Goal: Task Accomplishment & Management: Complete application form

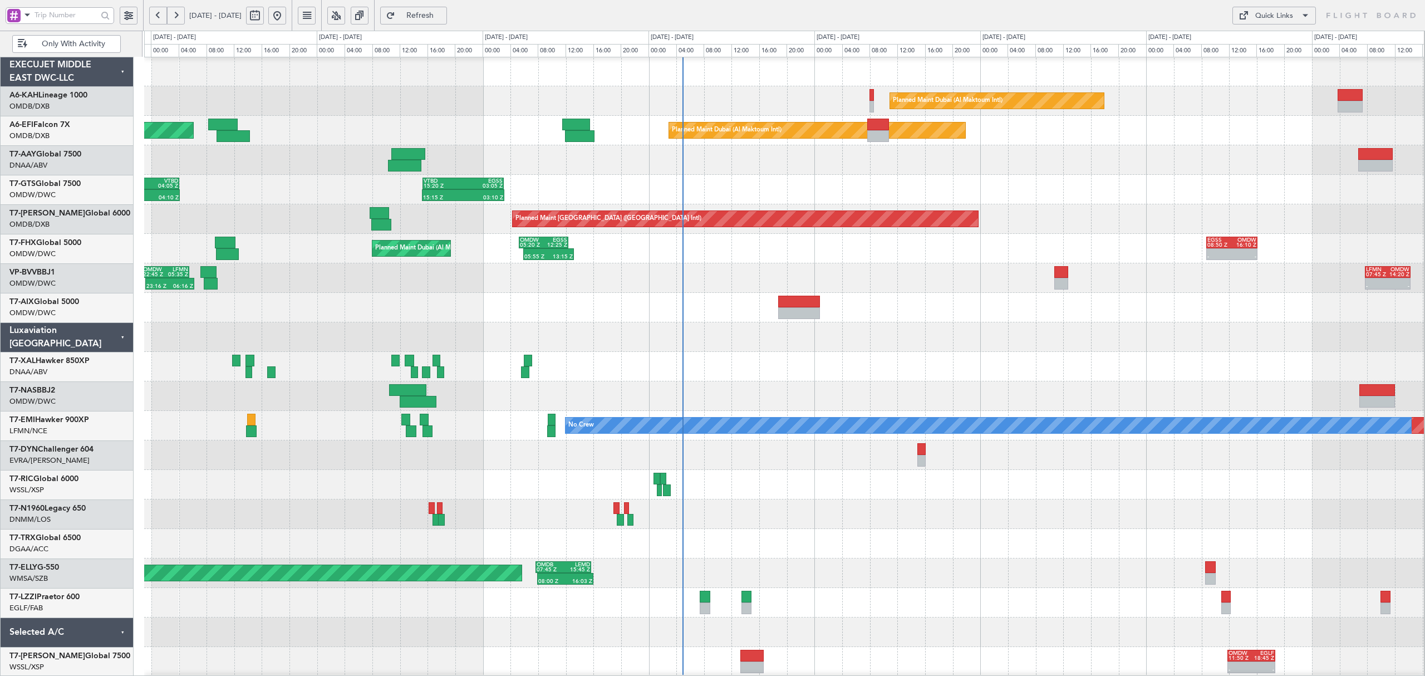
scroll to position [1, 0]
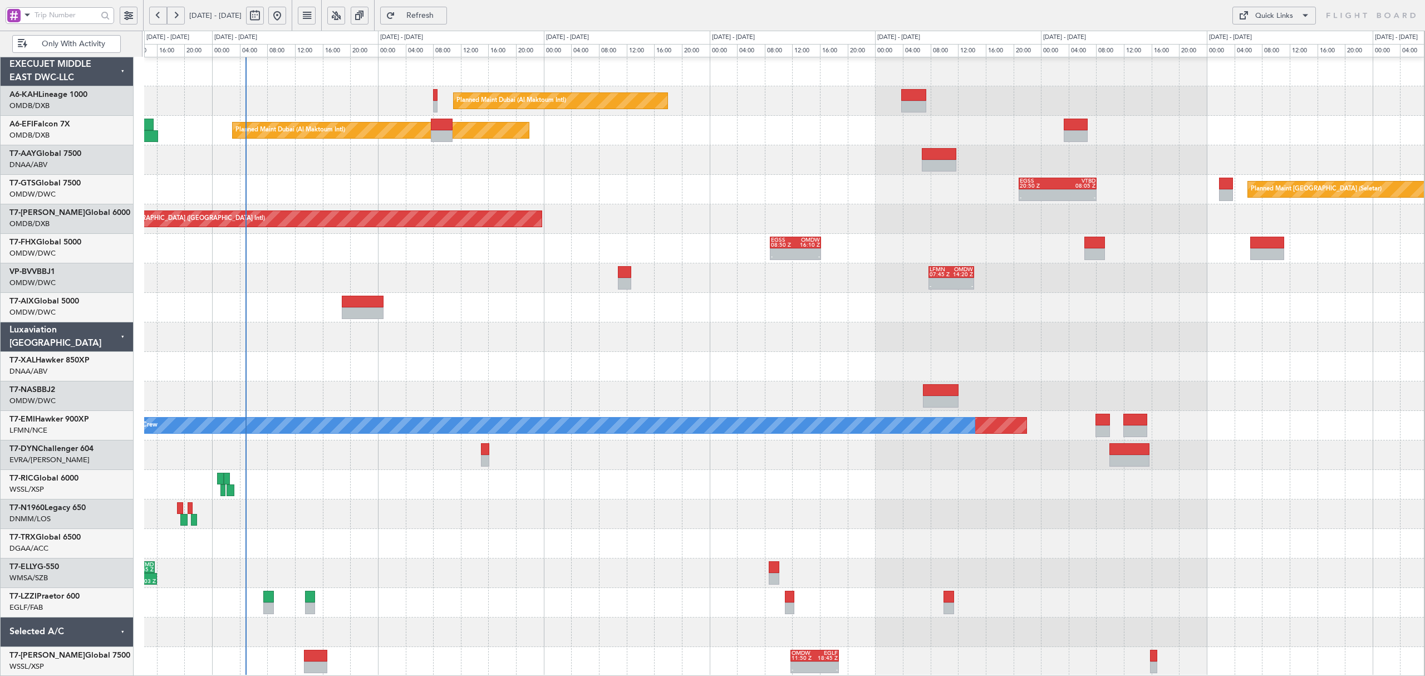
click at [303, 457] on div at bounding box center [784, 455] width 1280 height 30
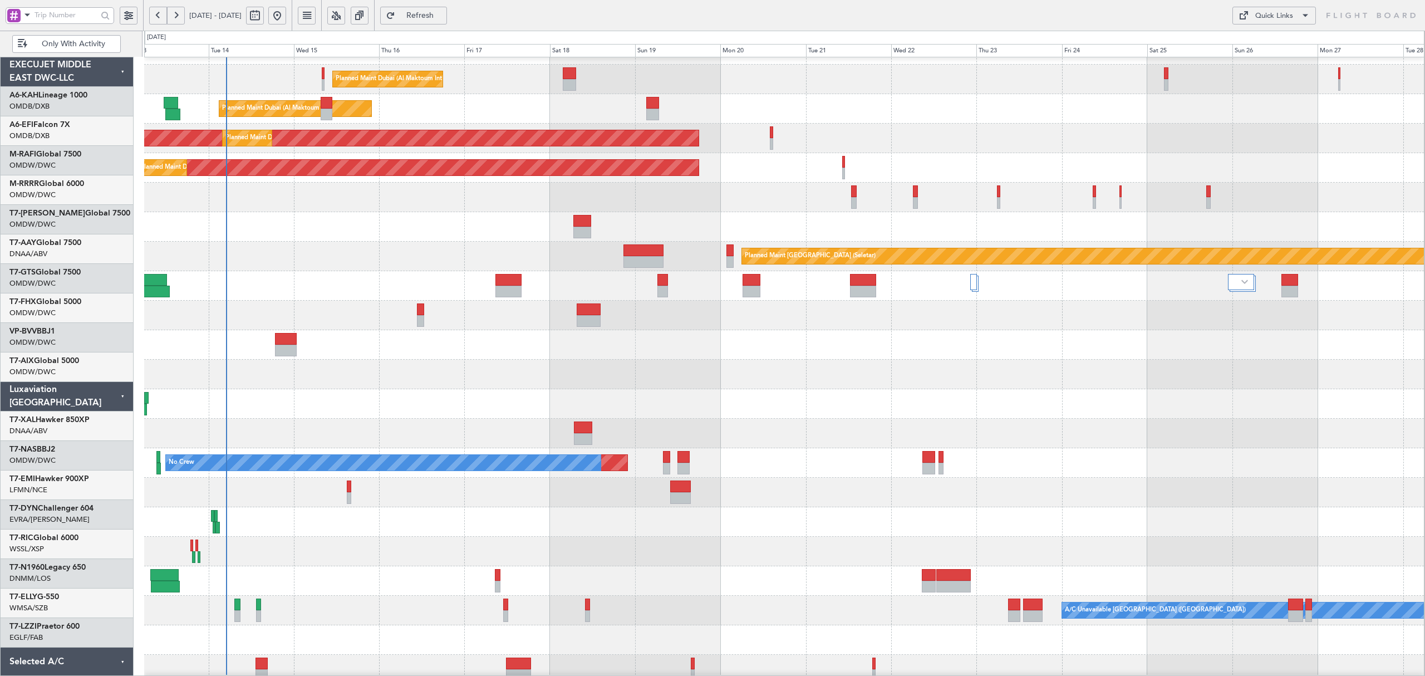
scroll to position [30, 0]
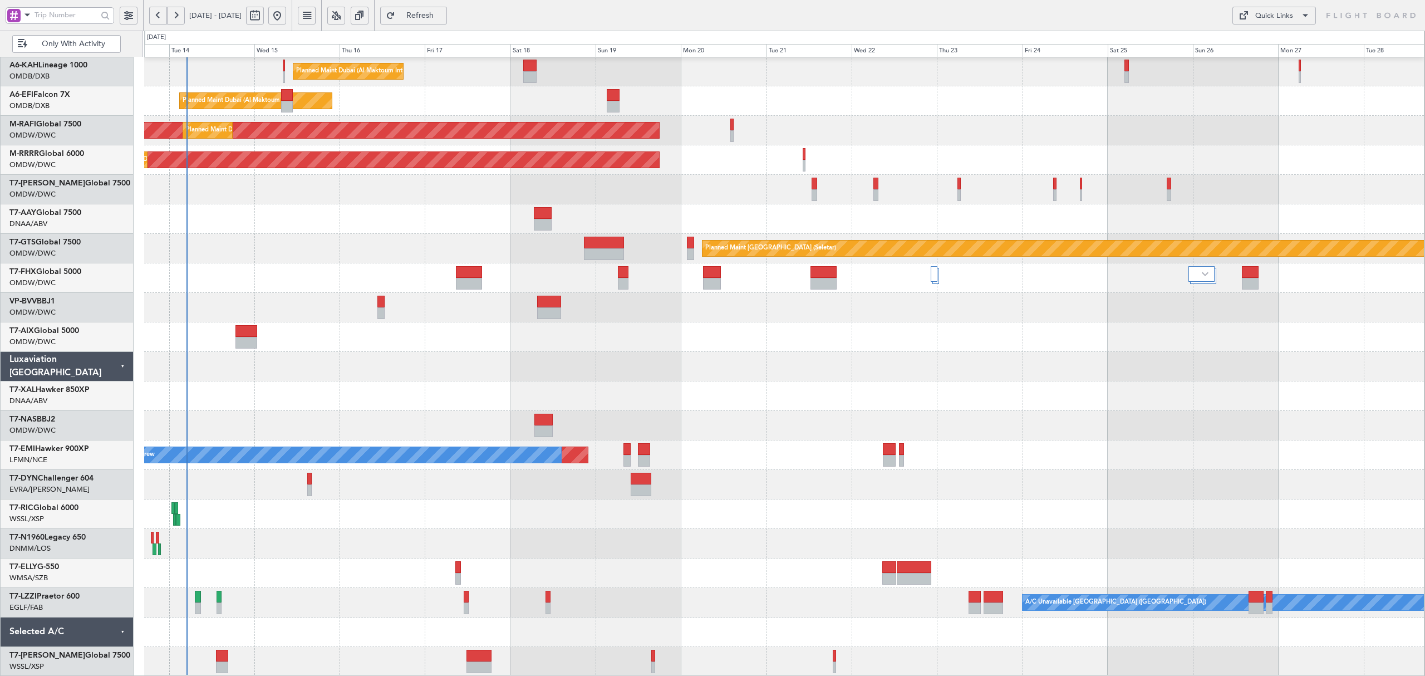
click at [842, 372] on div "Planned Maint Dubai (Al Maktoum Intl) Planned Maint Dubai (Al Maktoum Intl) AOG…" at bounding box center [784, 351] width 1280 height 649
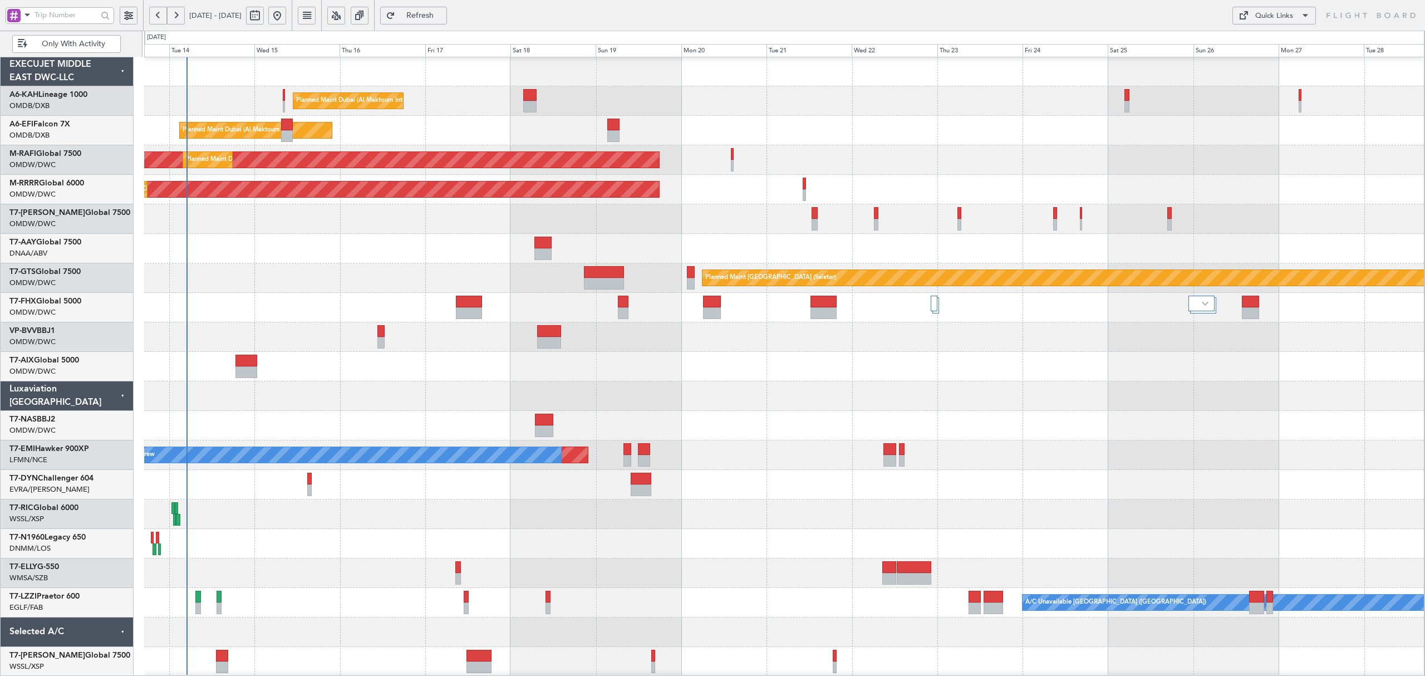
scroll to position [1, 0]
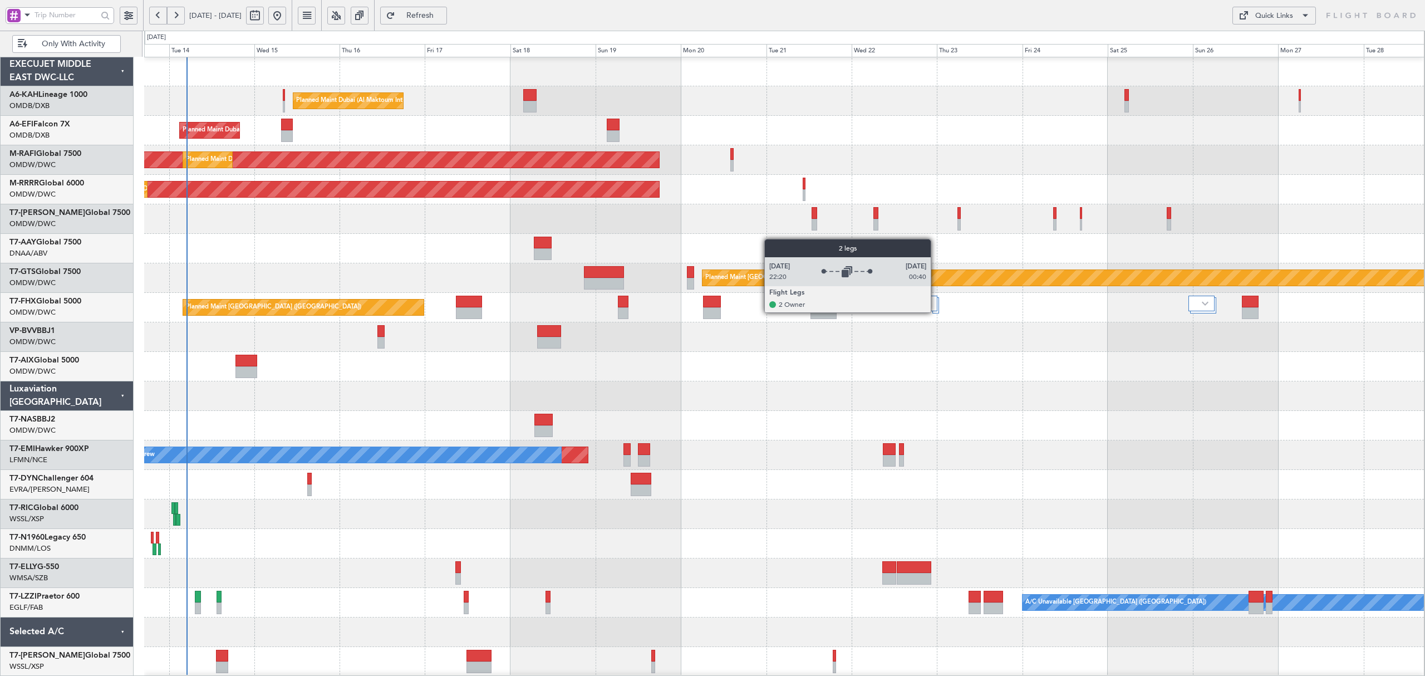
click at [936, 312] on div at bounding box center [935, 305] width 7 height 16
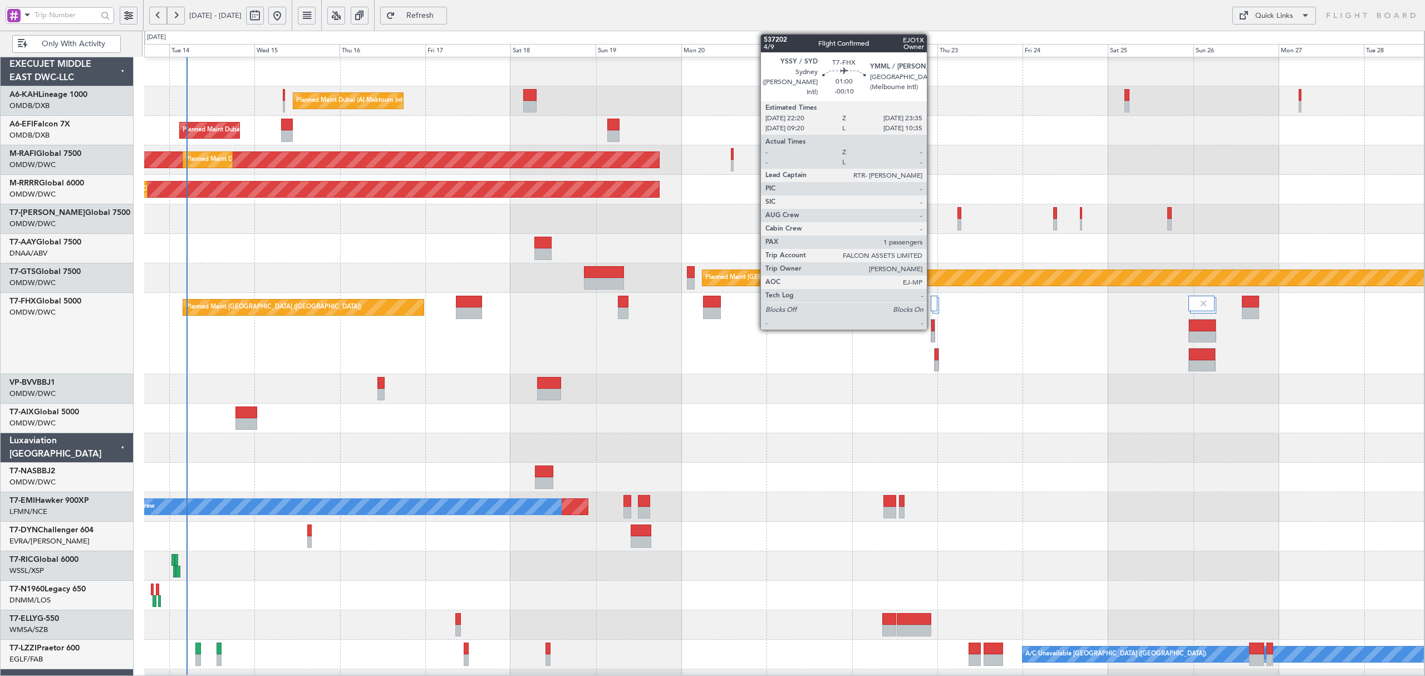
click at [932, 328] on div at bounding box center [932, 326] width 3 height 12
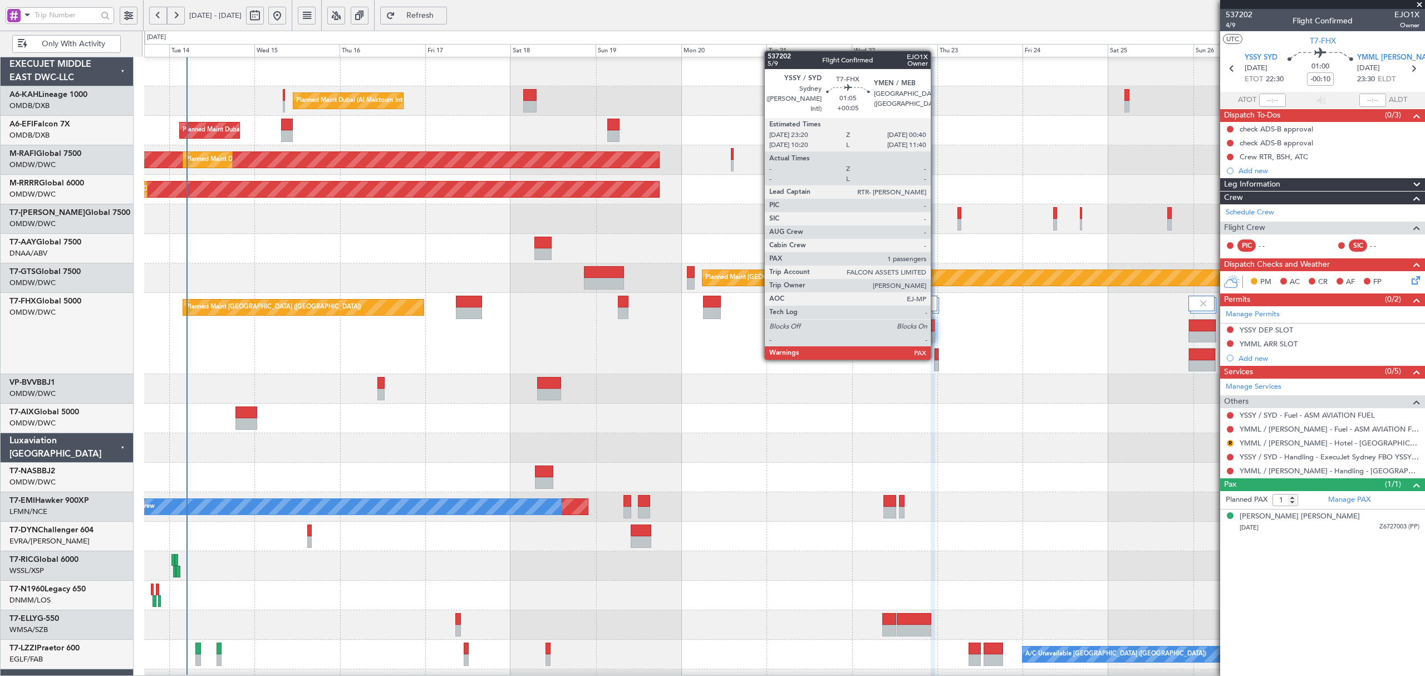
click at [936, 359] on div at bounding box center [937, 354] width 4 height 12
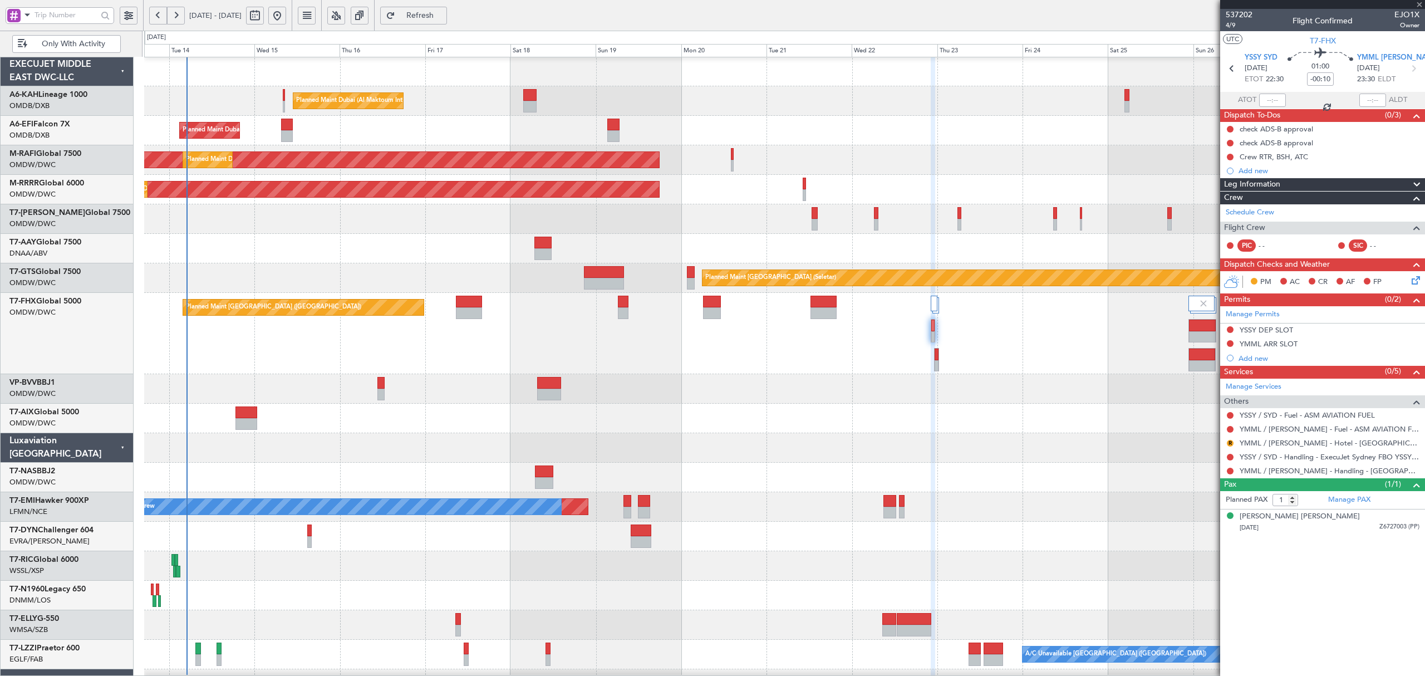
type input "+00:05"
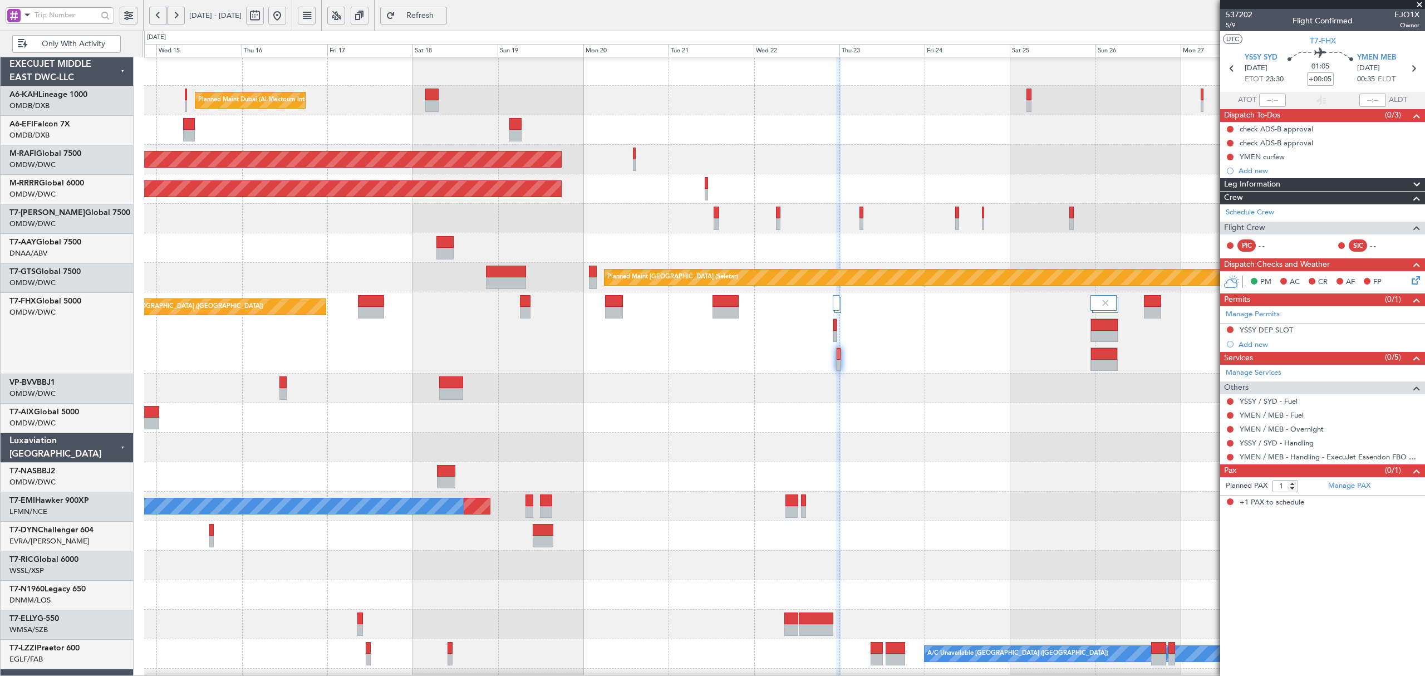
click at [900, 370] on div "Planned Maint London (Stansted) Planned Maint Dubai (Al Maktoum Intl)" at bounding box center [784, 332] width 1280 height 81
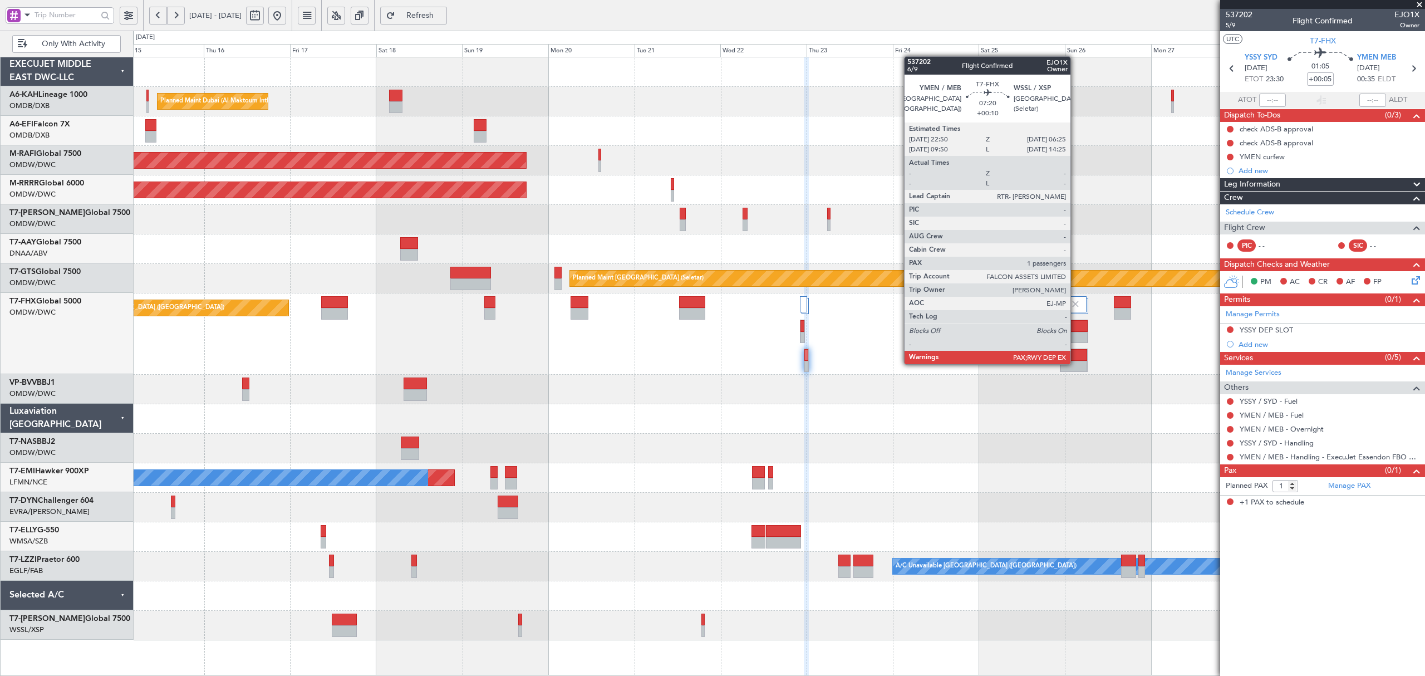
scroll to position [0, 0]
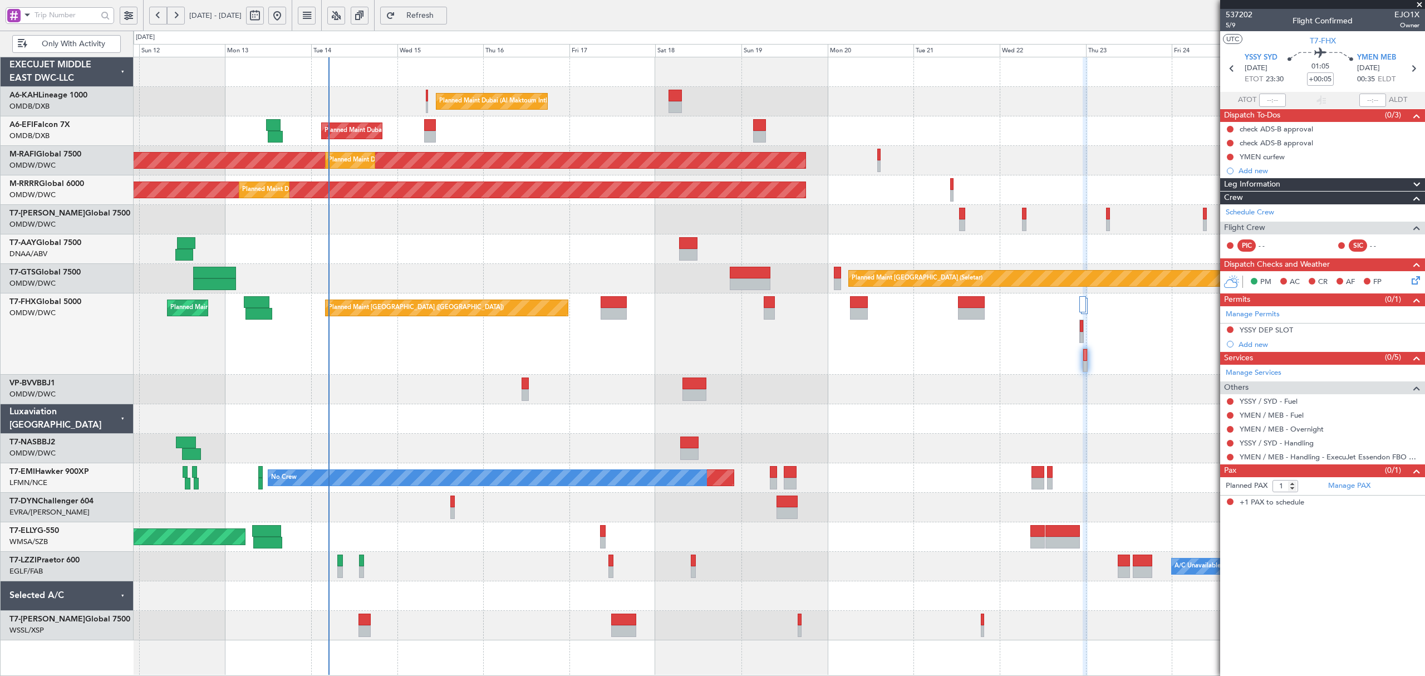
click at [838, 433] on div "Planned Maint Dubai (Al Maktoum Intl) Planned Maint Dubai (Al Maktoum Intl) AOG…" at bounding box center [778, 348] width 1291 height 583
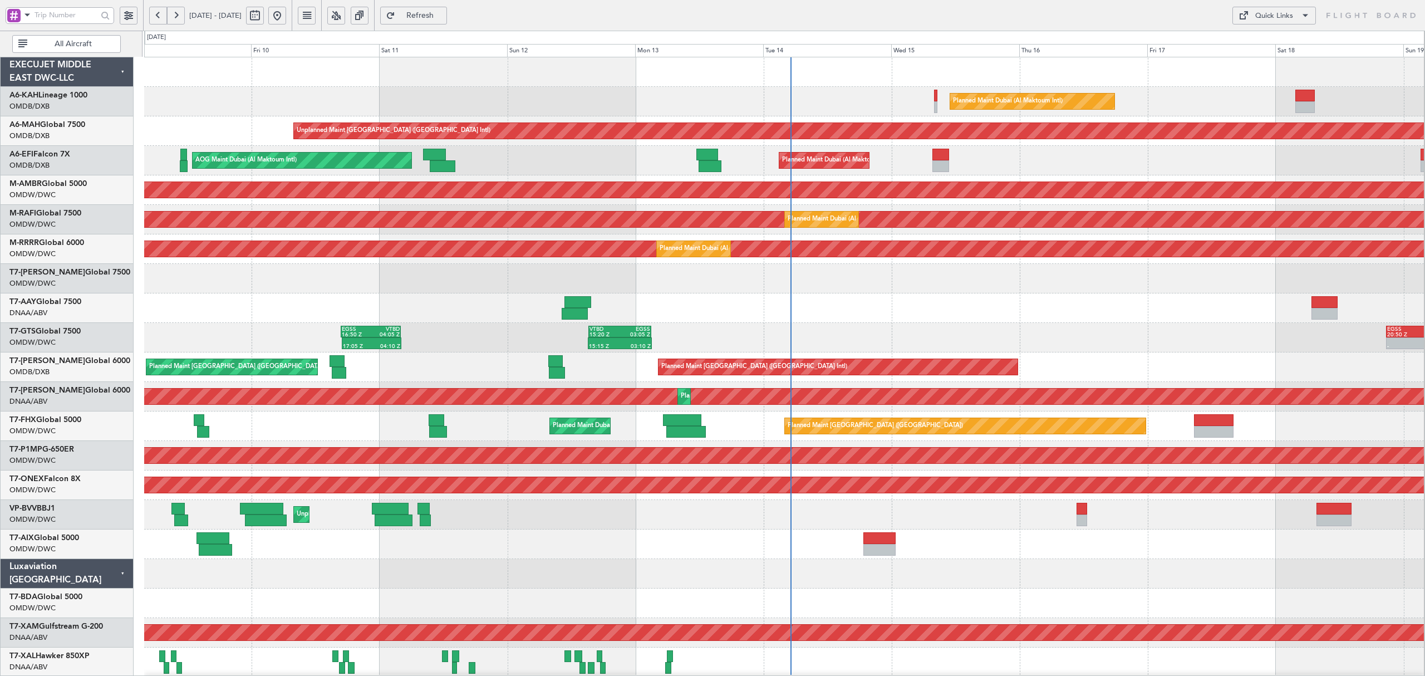
click at [27, 18] on span at bounding box center [27, 15] width 13 height 14
click at [36, 83] on div "A/C (Reg. or Type)" at bounding box center [78, 74] width 143 height 20
click at [75, 18] on input "text" at bounding box center [66, 15] width 63 height 17
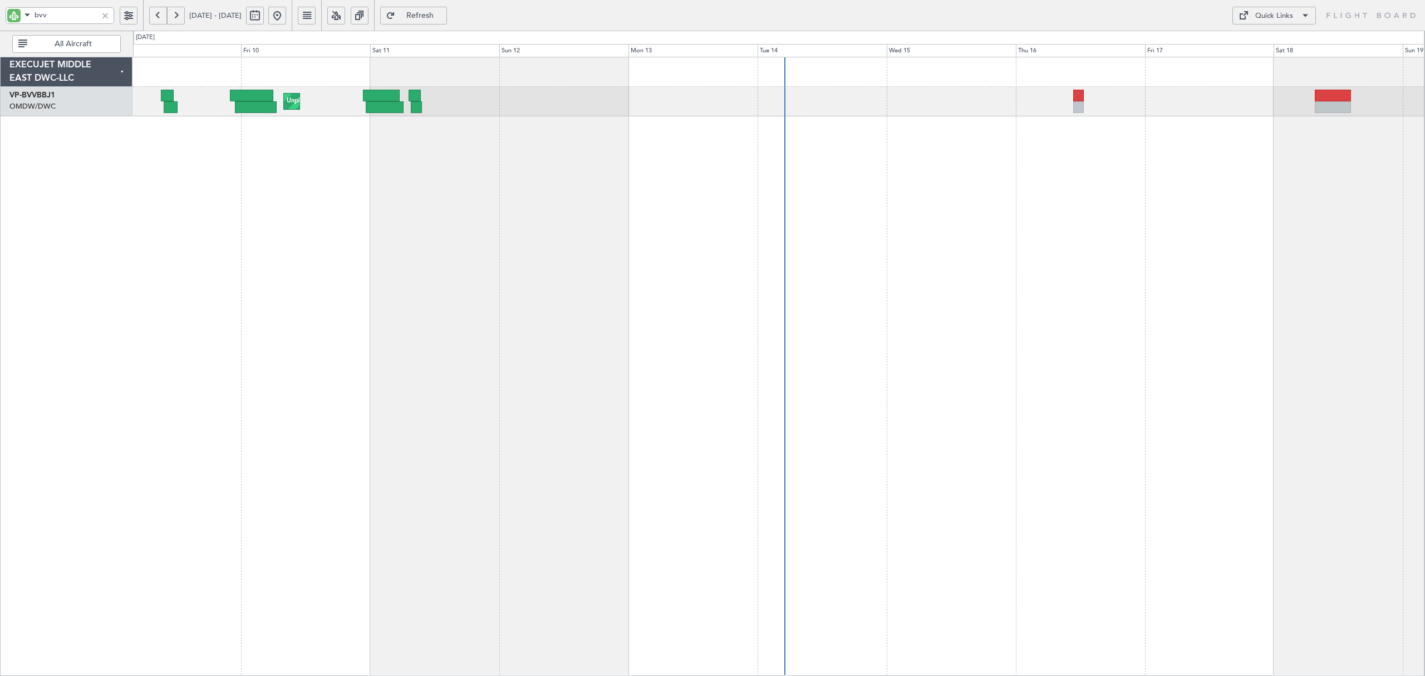
click at [148, 18] on fb-range-datepicker "09 Oct 2025 - 19 Oct 2025" at bounding box center [217, 15] width 149 height 31
click at [154, 17] on button at bounding box center [158, 16] width 18 height 18
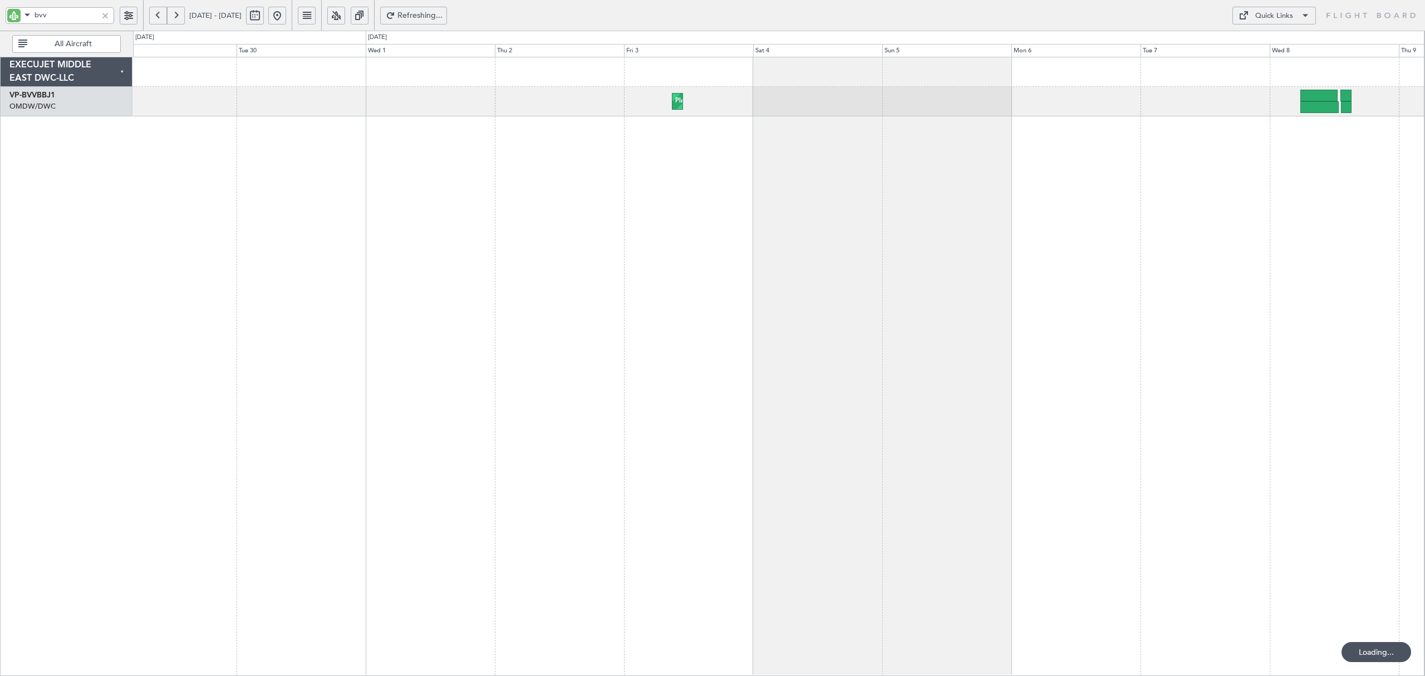
click at [154, 17] on button at bounding box center [158, 16] width 18 height 18
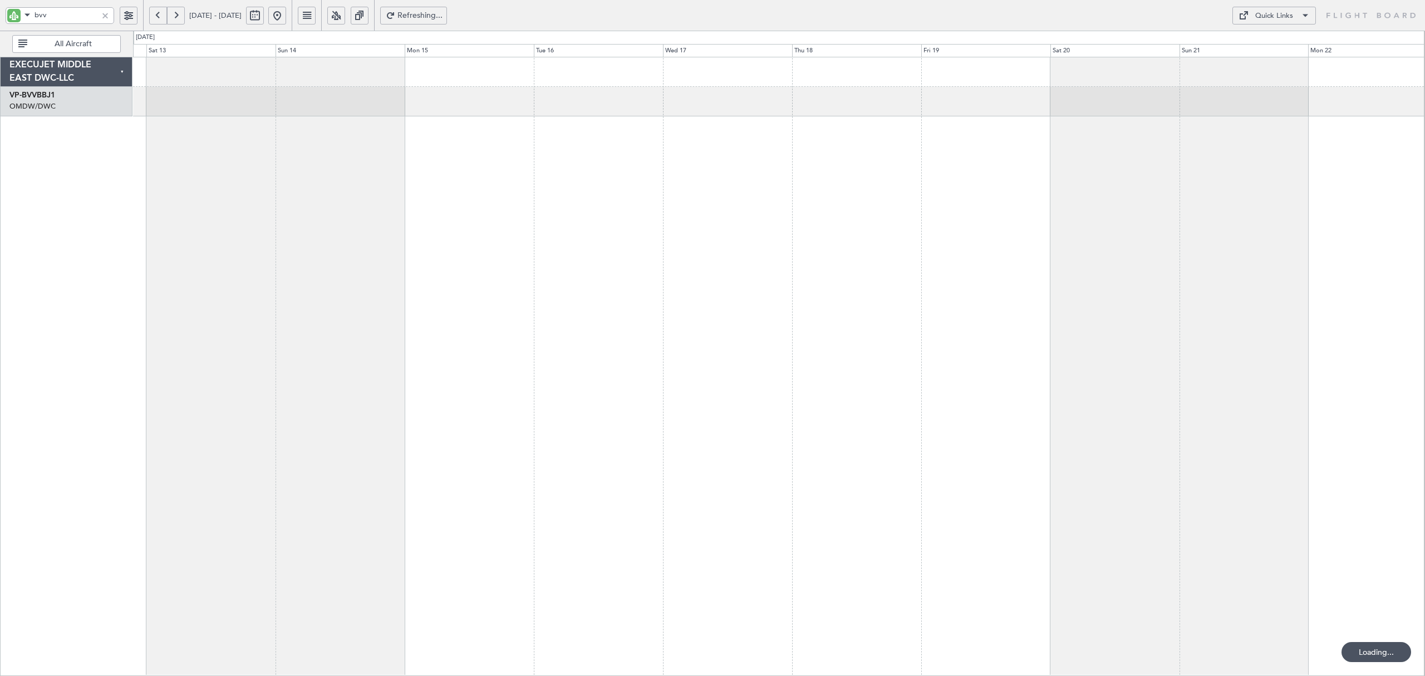
click at [1111, 178] on div at bounding box center [779, 366] width 1292 height 619
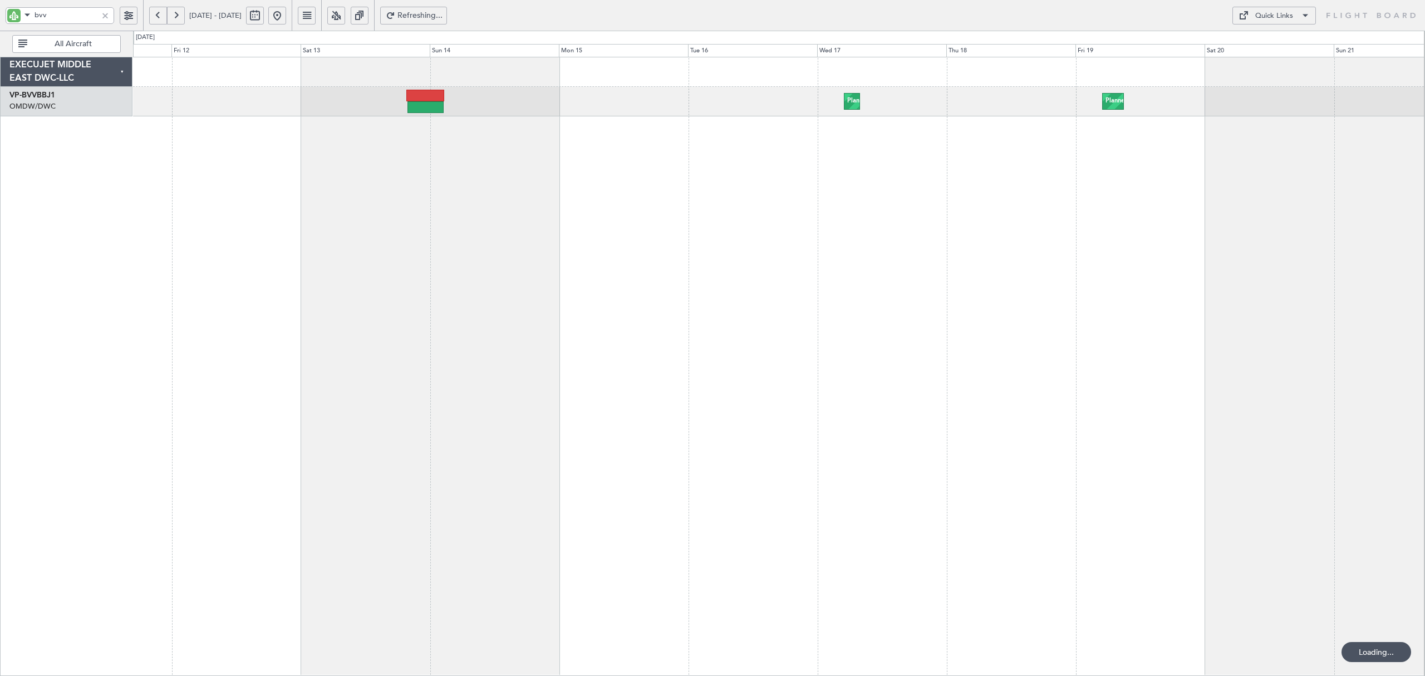
click at [587, 192] on div "Planned Maint Dubai (Al Maktoum Intl) Planned Maint Dubai (Al Maktoum Intl) Pla…" at bounding box center [779, 366] width 1292 height 619
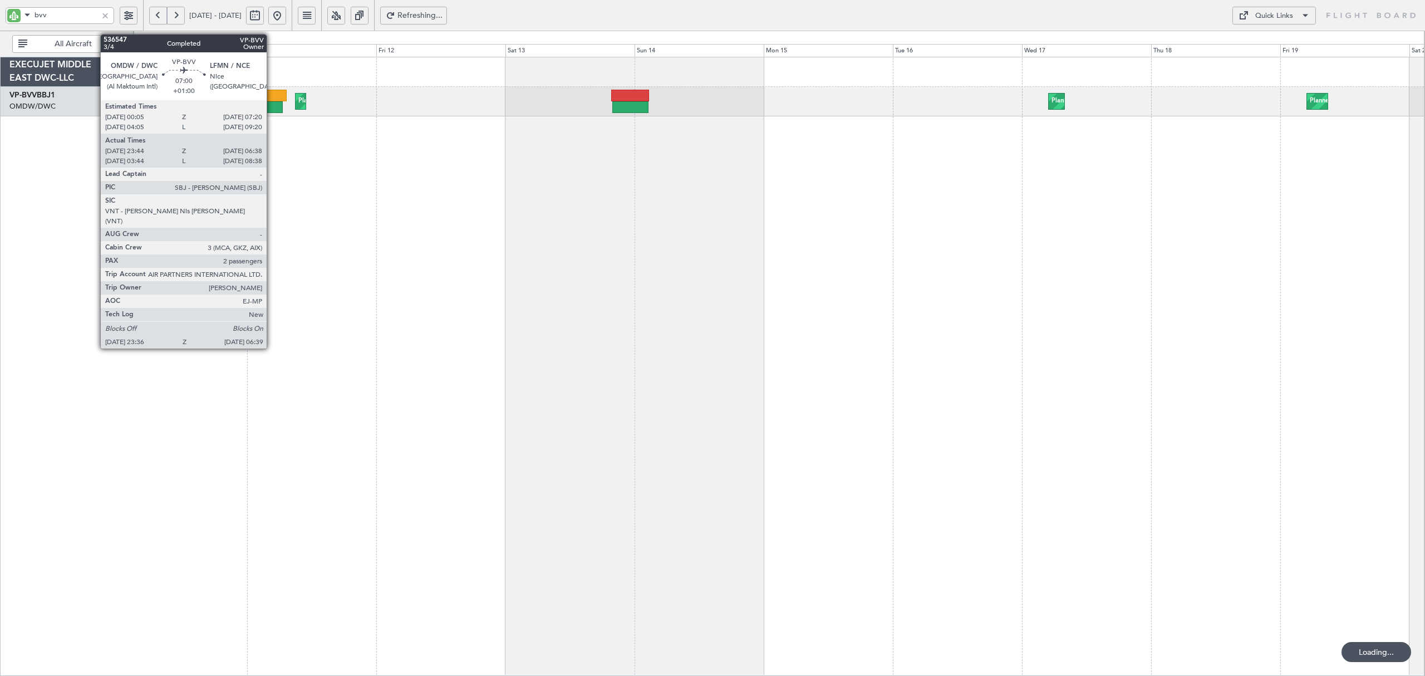
click at [272, 102] on div at bounding box center [263, 107] width 38 height 12
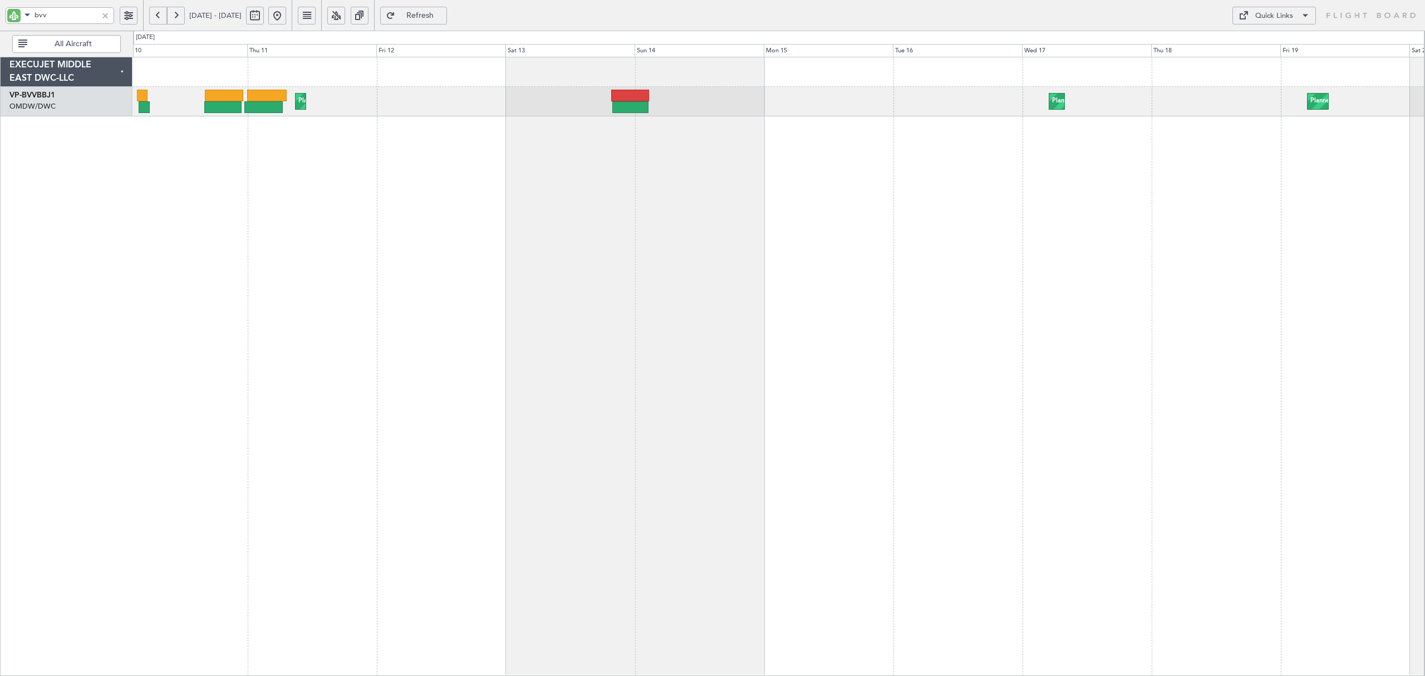
click at [181, 16] on button at bounding box center [176, 16] width 18 height 18
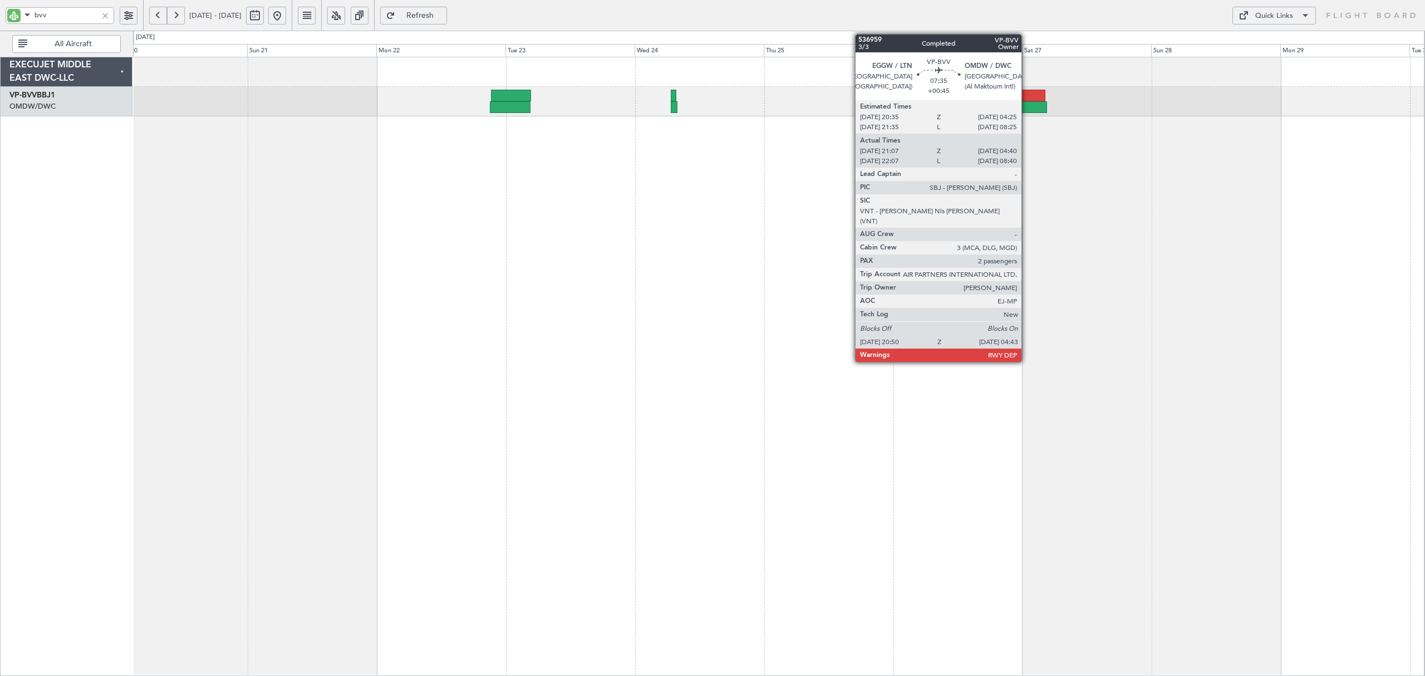
click at [1027, 105] on div at bounding box center [1026, 107] width 43 height 12
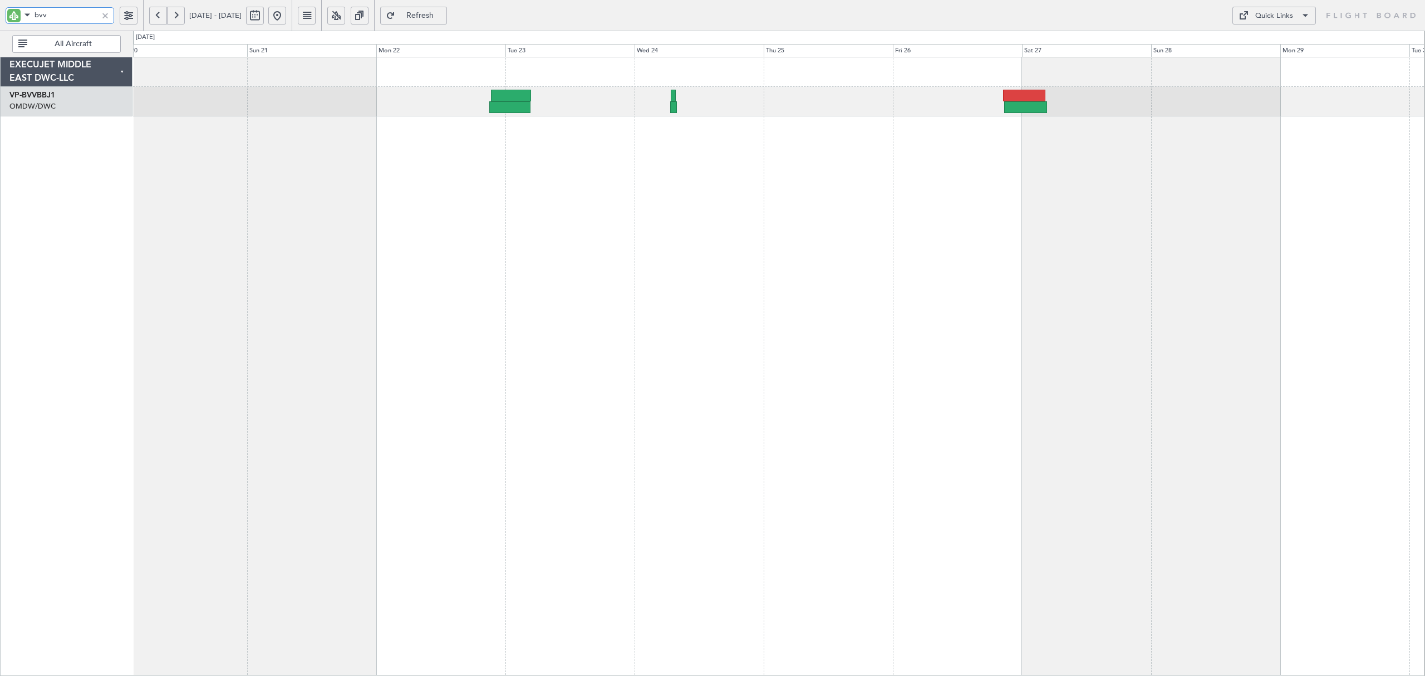
drag, startPoint x: 73, startPoint y: 12, endPoint x: -100, endPoint y: 23, distance: 173.5
click at [0, 23] on html "bvv 20 Sep 2025 - 30 Sep 2025 Refresh Quick Links All Aircraft Planned Maint Du…" at bounding box center [712, 338] width 1425 height 676
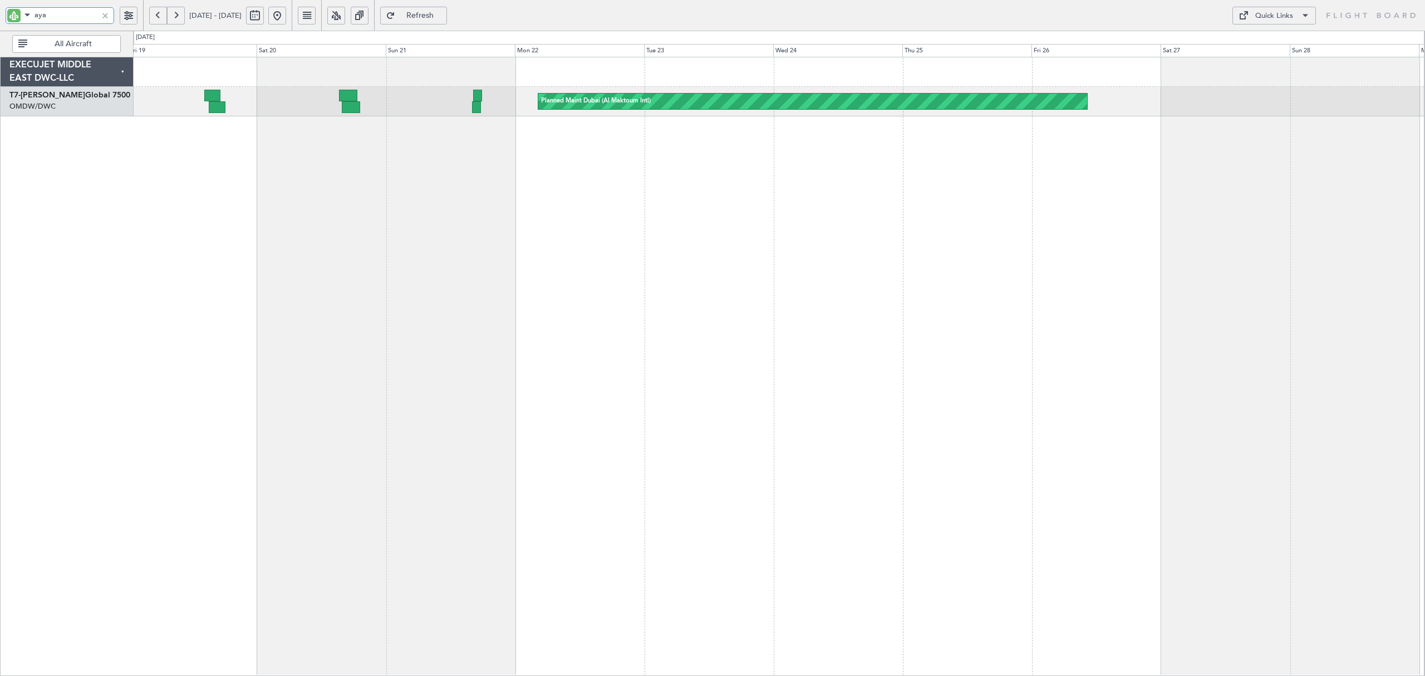
click at [534, 148] on div "Planned Maint Dubai (Al Maktoum Intl) Planned Maint Dubai (Al Maktoum Intl)" at bounding box center [779, 366] width 1292 height 619
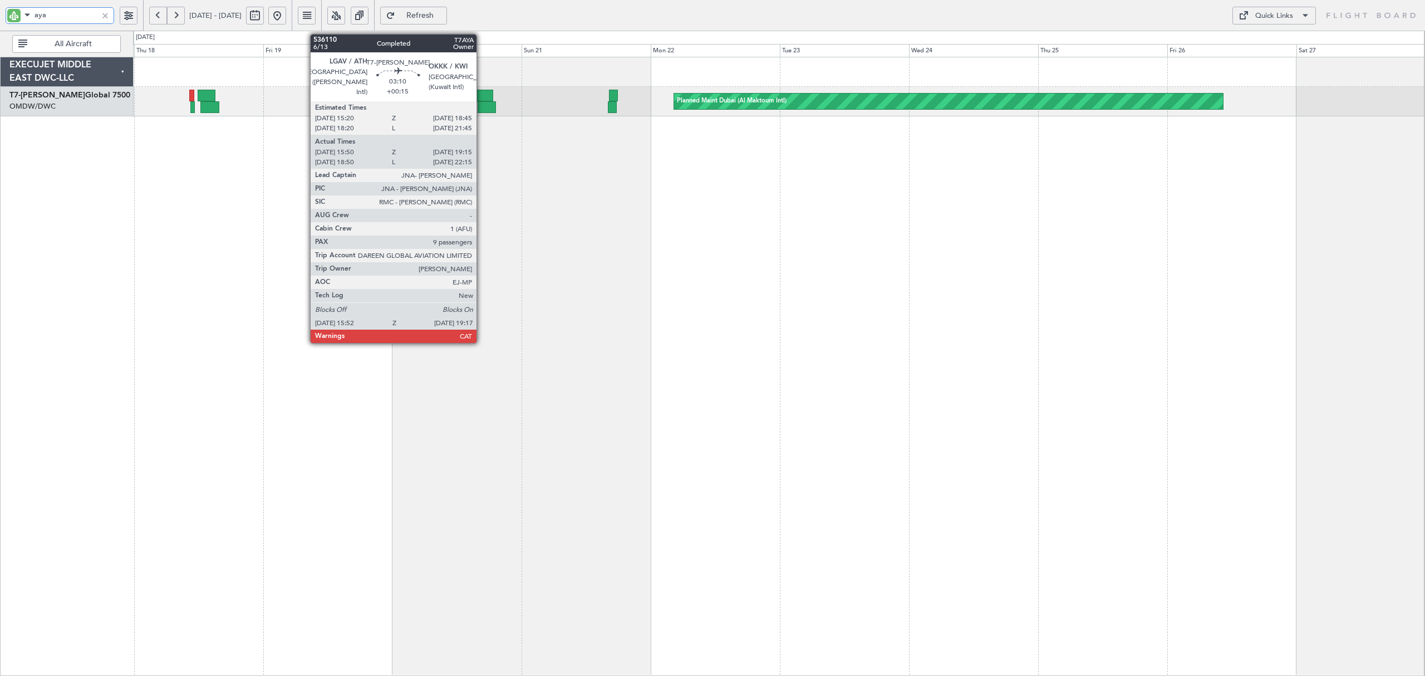
click at [482, 105] on div at bounding box center [487, 107] width 19 height 12
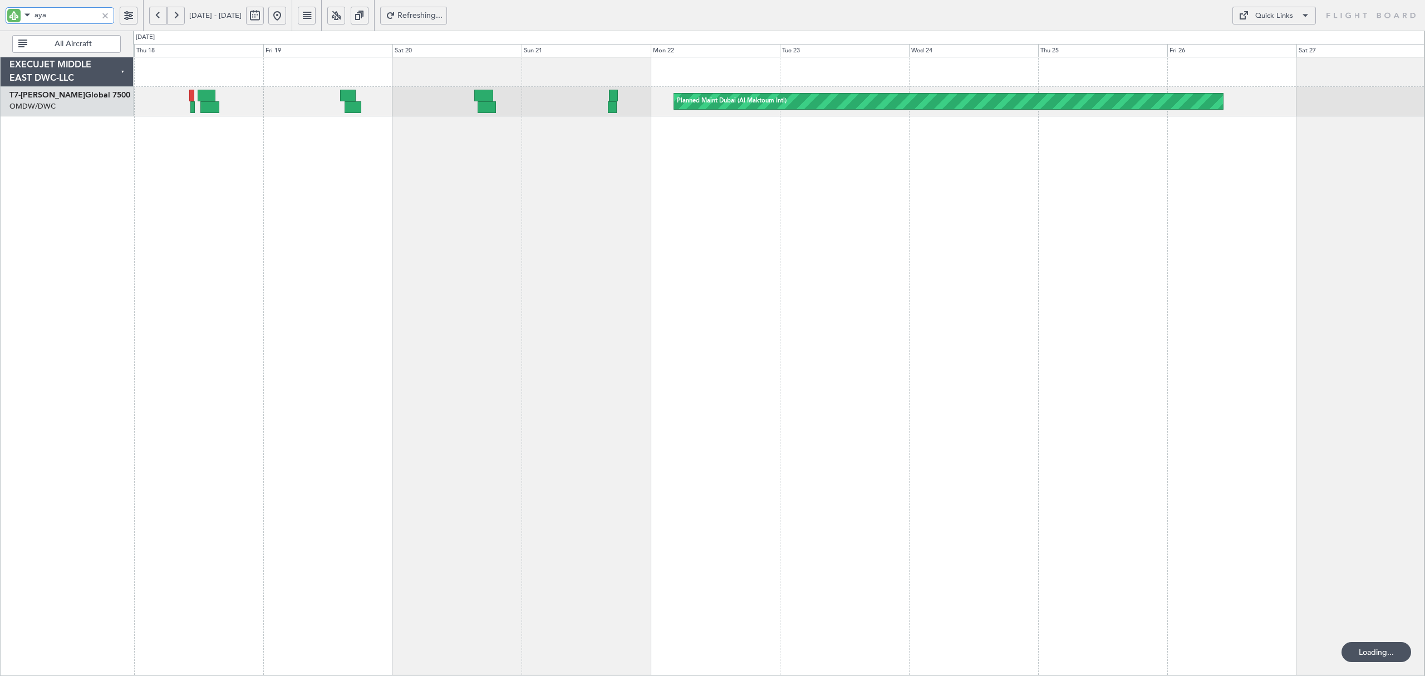
drag, startPoint x: 56, startPoint y: 14, endPoint x: -31, endPoint y: 21, distance: 86.5
click at [0, 21] on html "aya 17 Sep 2025 - 27 Sep 2025 Refreshing... Quick Links All Aircraft Planned Ma…" at bounding box center [712, 338] width 1425 height 676
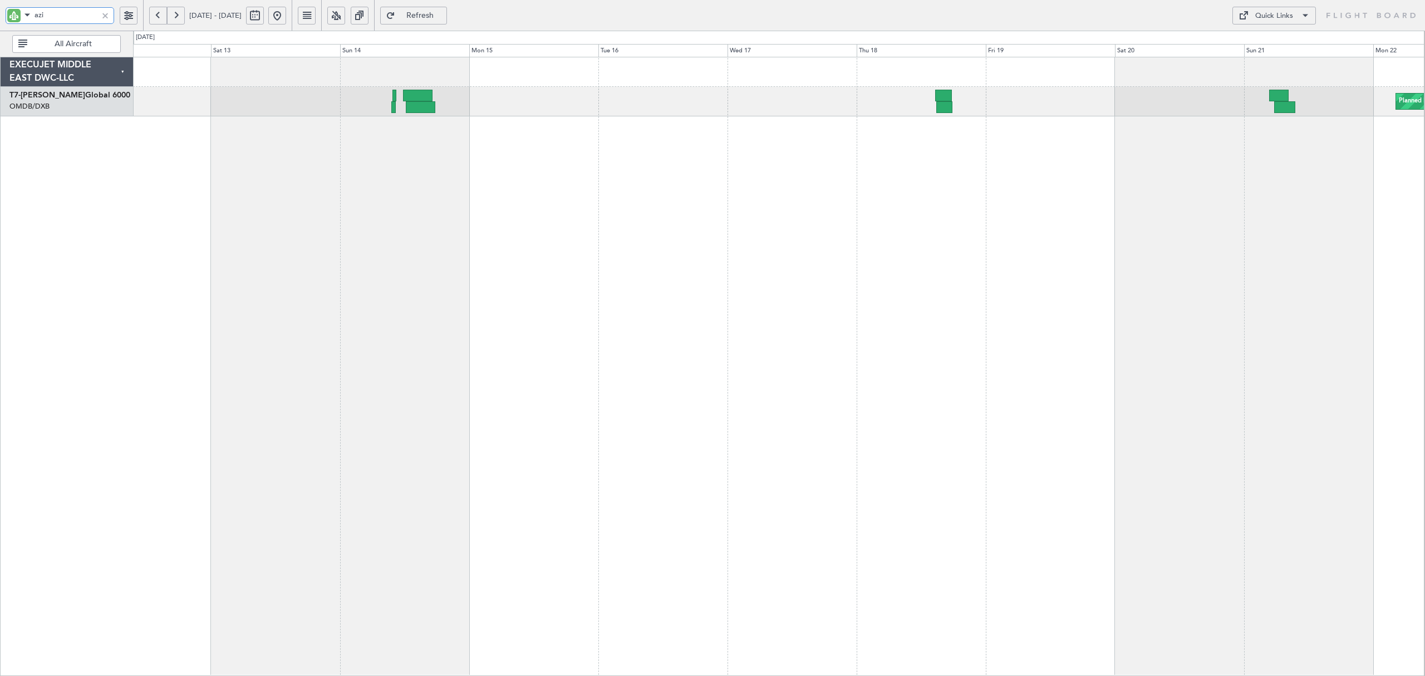
click at [909, 178] on div "Planned Maint [GEOGRAPHIC_DATA] ([GEOGRAPHIC_DATA] Intl)" at bounding box center [779, 366] width 1292 height 619
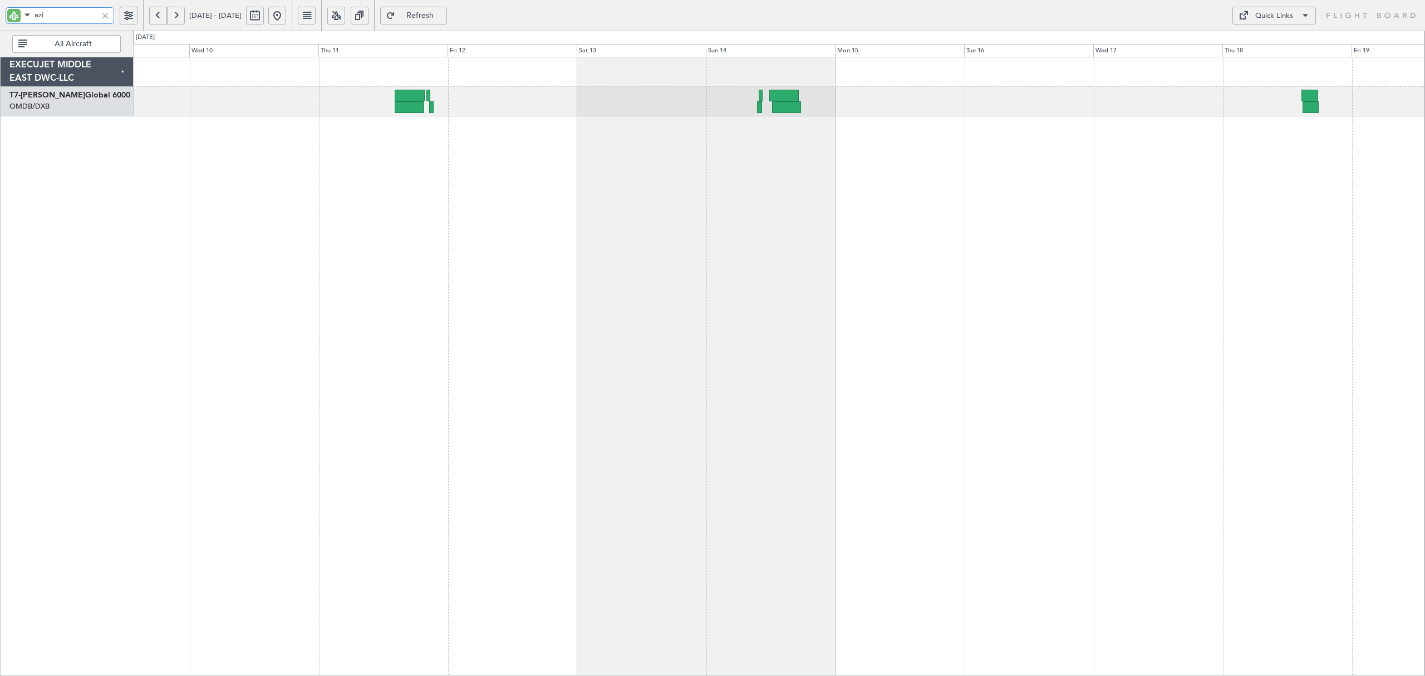
click at [602, 172] on div at bounding box center [779, 366] width 1292 height 619
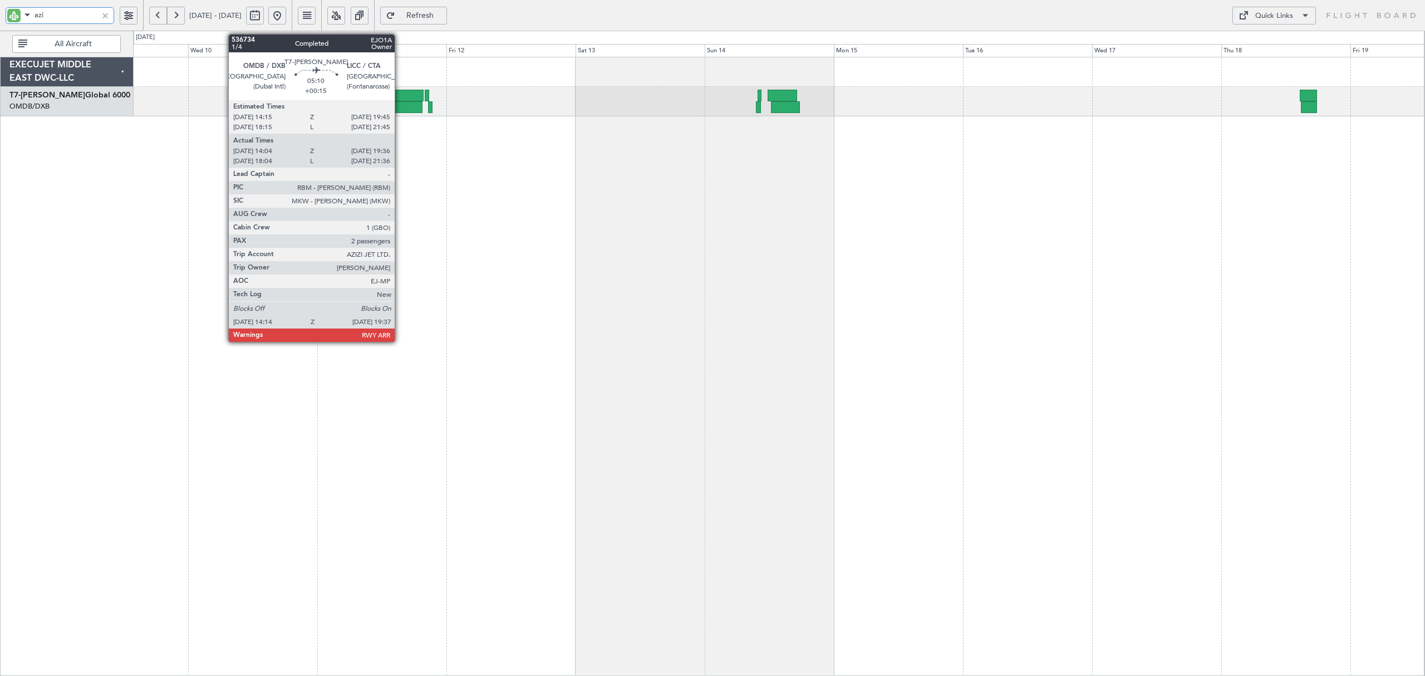
click at [400, 100] on div at bounding box center [409, 96] width 30 height 12
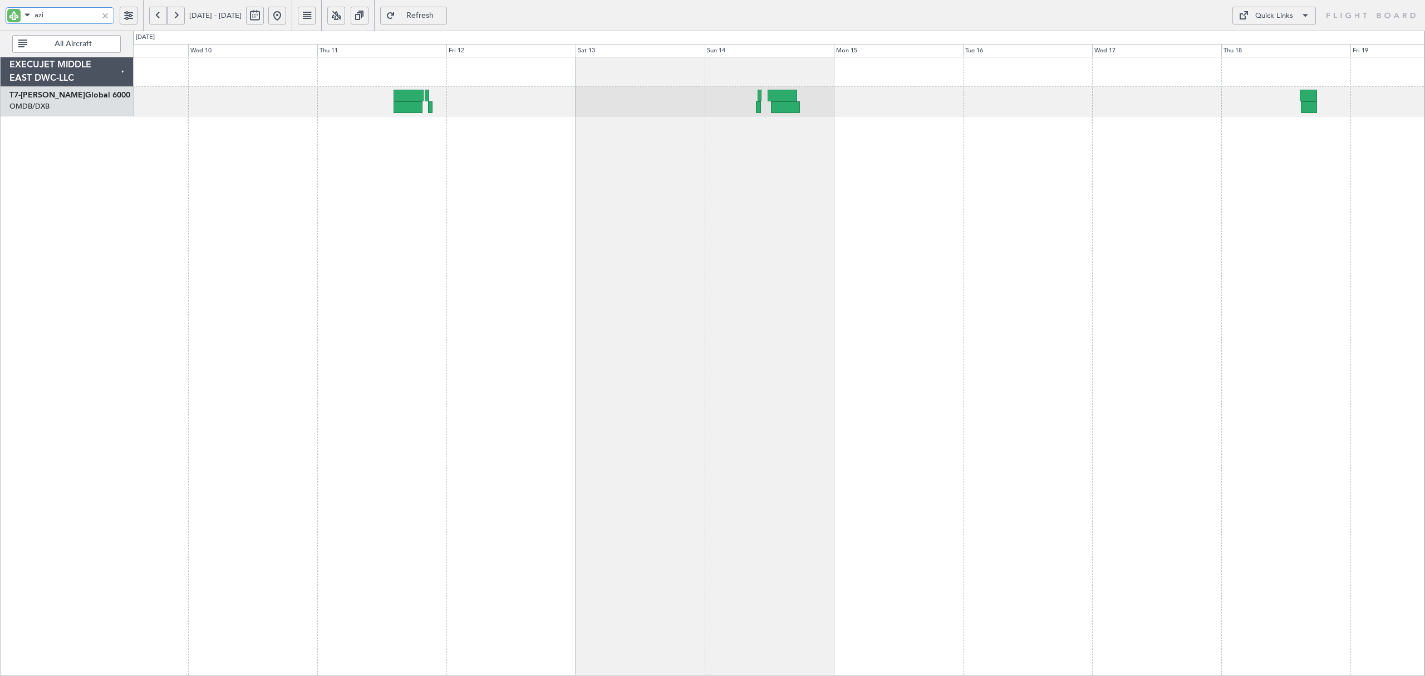
drag, startPoint x: 65, startPoint y: 12, endPoint x: -8, endPoint y: 20, distance: 73.3
click at [0, 20] on html "azi 09 Sep 2025 - 19 Sep 2025 Refresh Quick Links All Aircraft EXECUJET MIDDLE …" at bounding box center [712, 338] width 1425 height 676
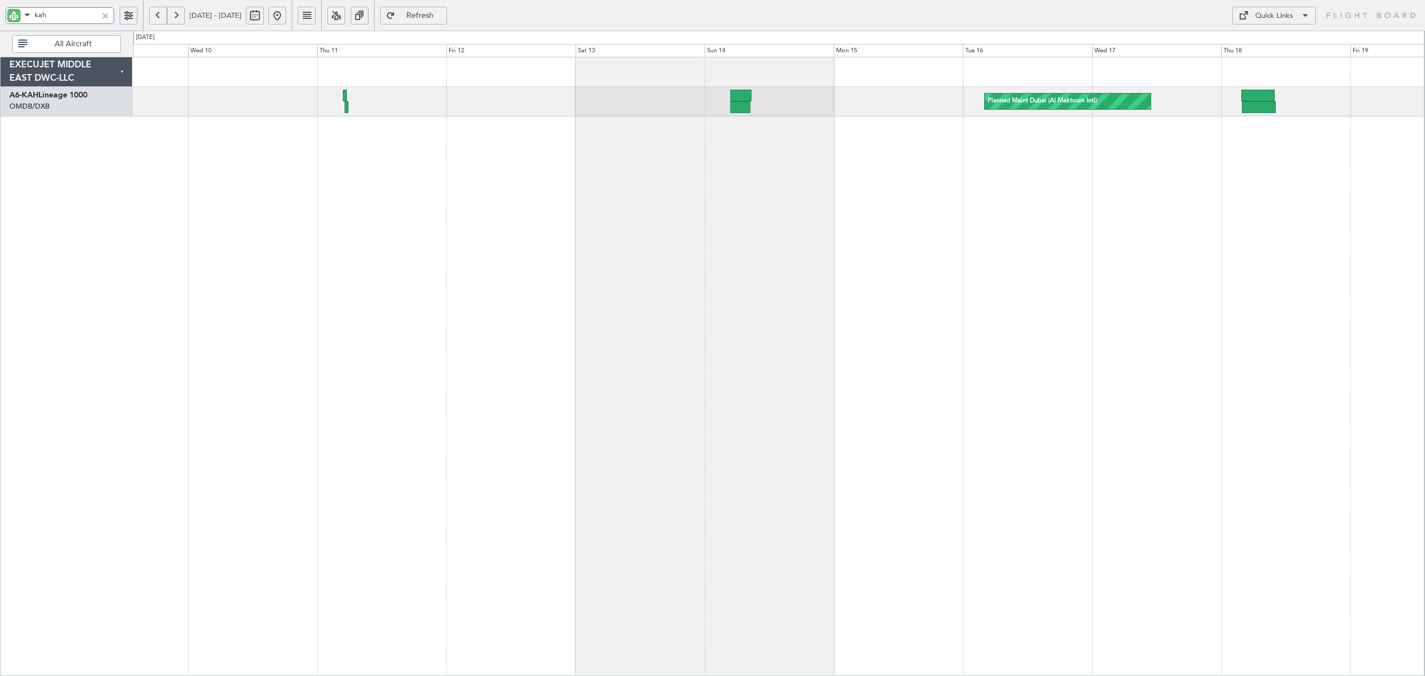
type input "kah"
click at [156, 17] on button at bounding box center [158, 16] width 18 height 18
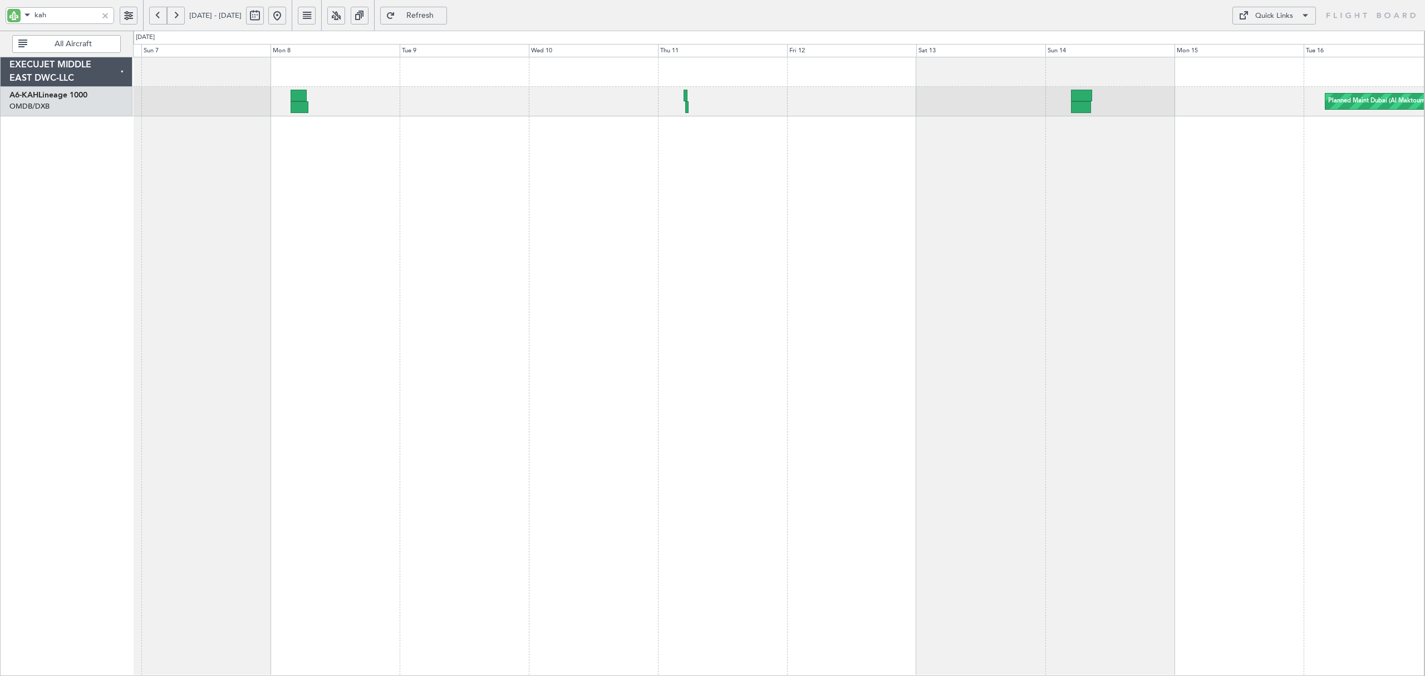
click at [29, 170] on div "Planned Maint Dubai (Al Maktoum Intl) Planned Maint Dubai (Al Maktoum Intl) EXE…" at bounding box center [712, 353] width 1425 height 645
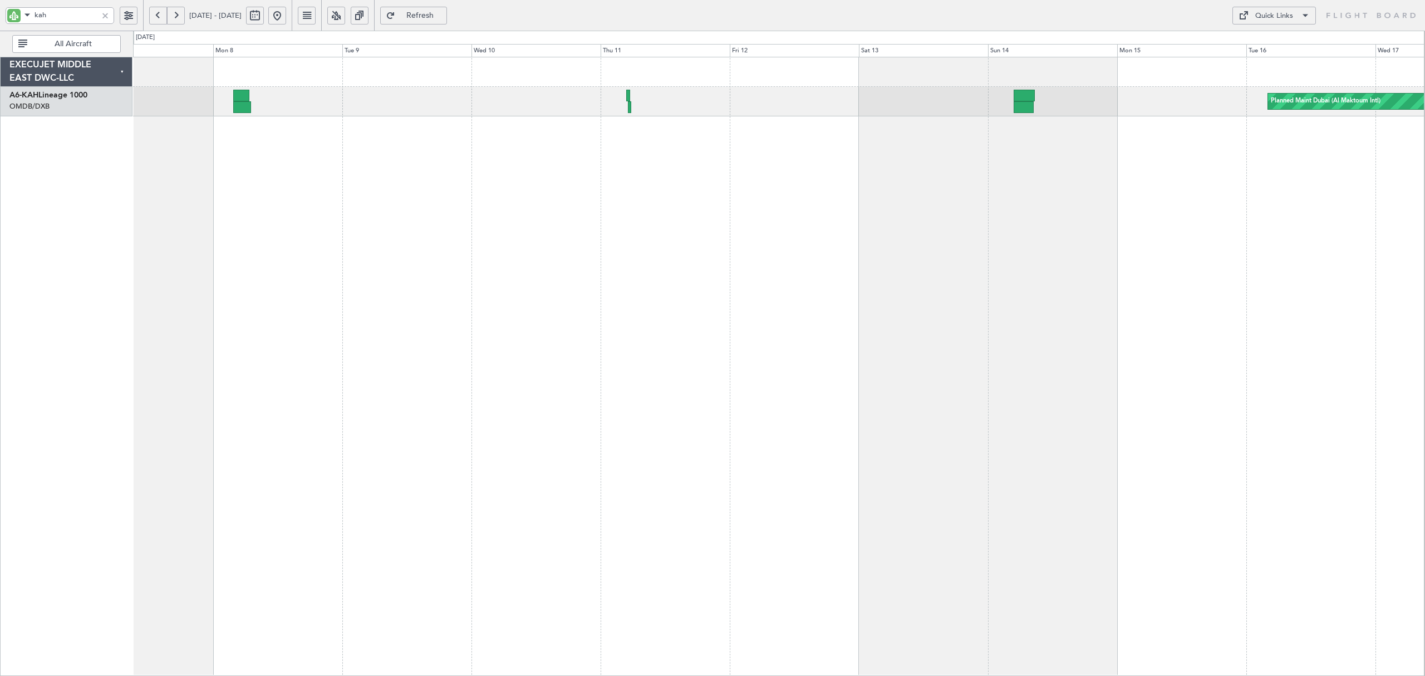
click at [464, 166] on div "Planned Maint Dubai (Al Maktoum Intl)" at bounding box center [779, 366] width 1292 height 619
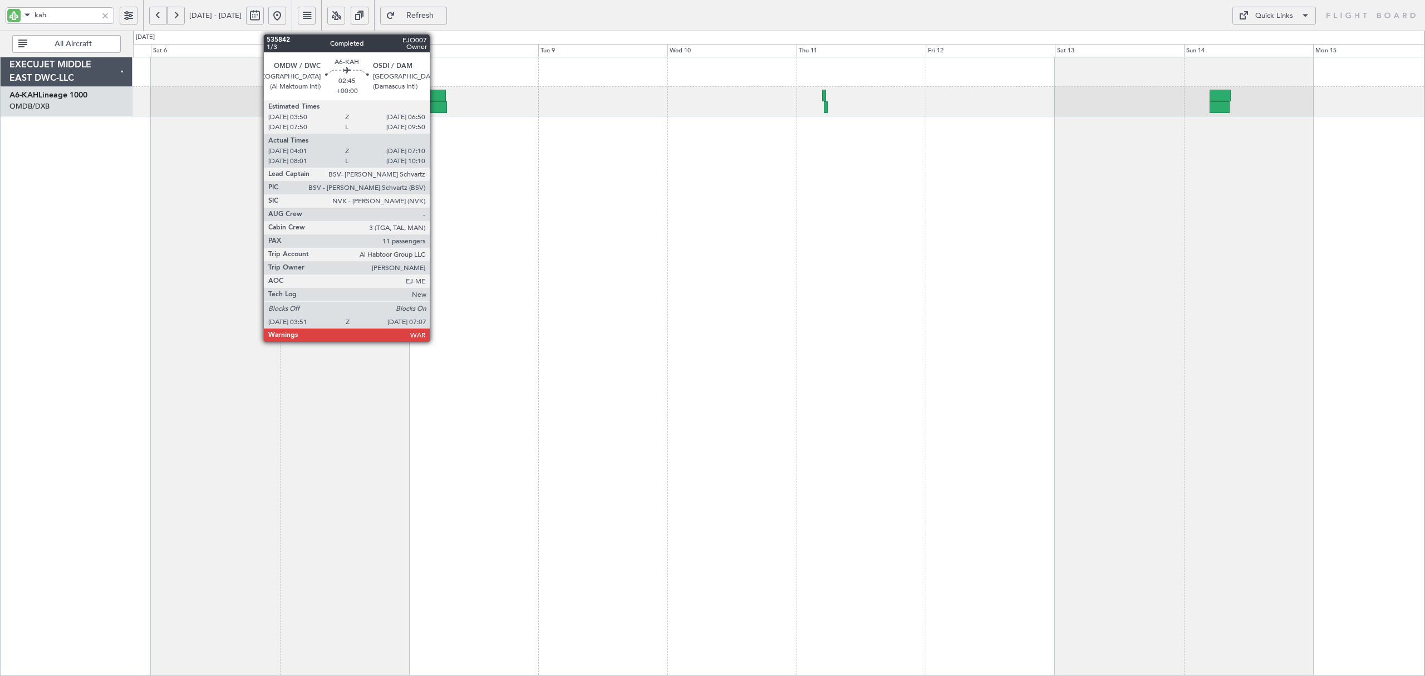
click at [435, 104] on div at bounding box center [438, 107] width 18 height 12
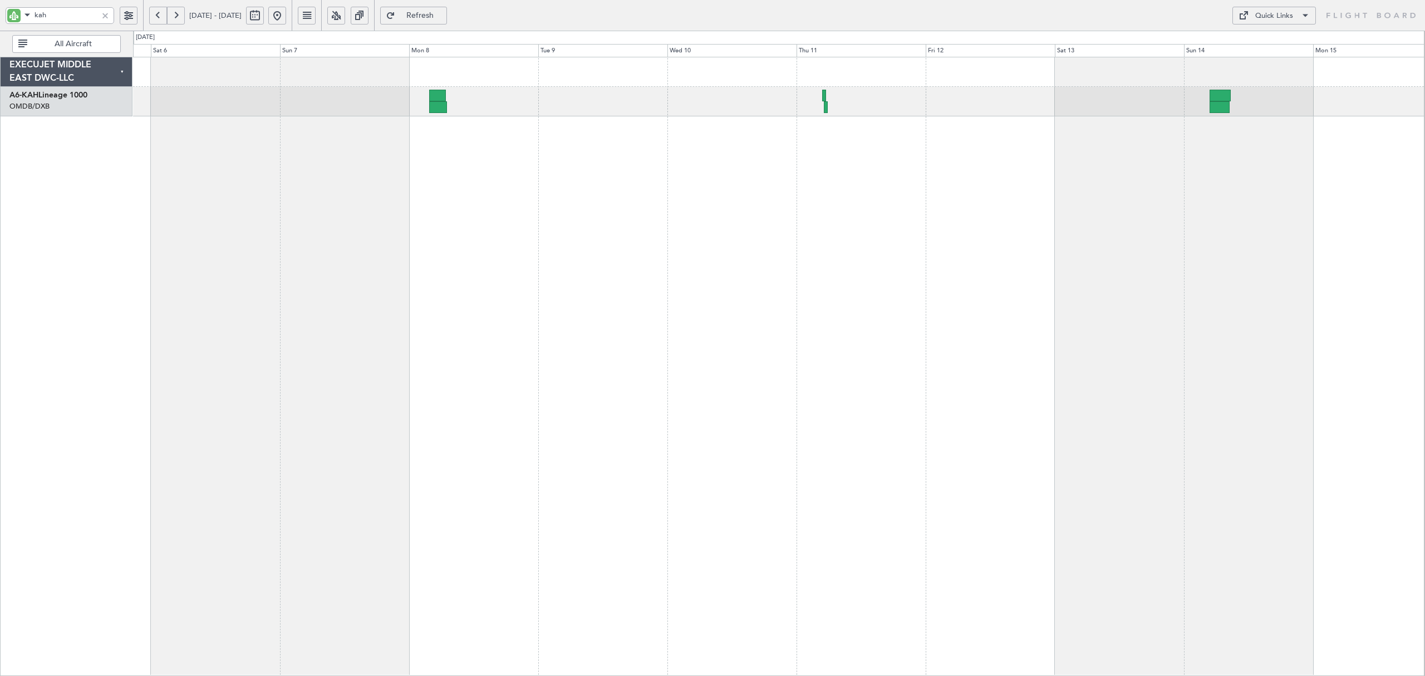
click at [99, 12] on div at bounding box center [105, 15] width 12 height 12
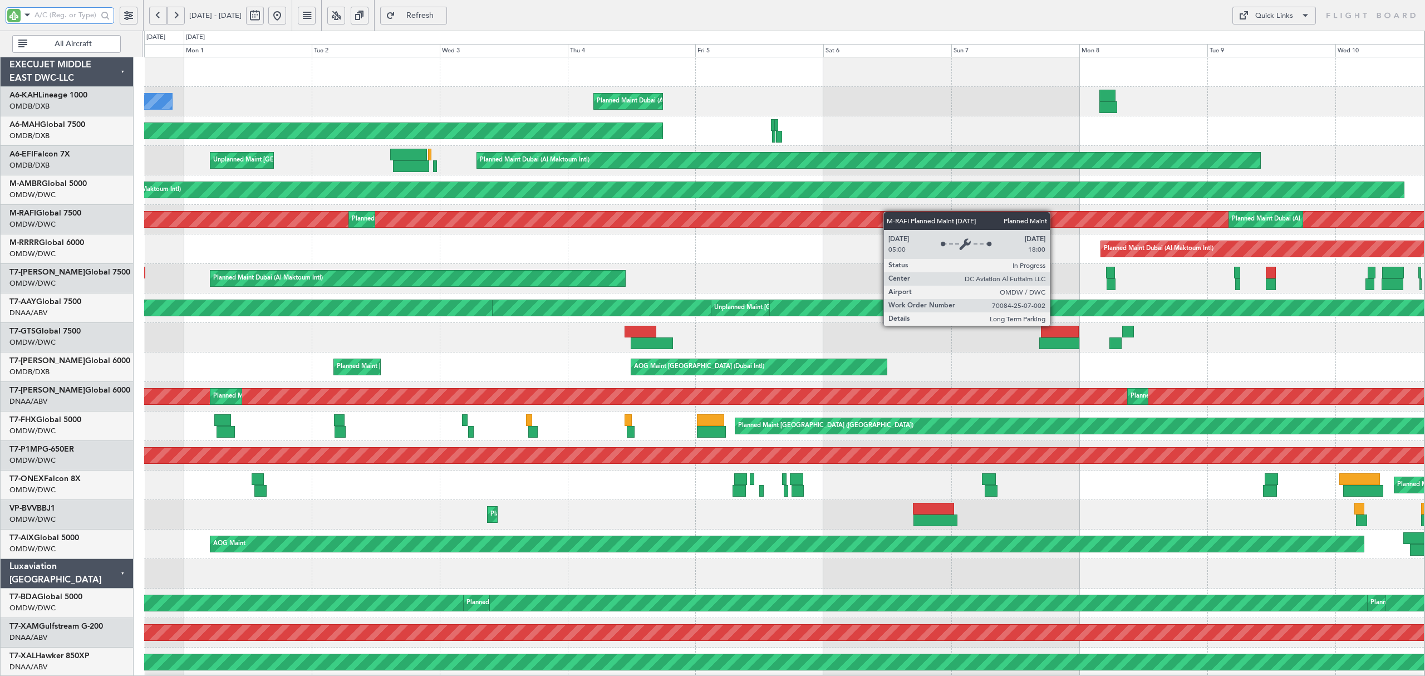
click at [904, 212] on div "Planned Maint Dubai (Al Maktoum Intl) Planned Maint Dubai (Al Maktoum Intl) Pla…" at bounding box center [784, 220] width 1280 height 30
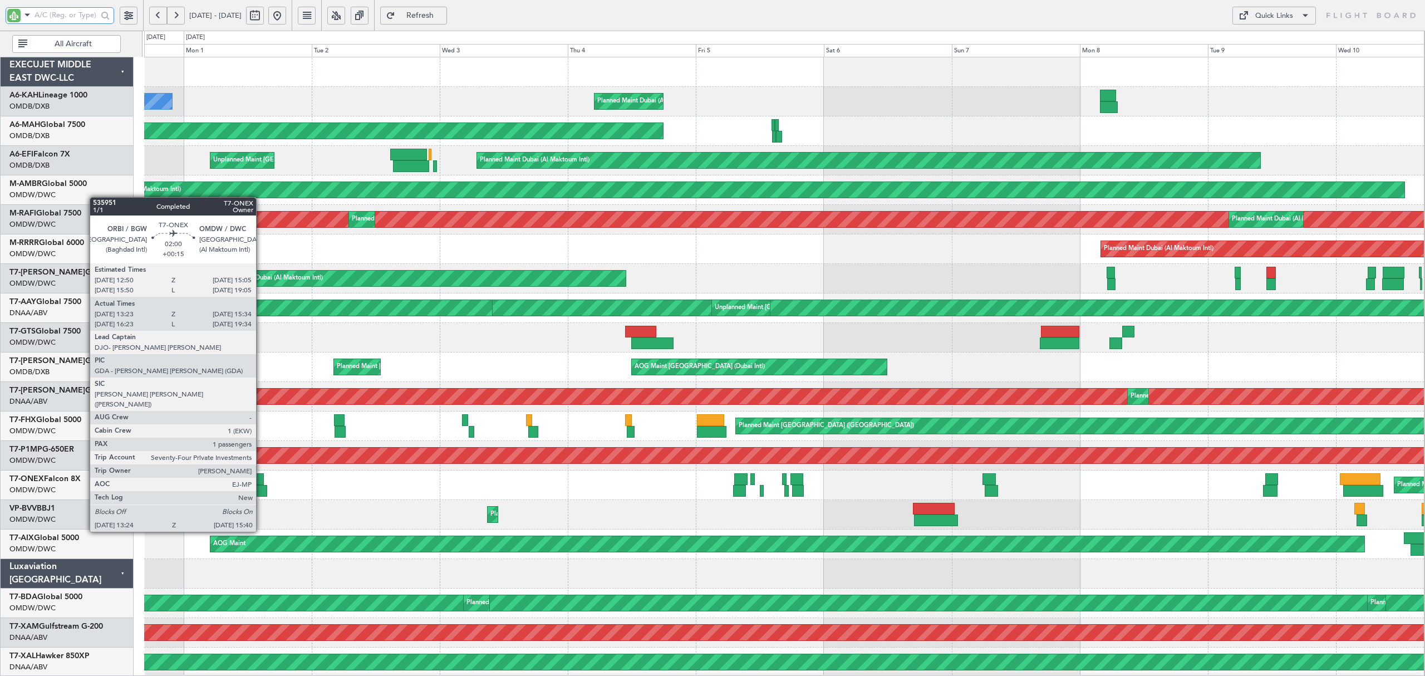
click at [261, 491] on div at bounding box center [260, 491] width 12 height 12
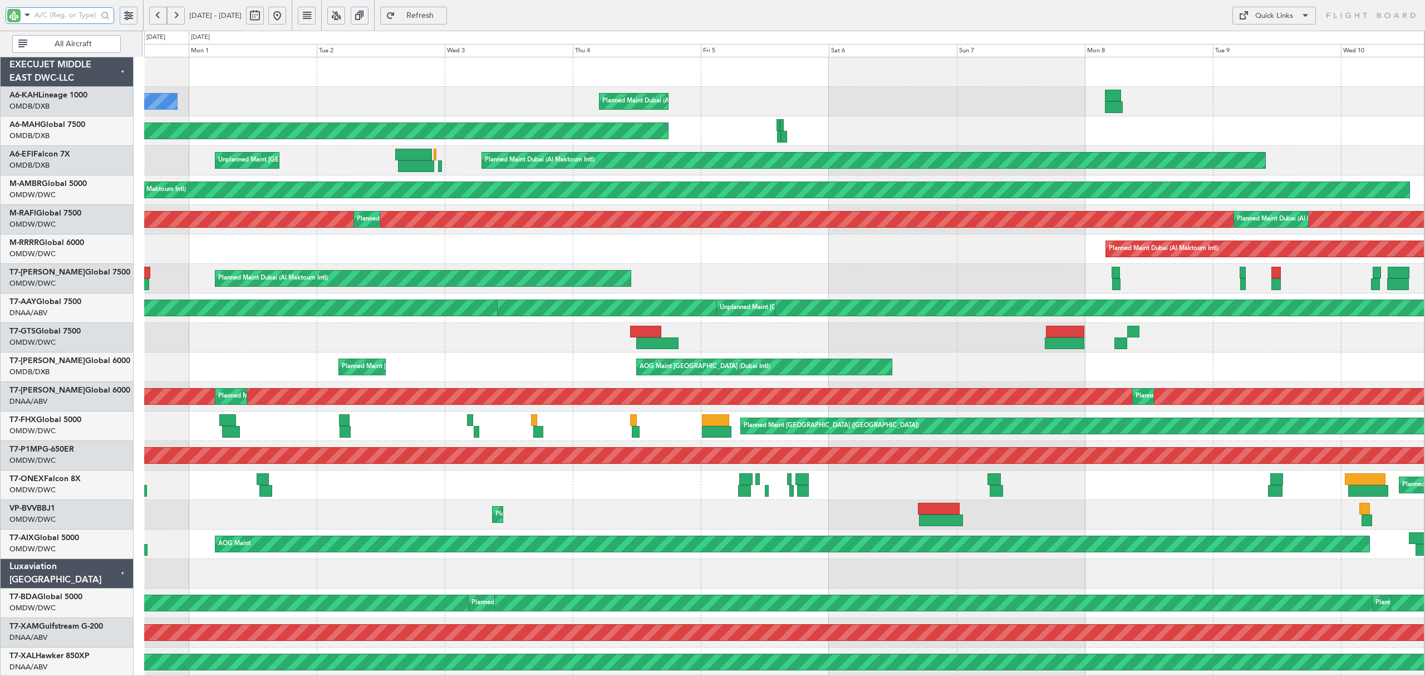
click at [1281, 288] on div "Planned Maint Dubai (Al Maktoum Intl) AOG Maint Dubai (Al Maktoum Intl)" at bounding box center [784, 279] width 1280 height 30
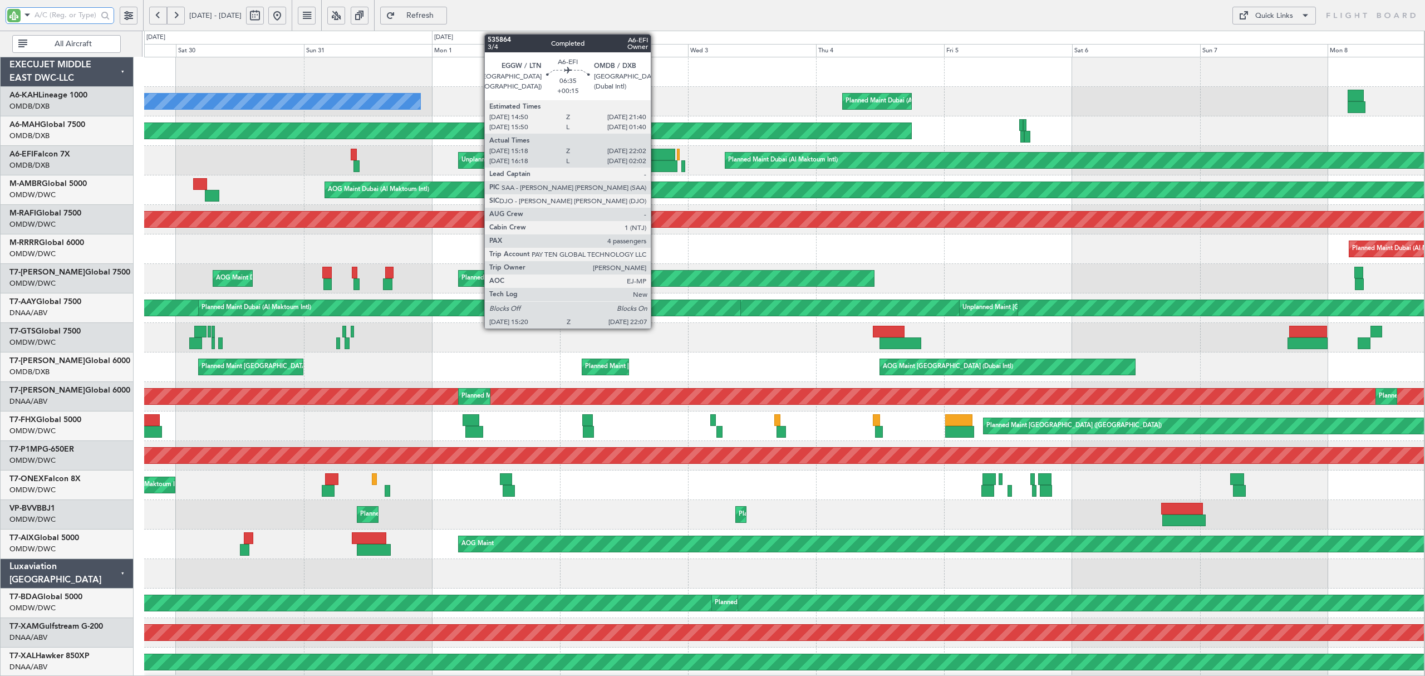
click at [656, 164] on div at bounding box center [659, 166] width 36 height 12
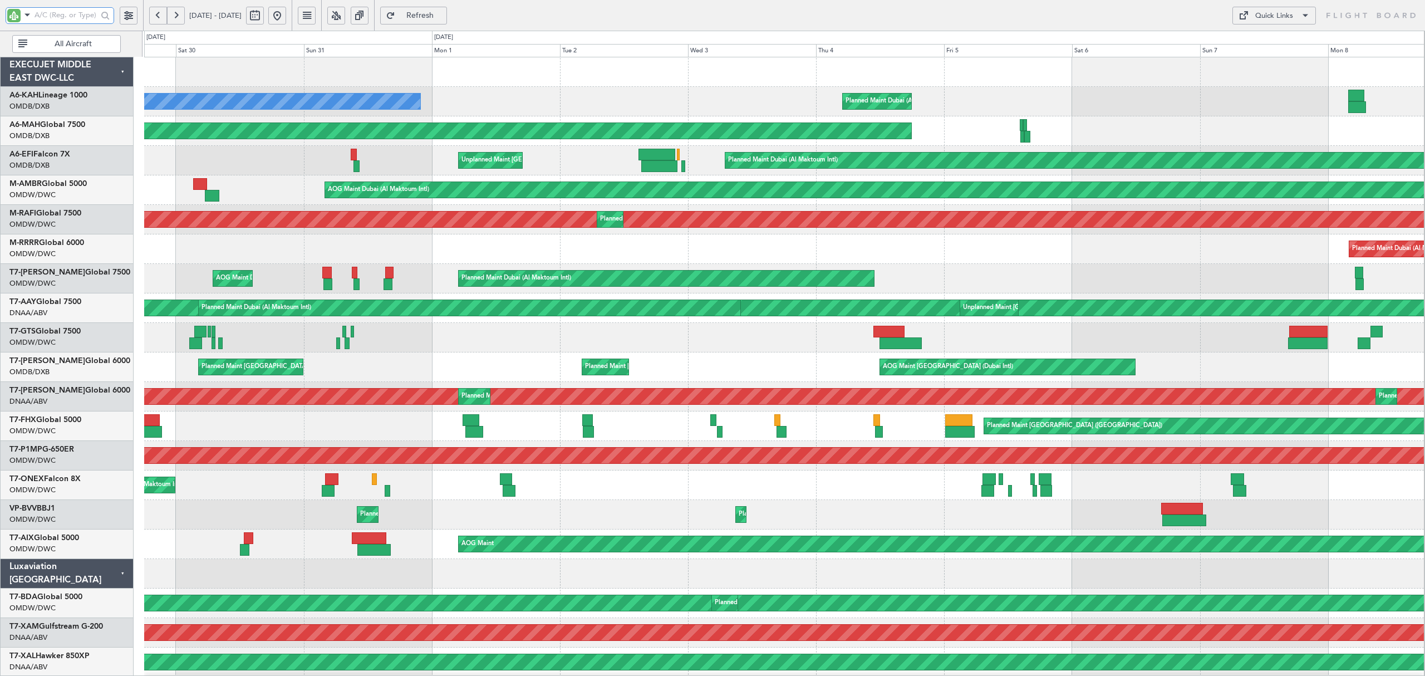
click at [43, 16] on input "text" at bounding box center [66, 15] width 63 height 17
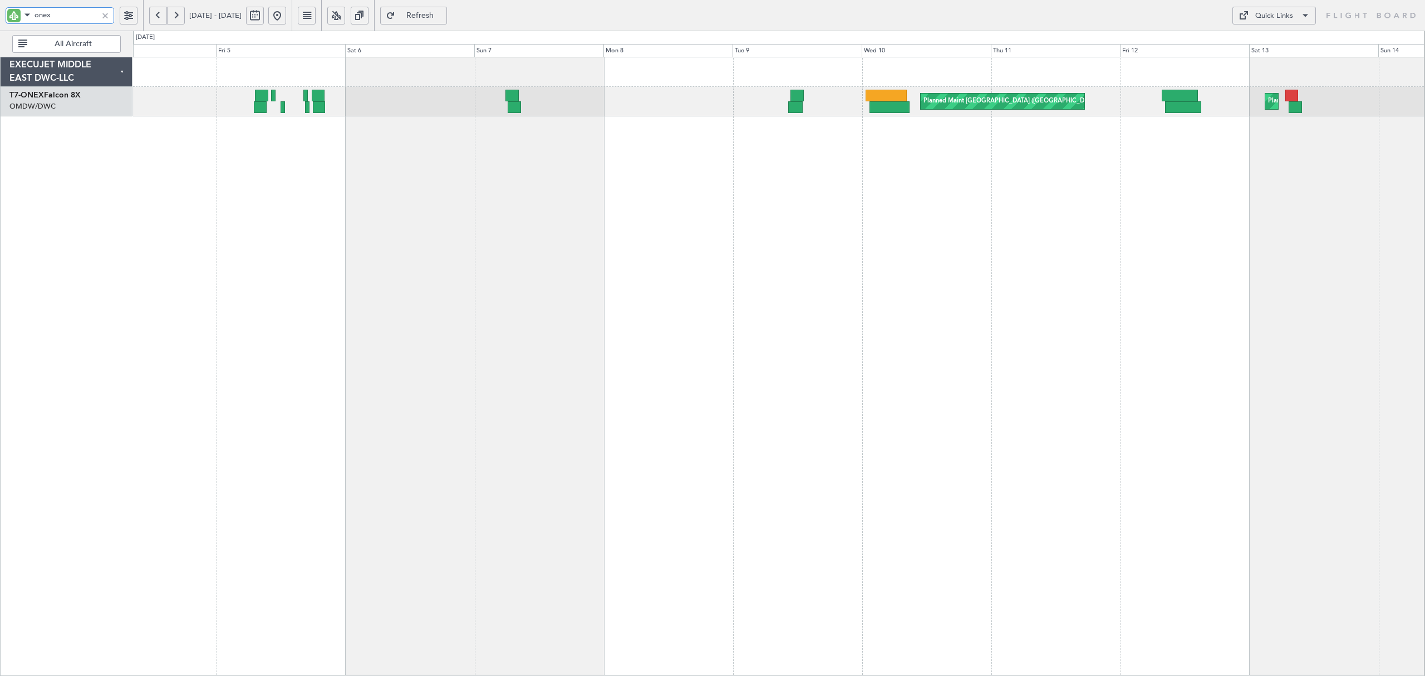
click at [144, 176] on div "Planned Maint London (Farnborough) Planned Maint Dubai (Al Maktoum Intl)" at bounding box center [779, 366] width 1292 height 619
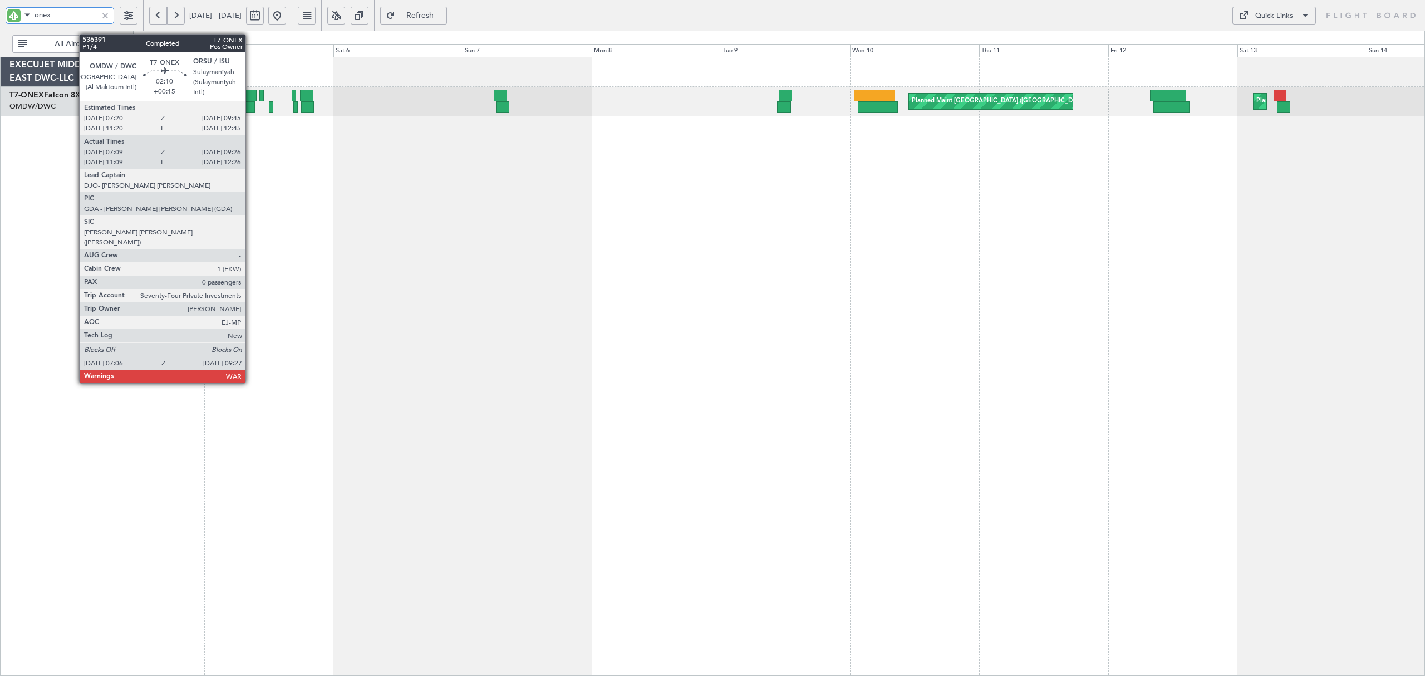
click at [251, 103] on div at bounding box center [248, 107] width 13 height 12
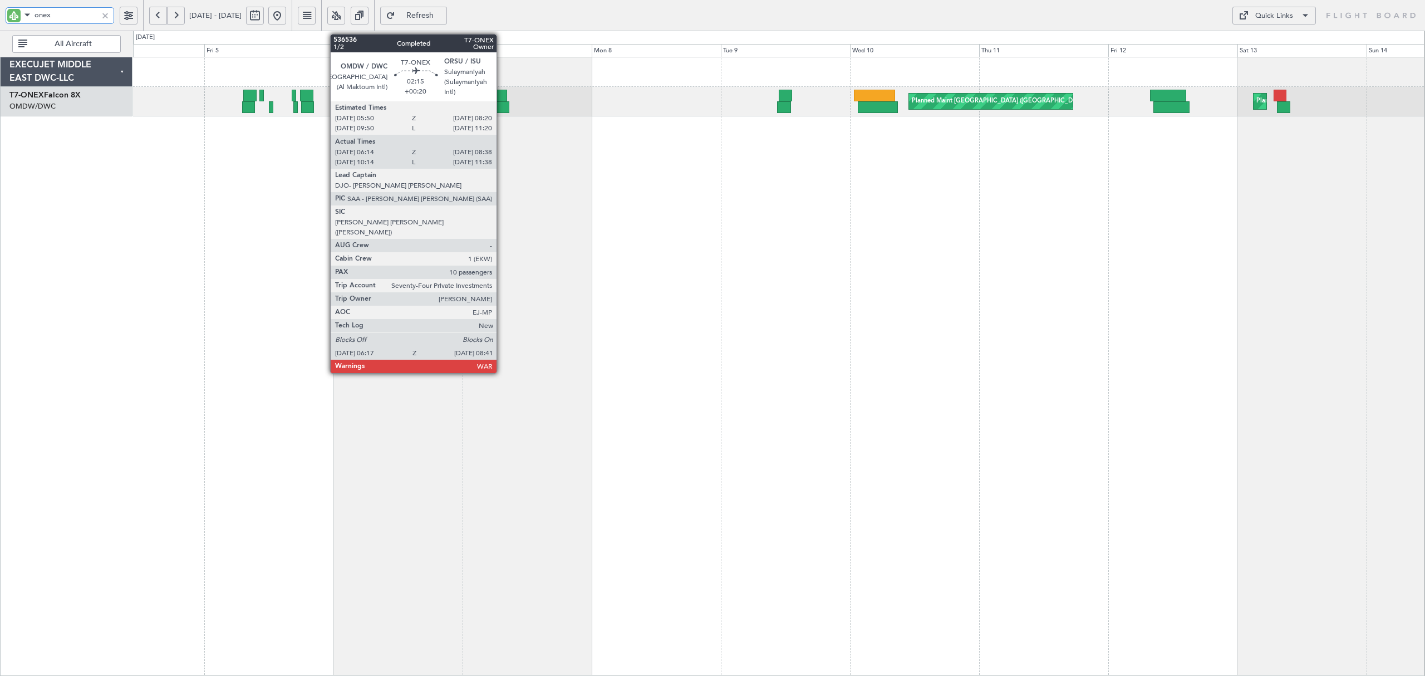
click at [502, 109] on div at bounding box center [502, 107] width 13 height 12
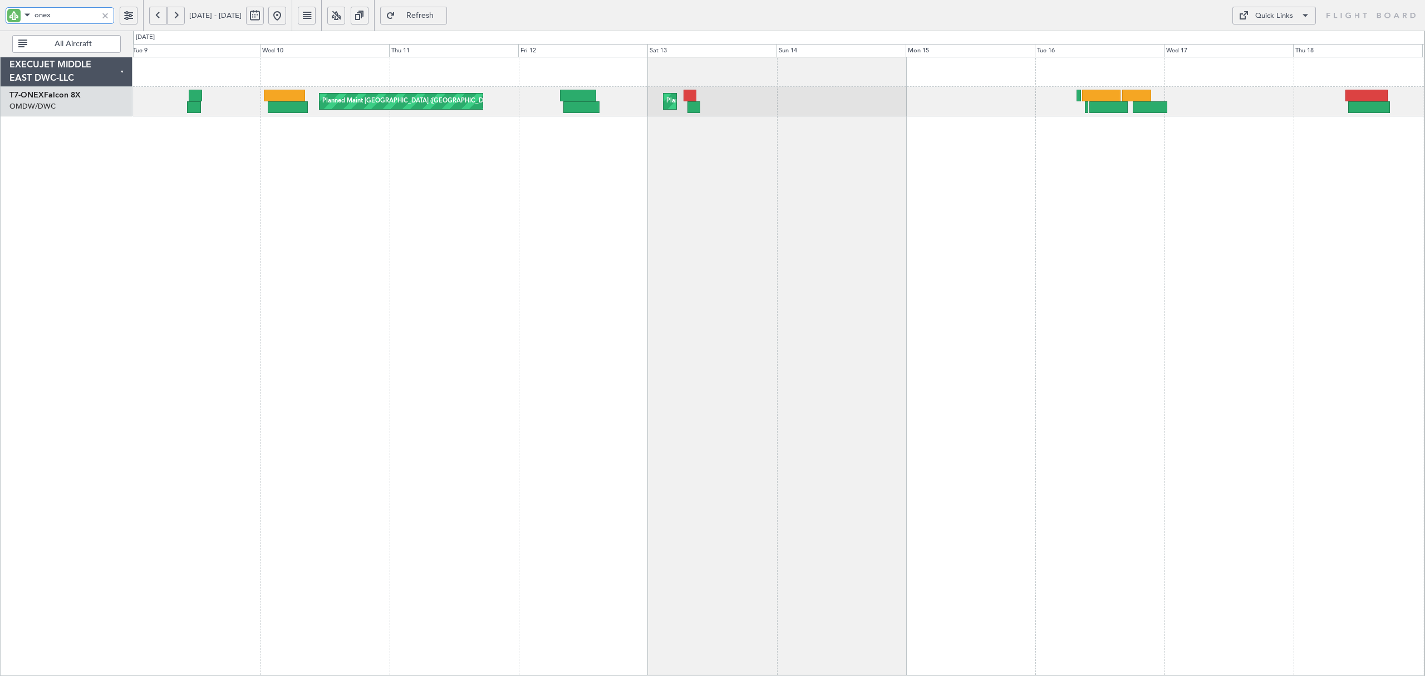
click at [292, 154] on div "Planned Maint London (Farnborough) Planned Maint Dubai (Al Maktoum Intl) Planne…" at bounding box center [779, 366] width 1292 height 619
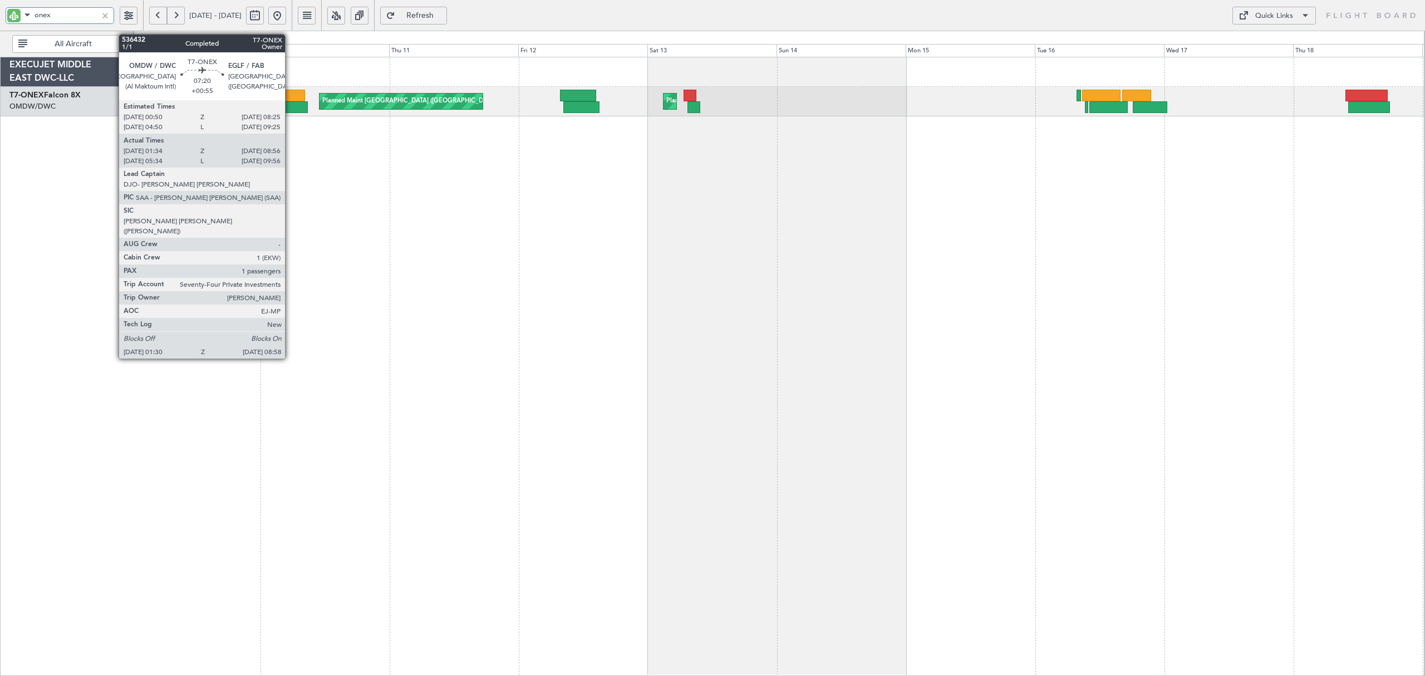
click at [284, 101] on div at bounding box center [288, 107] width 41 height 12
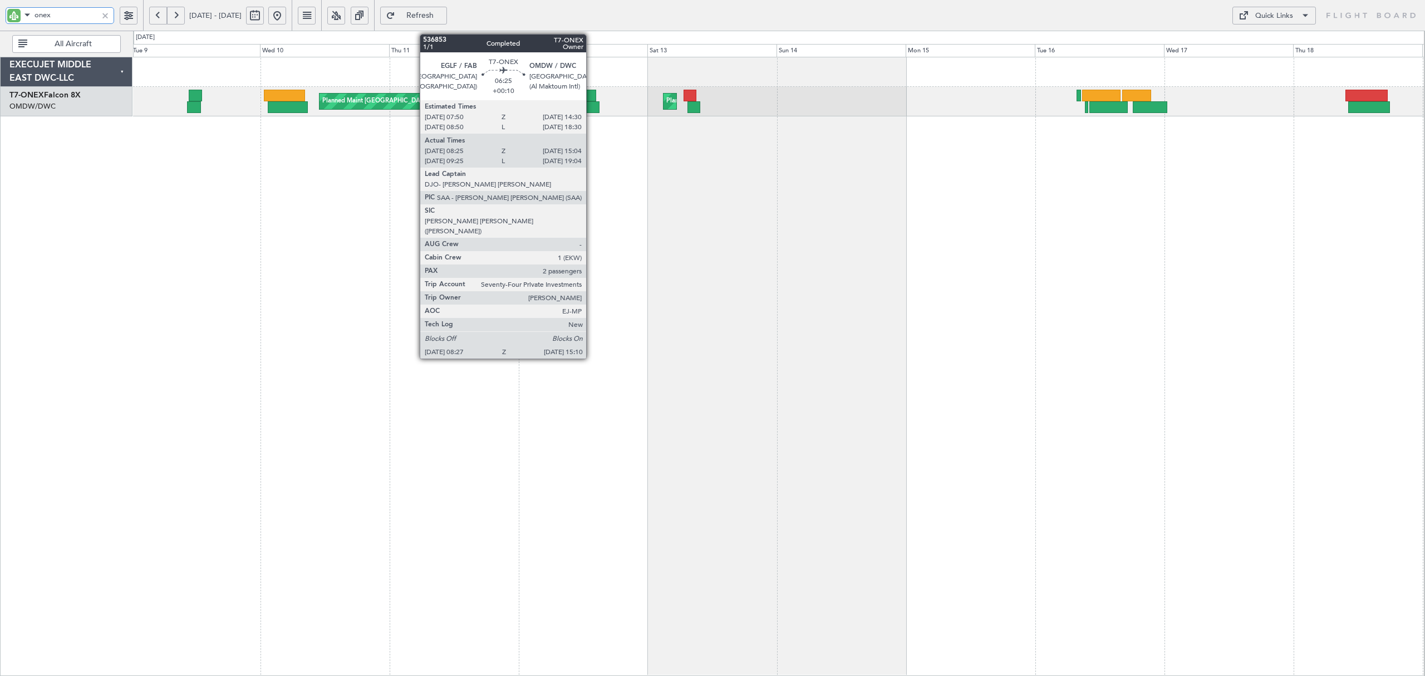
click at [586, 106] on div at bounding box center [581, 107] width 36 height 12
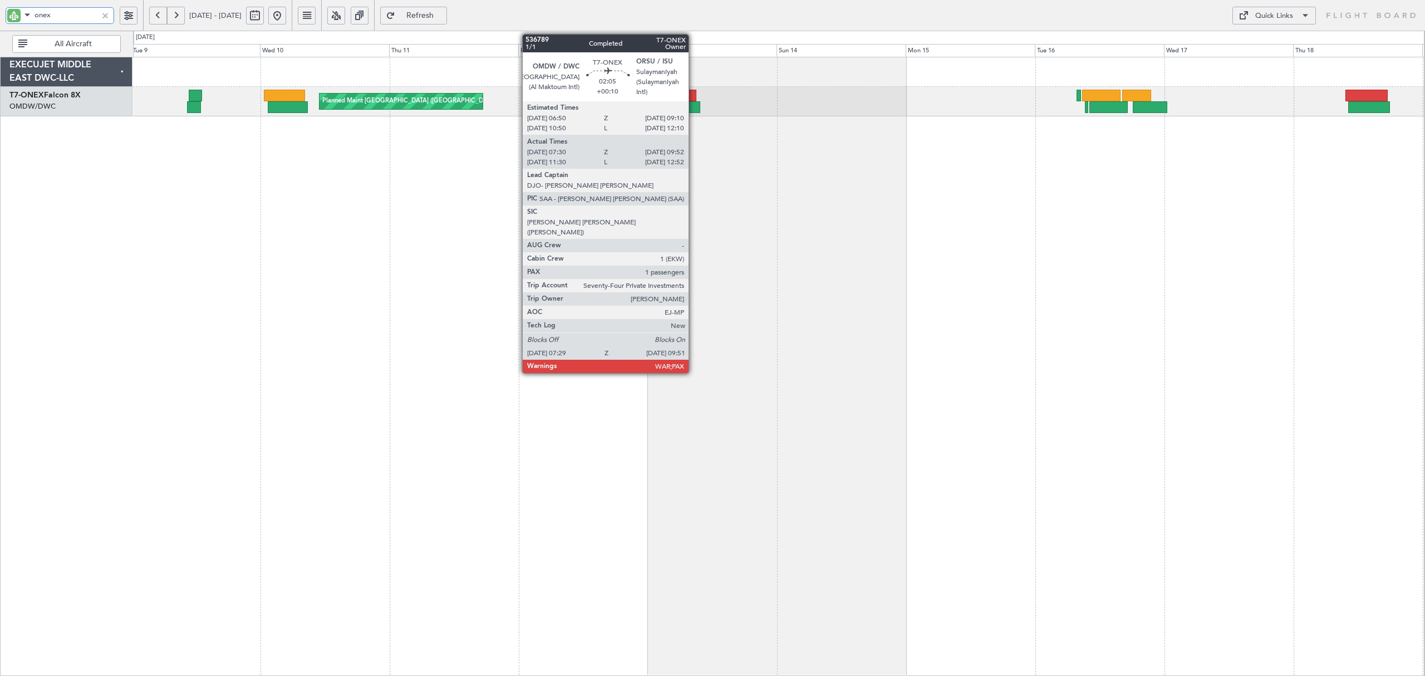
click at [694, 106] on div at bounding box center [694, 107] width 13 height 12
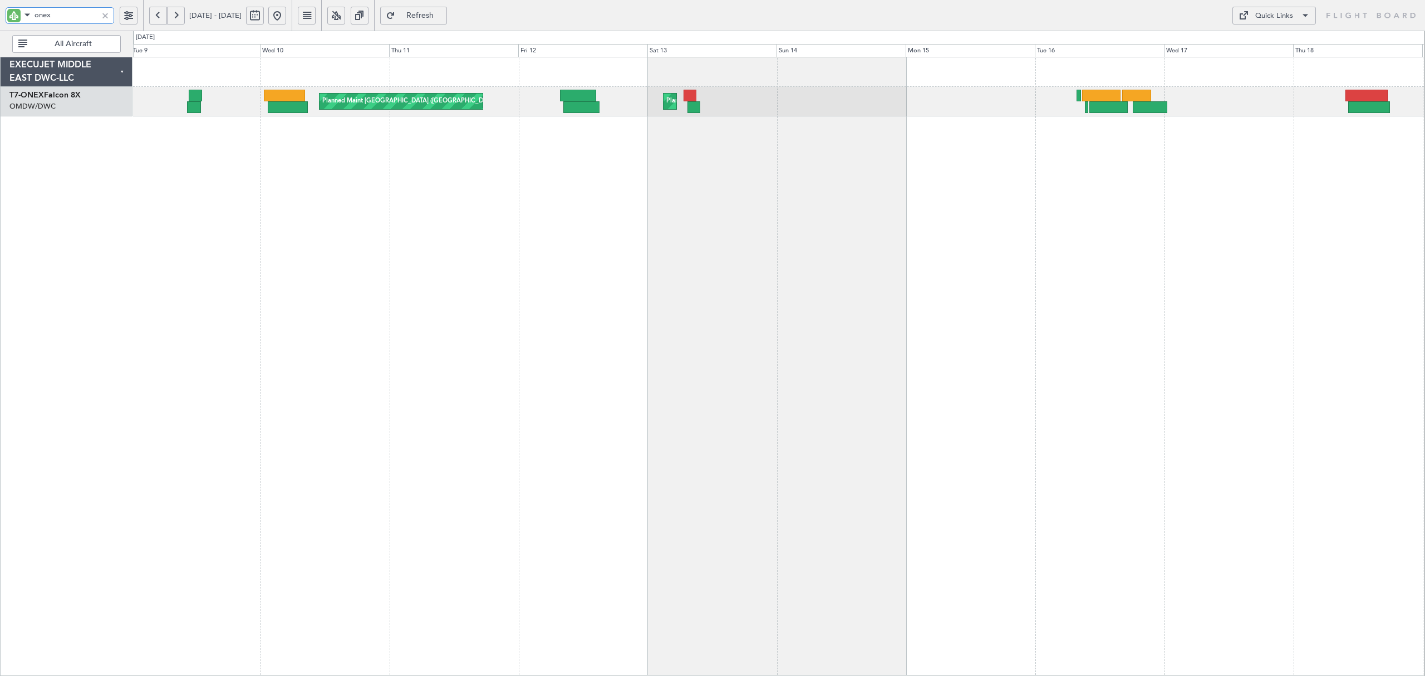
drag, startPoint x: 36, startPoint y: 16, endPoint x: -11, endPoint y: 20, distance: 47.5
click at [0, 20] on html "onex 09 Sep 2025 - 19 Sep 2025 Refresh Quick Links All Aircraft Planned Maint L…" at bounding box center [712, 338] width 1425 height 676
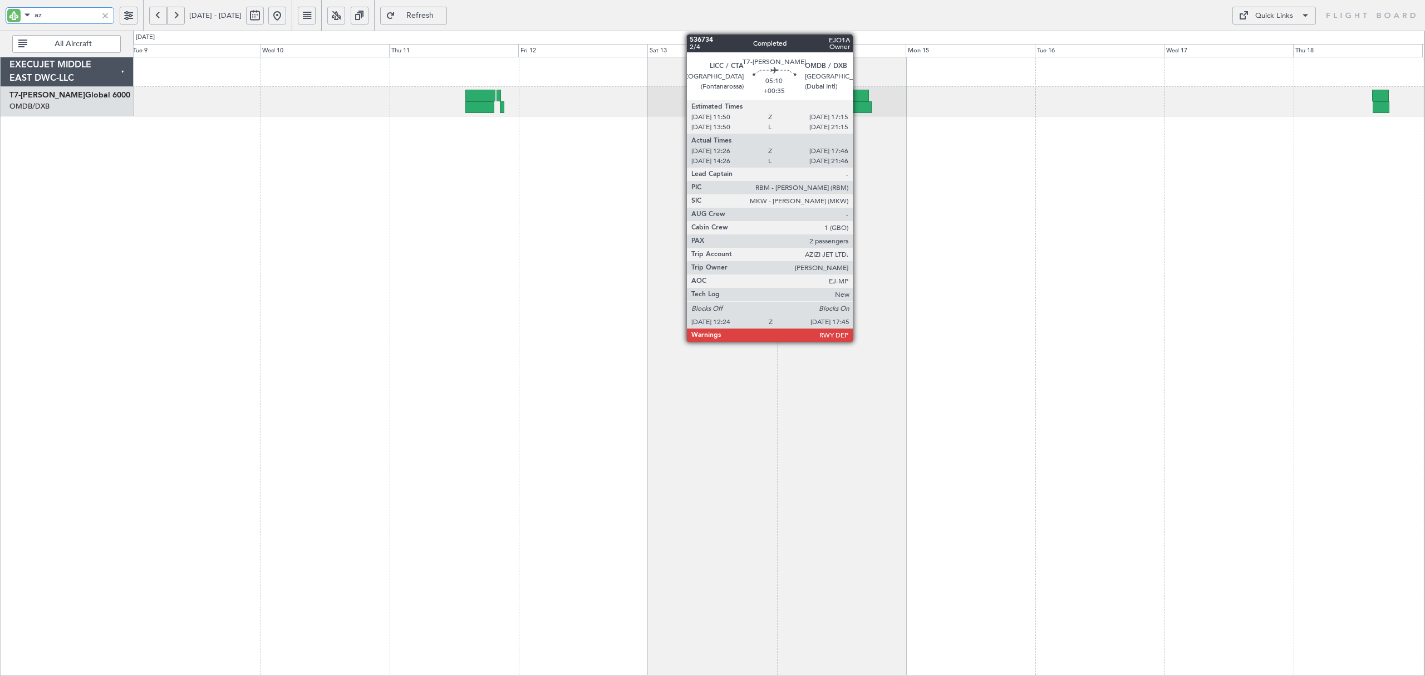
click at [858, 107] on div at bounding box center [857, 107] width 29 height 12
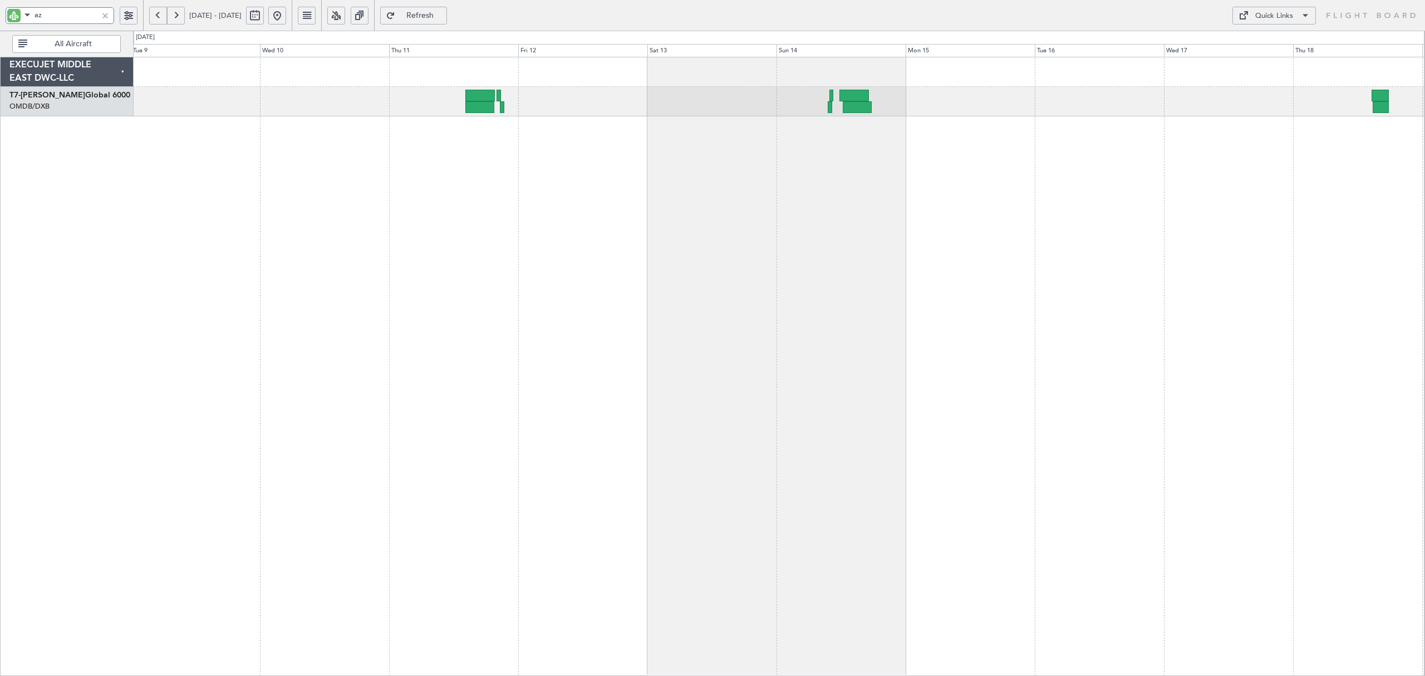
drag, startPoint x: 46, startPoint y: 16, endPoint x: 14, endPoint y: 16, distance: 31.7
click at [16, 16] on div "az" at bounding box center [60, 15] width 109 height 17
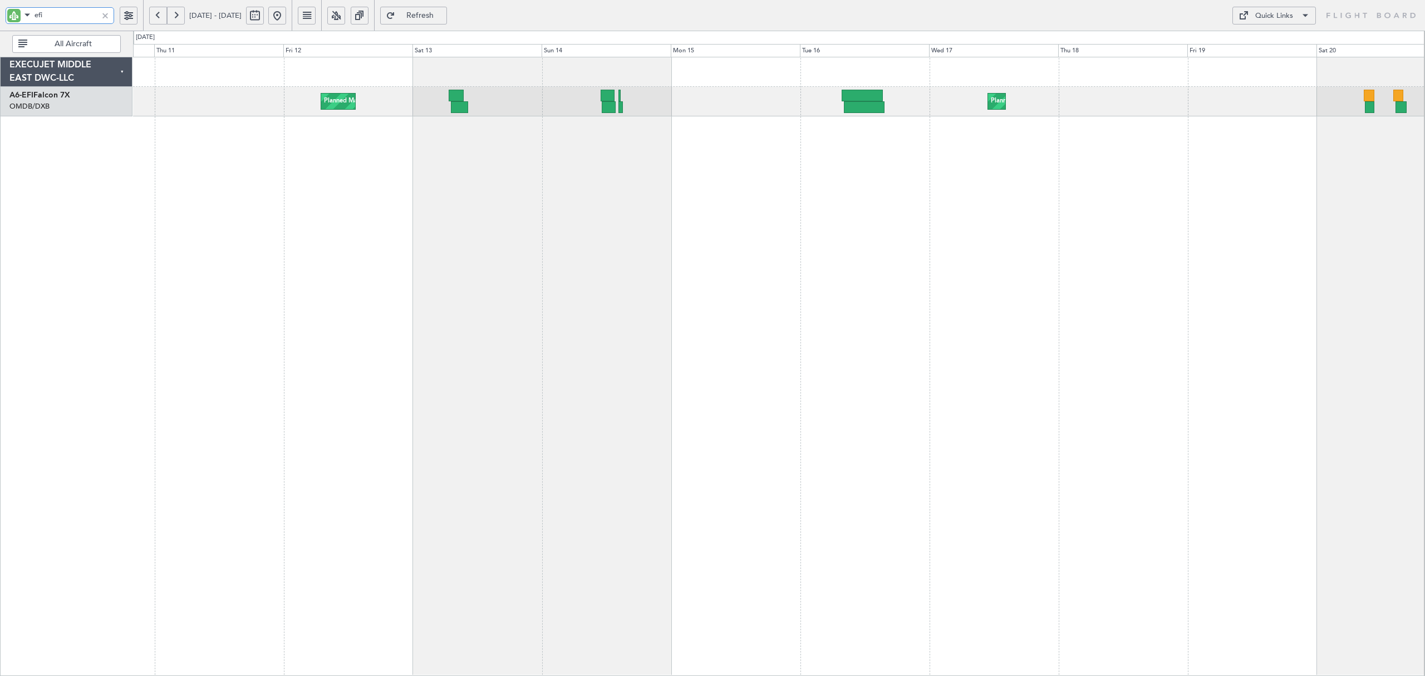
click at [490, 166] on div "Planned Maint London (Luton) Planned Maint Dubai (Al Maktoum Intl) AOG Maint AO…" at bounding box center [779, 366] width 1292 height 619
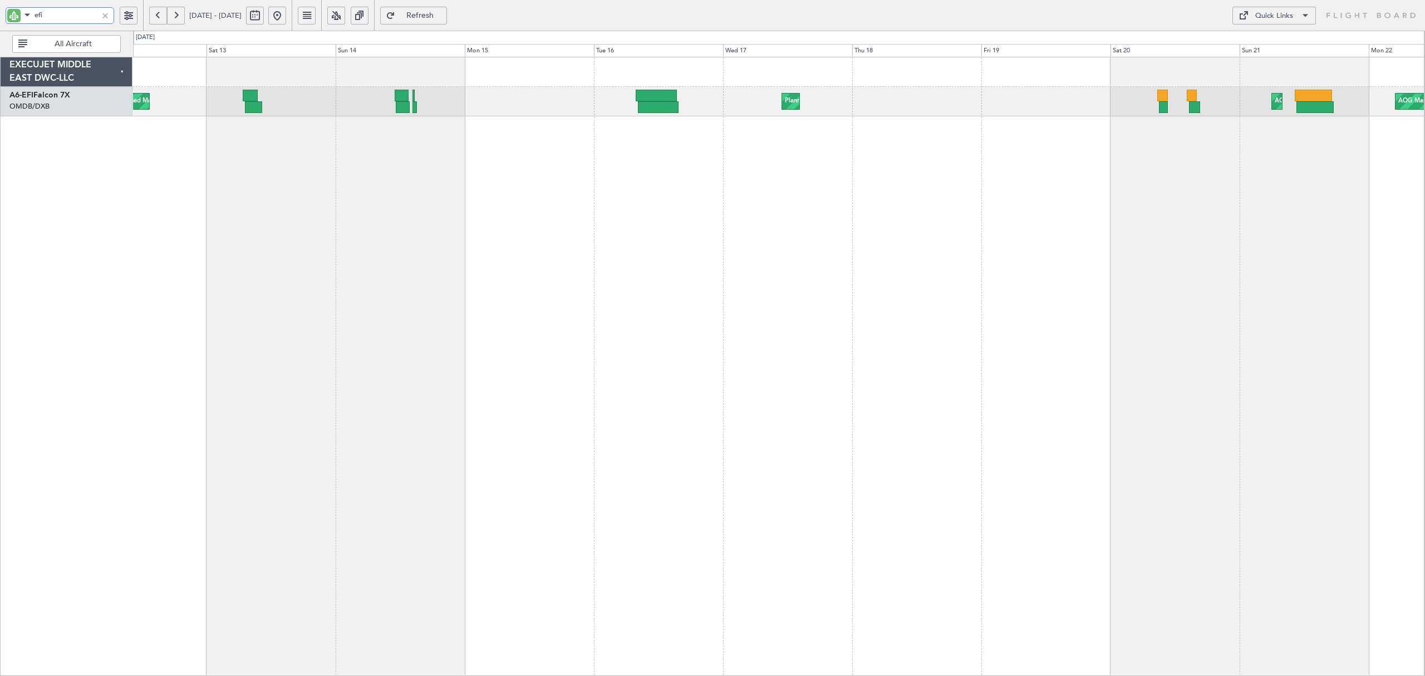
click at [370, 169] on div "Planned Maint London (Luton) Planned Maint Dubai (Al Maktoum Intl) AOG Maint AO…" at bounding box center [779, 366] width 1292 height 619
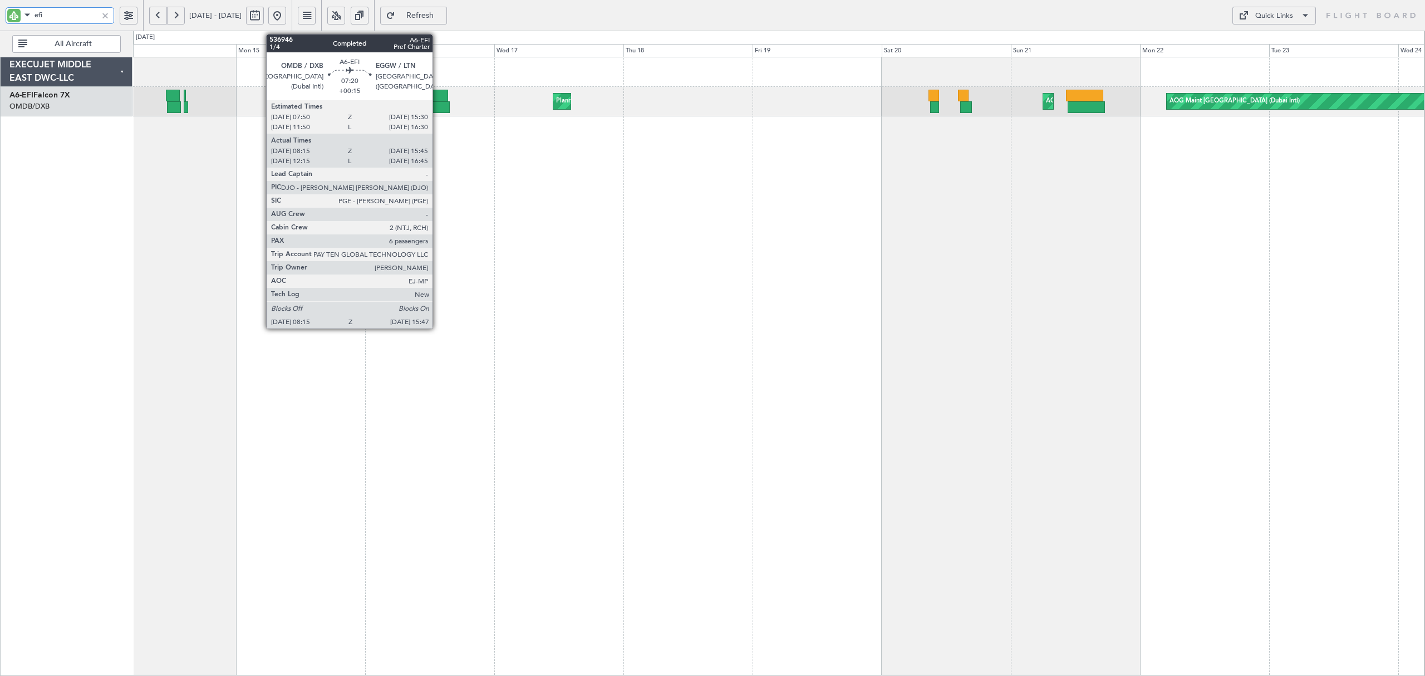
click at [438, 107] on div at bounding box center [429, 107] width 41 height 12
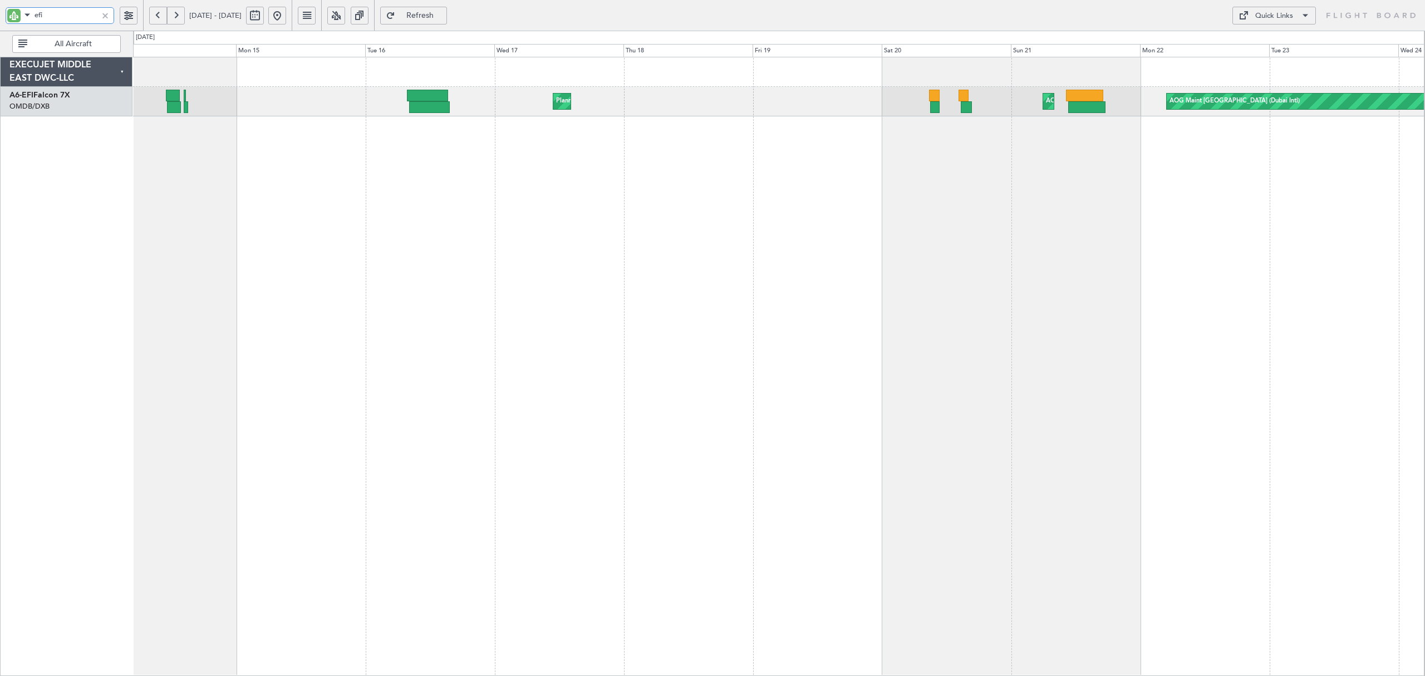
drag, startPoint x: 27, startPoint y: 19, endPoint x: -151, endPoint y: 30, distance: 178.5
click at [0, 30] on html "efi 14 Sep 2025 - 24 Sep 2025 Refresh Quick Links All Aircraft Planned Maint Lo…" at bounding box center [712, 338] width 1425 height 676
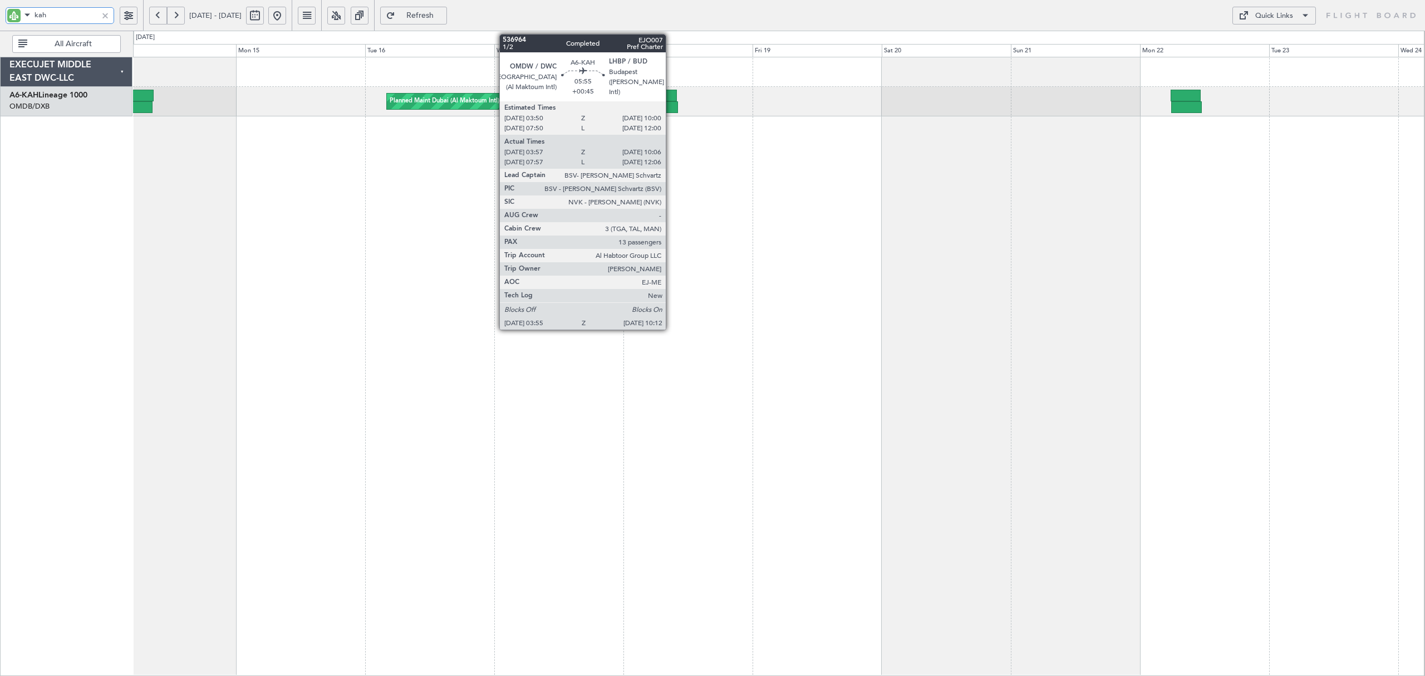
click at [671, 100] on div at bounding box center [660, 96] width 33 height 12
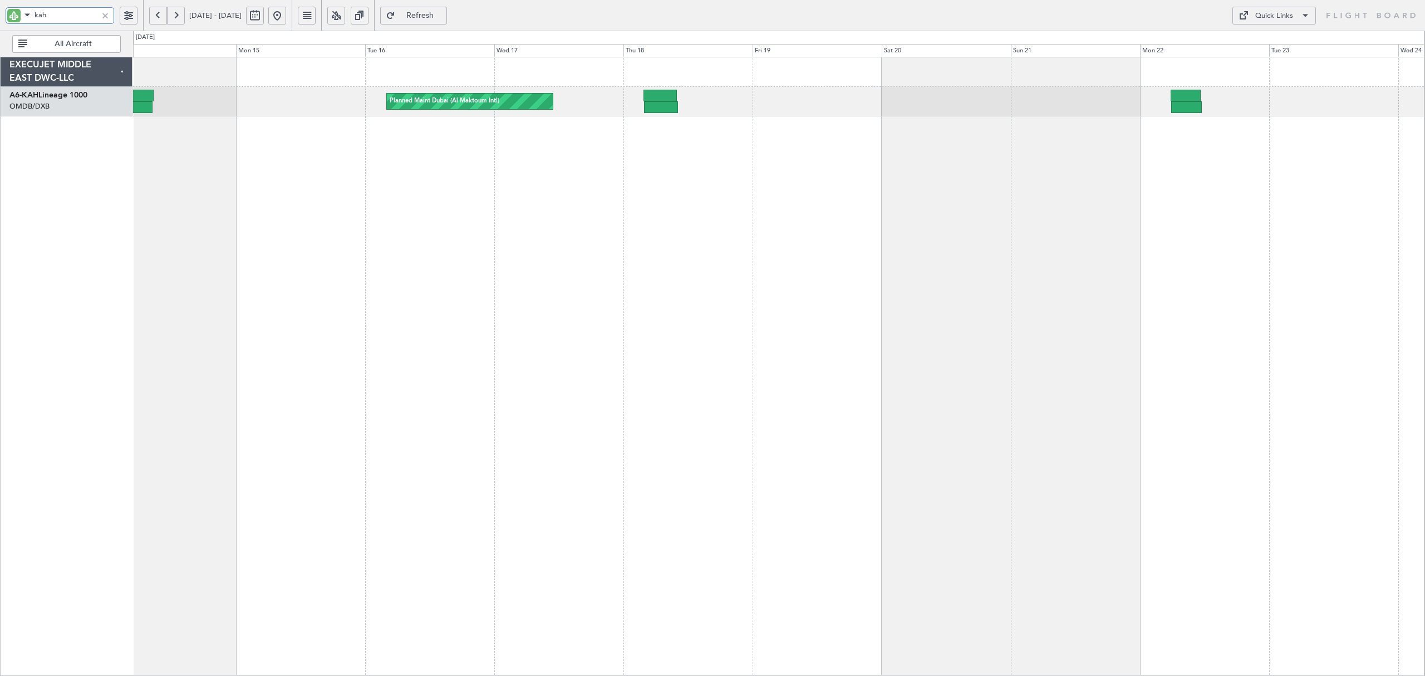
drag, startPoint x: 57, startPoint y: 19, endPoint x: -68, endPoint y: 12, distance: 125.5
click at [0, 12] on html "kah 14 Sep 2025 - 24 Sep 2025 Refresh Quick Links All Aircraft Planned Maint Du…" at bounding box center [712, 338] width 1425 height 676
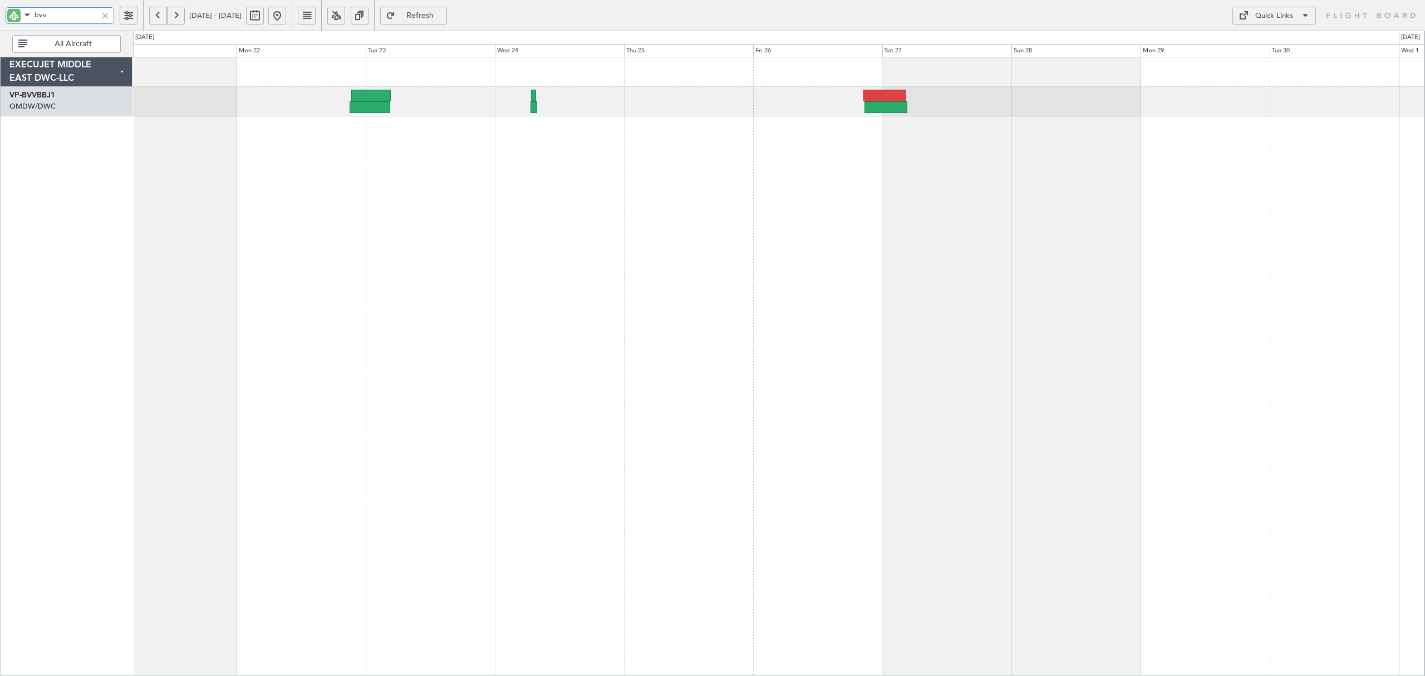
click at [312, 116] on div "Planned Maint Dubai (Al Maktoum Intl)" at bounding box center [779, 366] width 1292 height 619
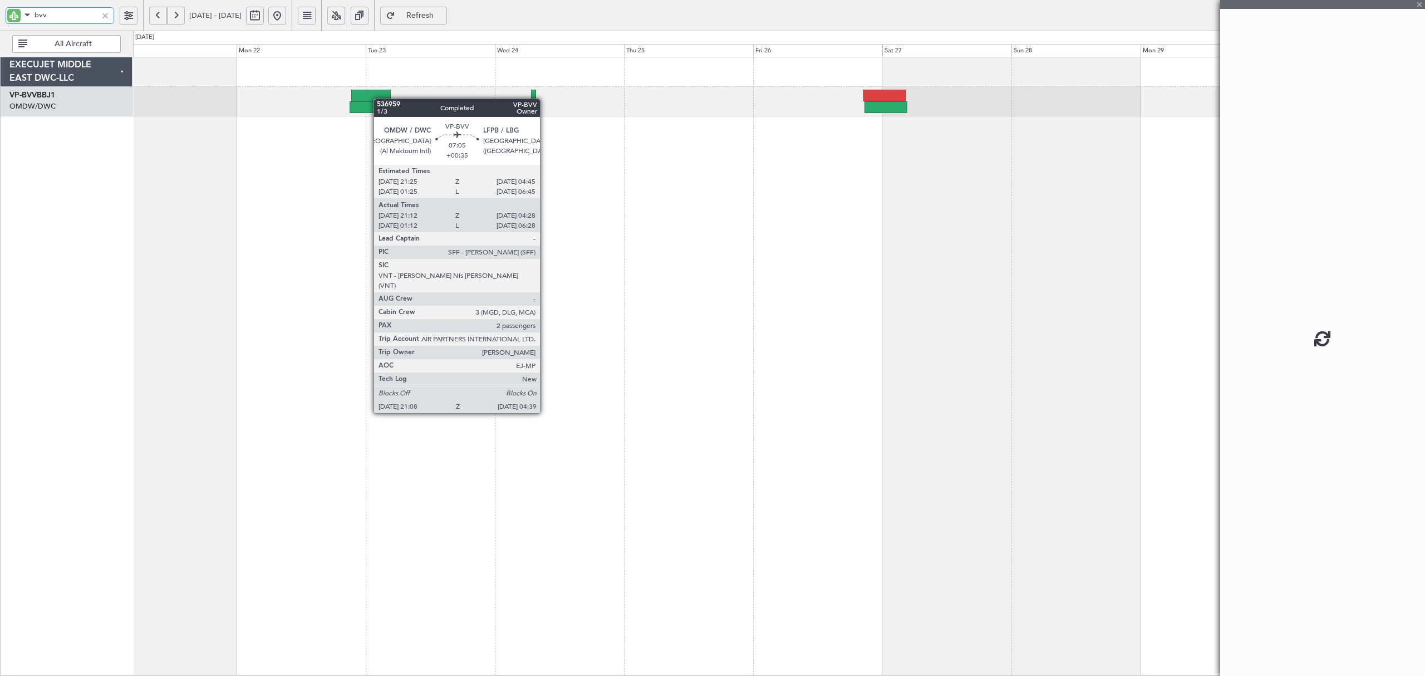
click at [380, 99] on div at bounding box center [371, 96] width 40 height 12
type input "bvv"
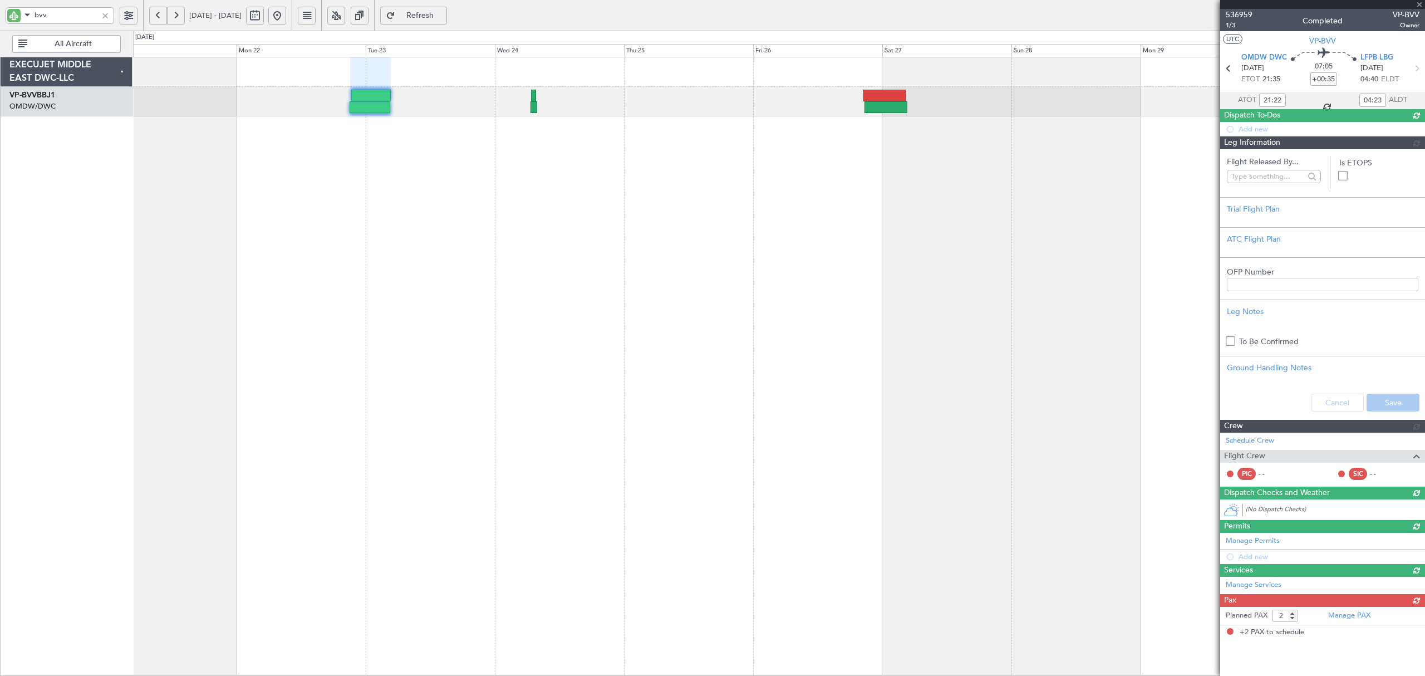
type input "Rohit Roy (ROY)"
type input "7351"
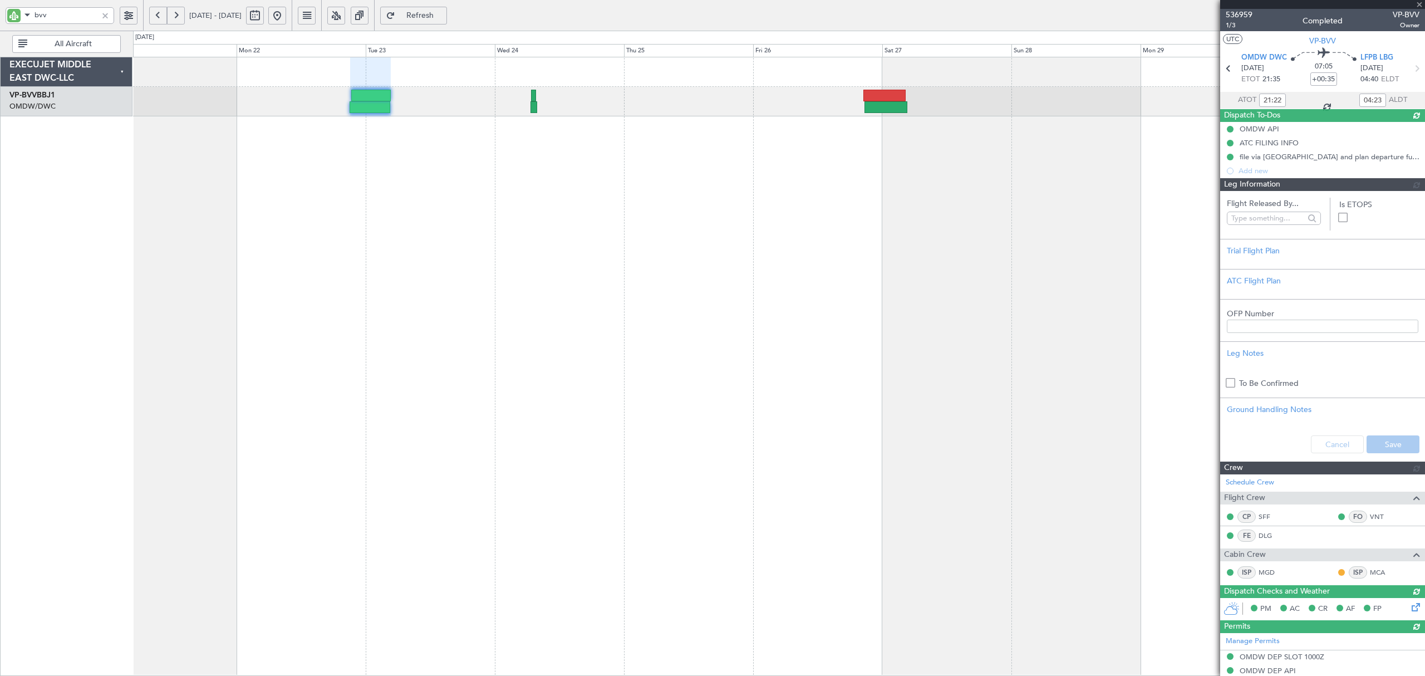
type input "Rohit Roy (ROY)"
type input "7351"
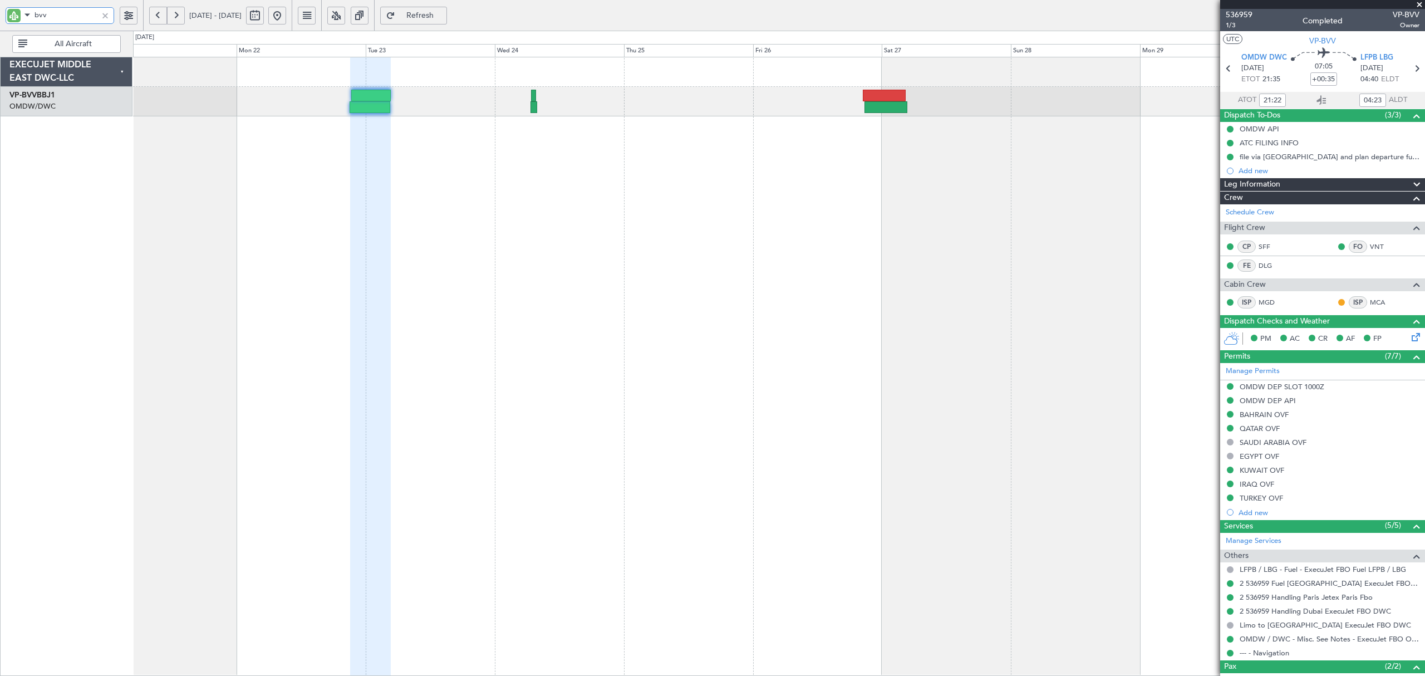
drag, startPoint x: 47, startPoint y: 16, endPoint x: -145, endPoint y: 19, distance: 192.1
click at [0, 19] on html "bvv 21 Sep 2025 - 01 Oct 2025 Refresh Quick Links All Aircraft Planned Maint Du…" at bounding box center [712, 338] width 1425 height 676
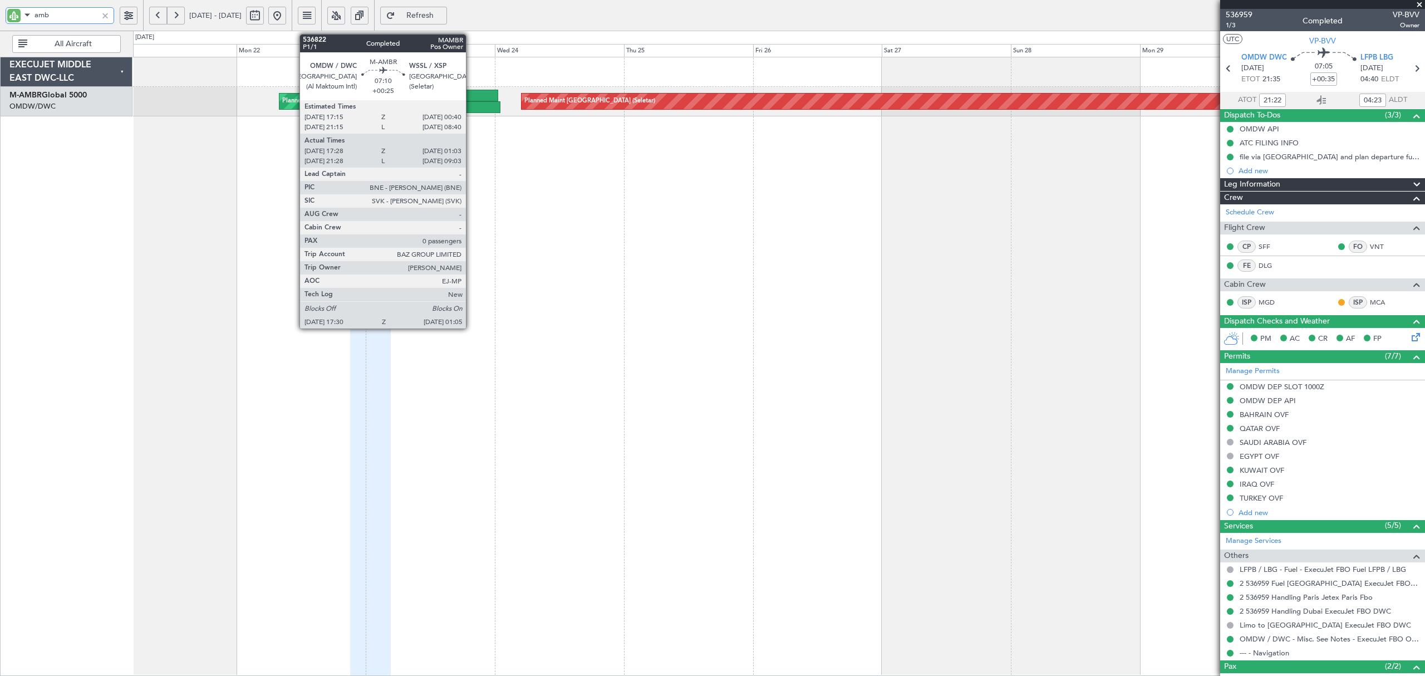
click at [471, 100] on div at bounding box center [478, 96] width 40 height 12
type input "amb"
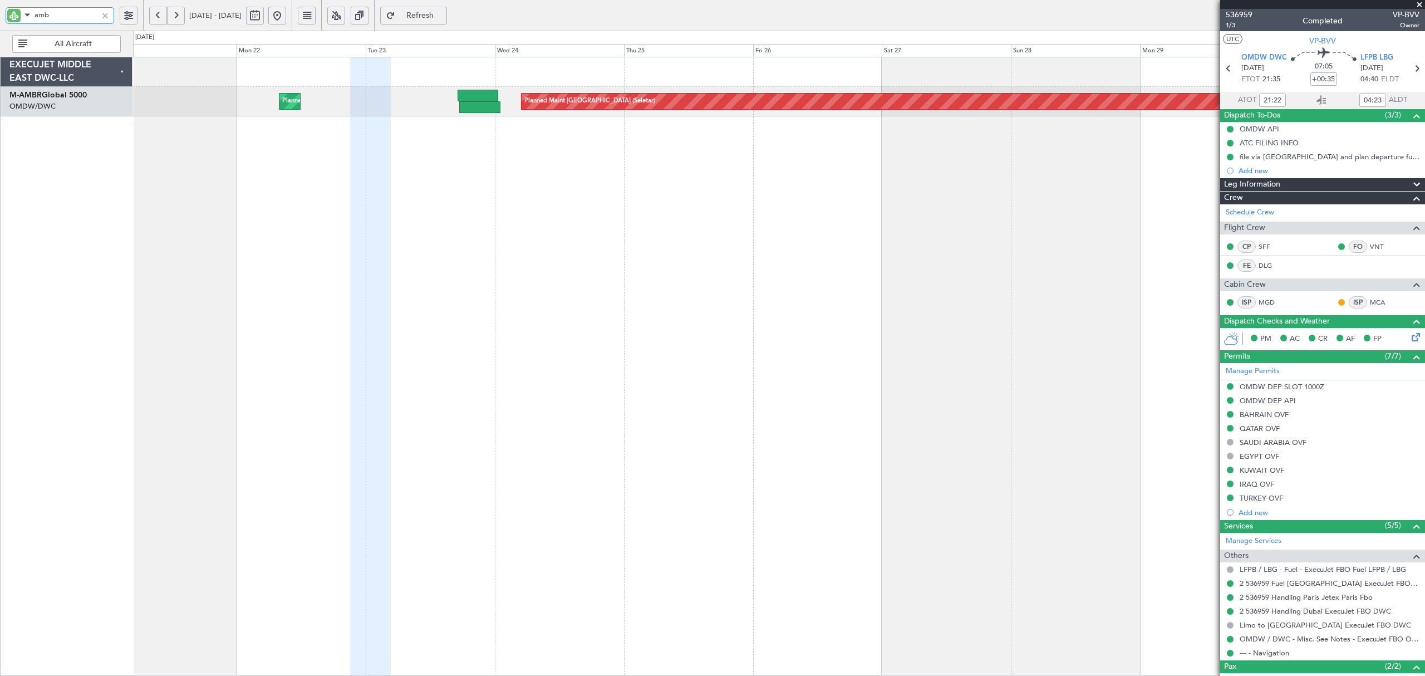
click at [482, 123] on div "Planned Maint Singapore (Seletar) Planned Maint Dubai (Al Maktoum Intl)" at bounding box center [779, 366] width 1292 height 619
type input "Rohit Roy (ROY)"
type input "7351"
drag, startPoint x: 72, startPoint y: 16, endPoint x: 7, endPoint y: 17, distance: 65.1
click at [7, 17] on div "amb" at bounding box center [60, 15] width 109 height 17
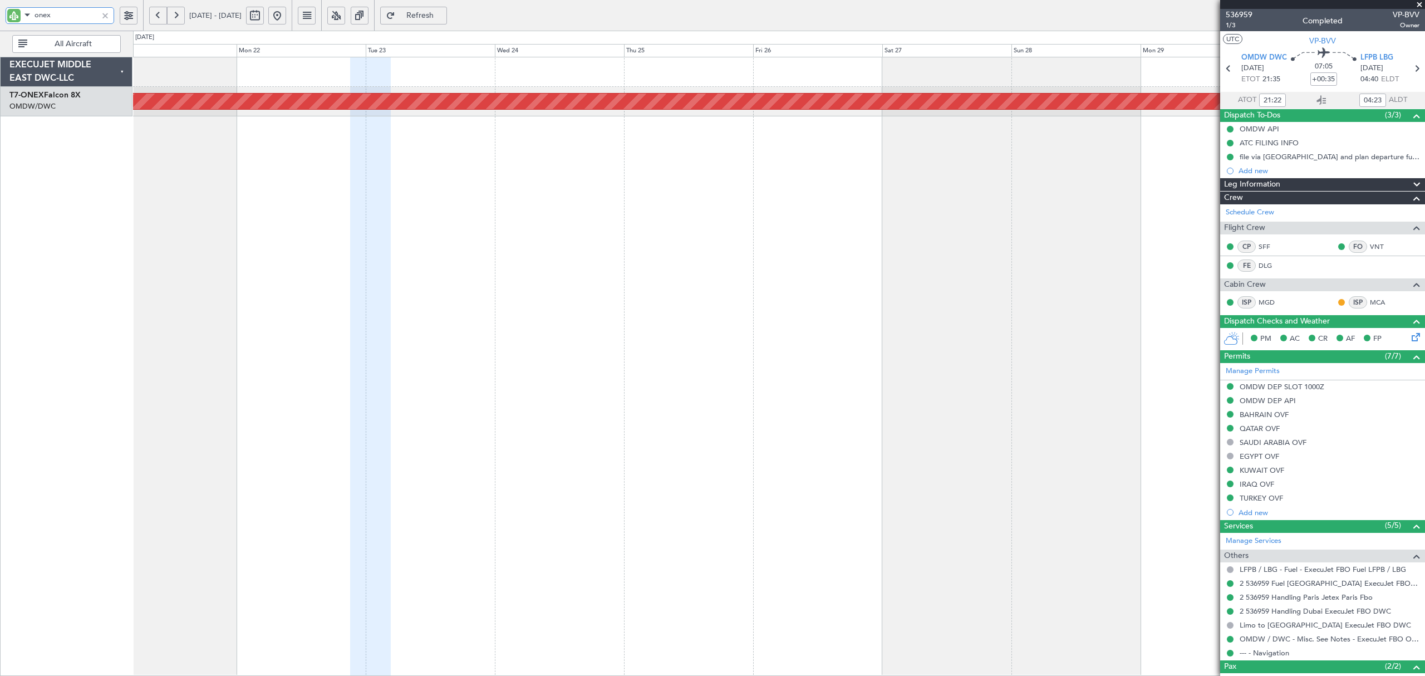
type input "onex"
click at [155, 17] on button at bounding box center [158, 16] width 18 height 18
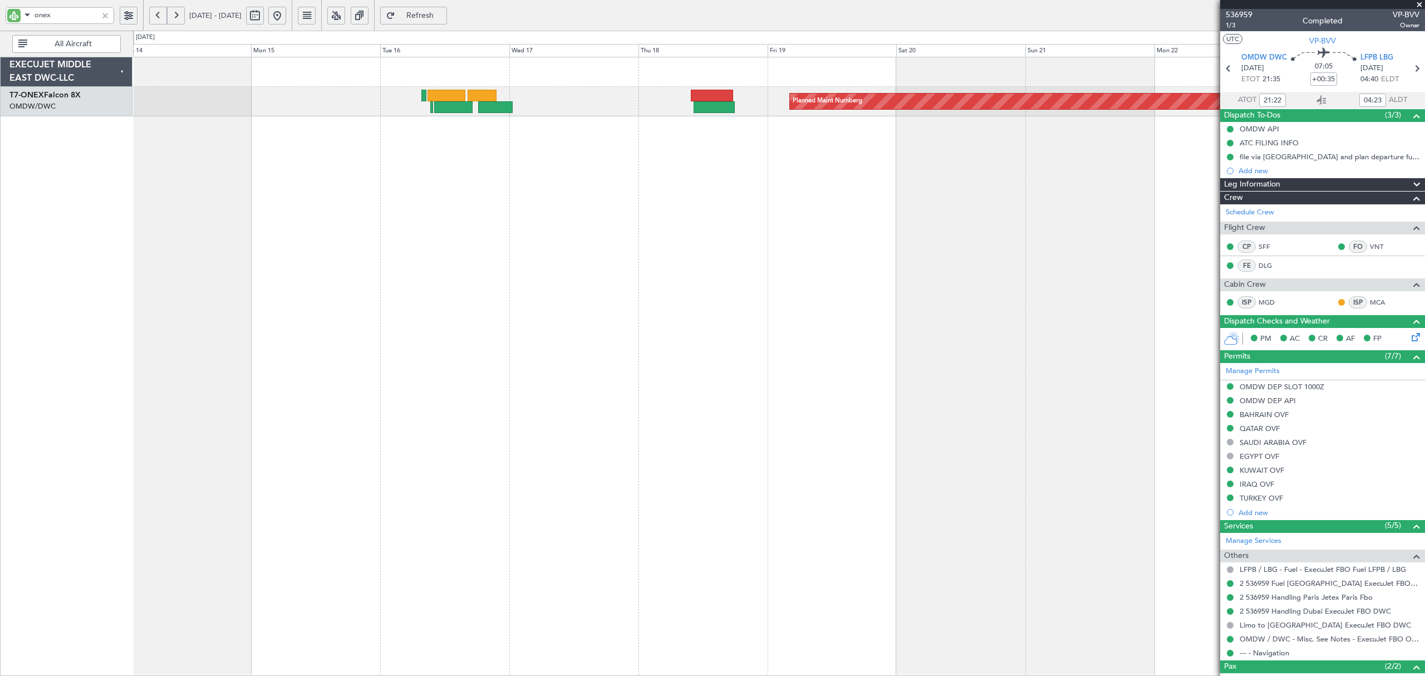
click at [310, 151] on div "Planned Maint Nurnberg Planned Maint Dubai (Al Maktoum Intl) Planned Maint Lond…" at bounding box center [779, 366] width 1292 height 619
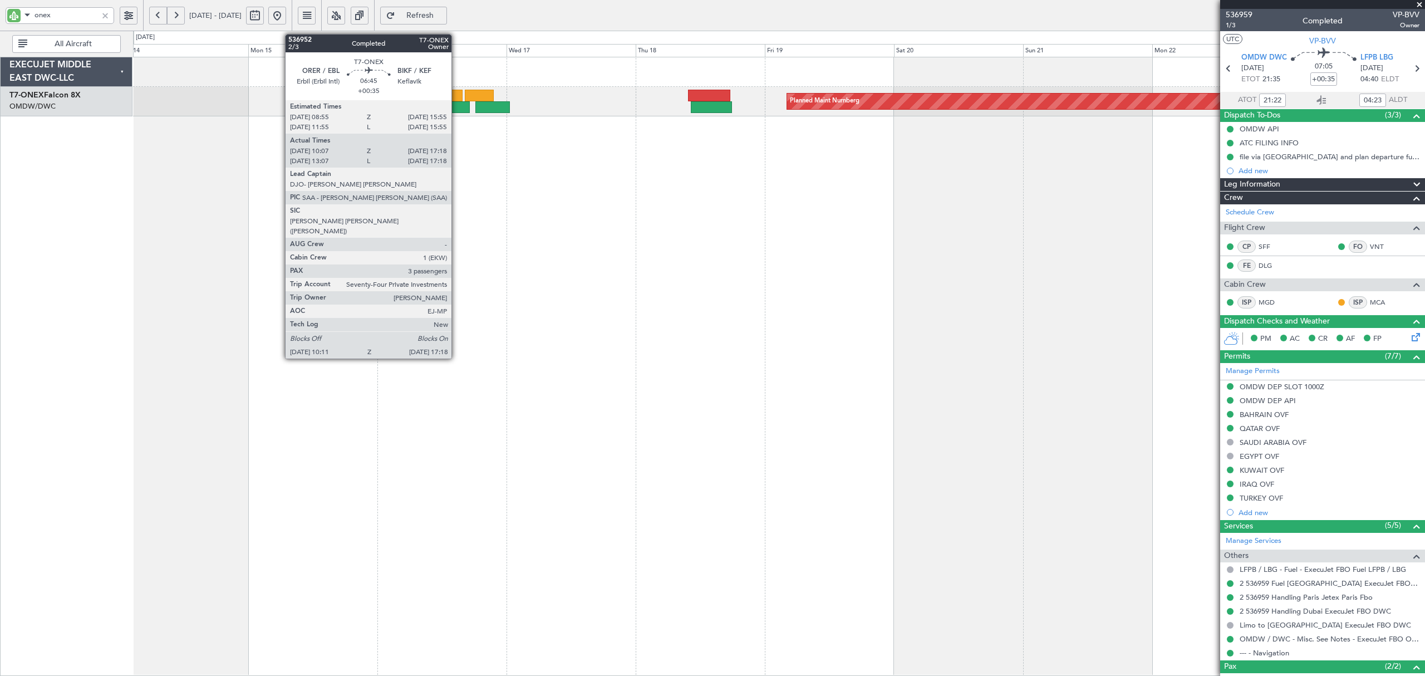
click at [457, 105] on div at bounding box center [450, 107] width 38 height 12
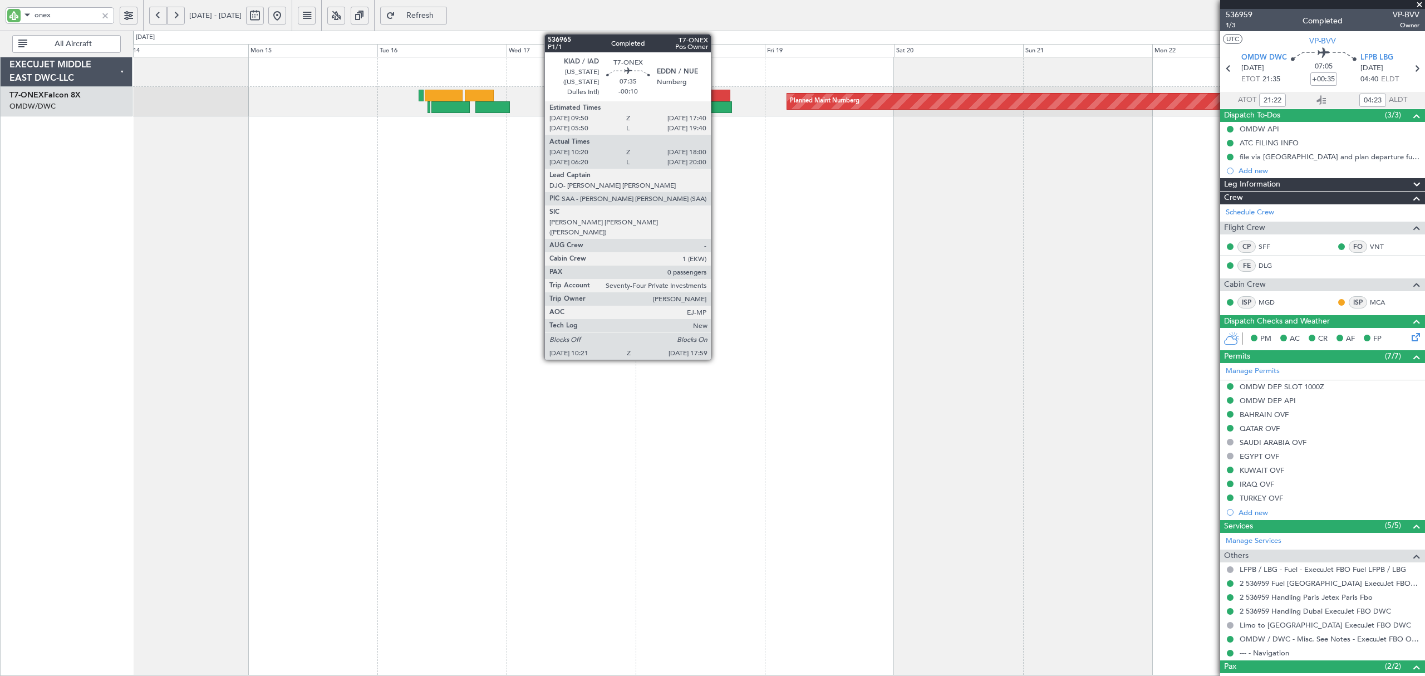
click at [716, 109] on div at bounding box center [711, 107] width 41 height 12
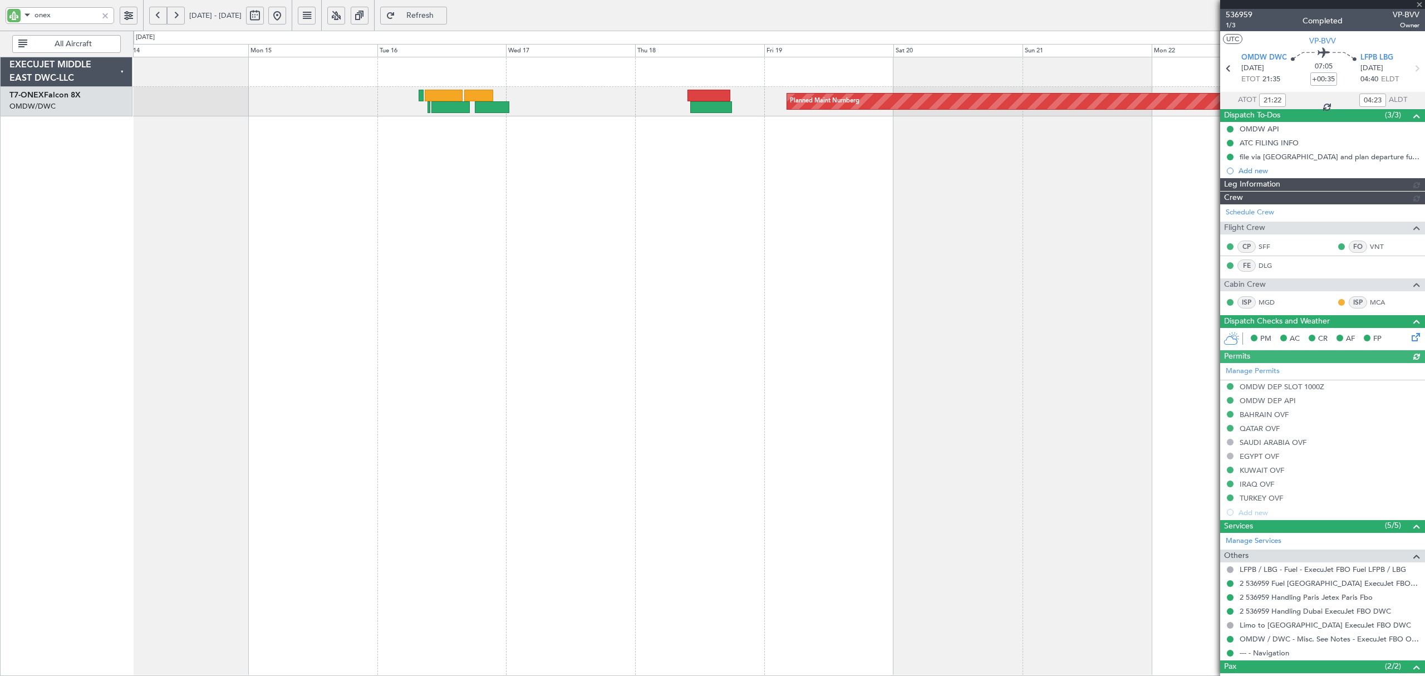
type input "Rohit Roy (ROY)"
type input "7351"
drag, startPoint x: 58, startPoint y: 11, endPoint x: -33, endPoint y: 12, distance: 91.3
click at [0, 12] on html "onex 14 Sep 2025 - 24 Sep 2025 Refresh Quick Links All Aircraft Planned Maint N…" at bounding box center [712, 338] width 1425 height 676
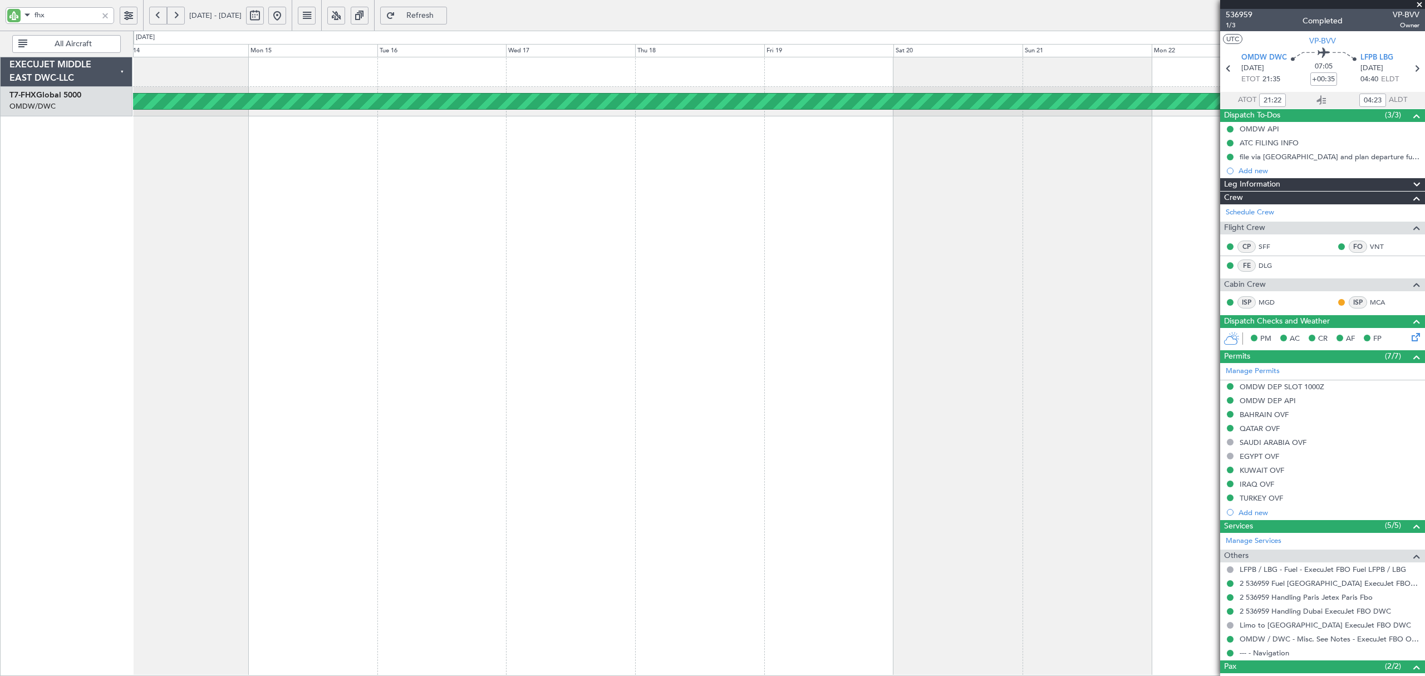
click at [286, 20] on button at bounding box center [277, 16] width 18 height 18
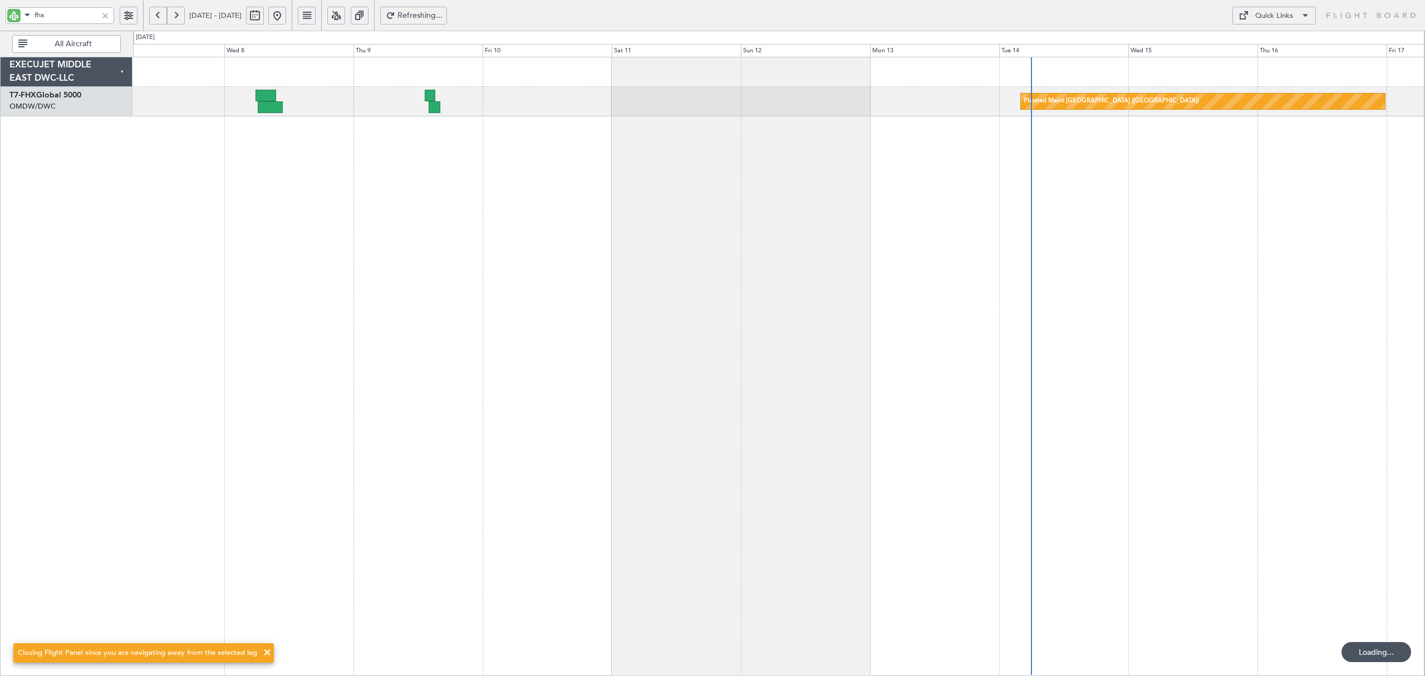
click at [838, 246] on div "Planned Maint London (Stansted) Unplanned Maint Dubai (Al Maktoum Intl) Planned…" at bounding box center [779, 366] width 1292 height 619
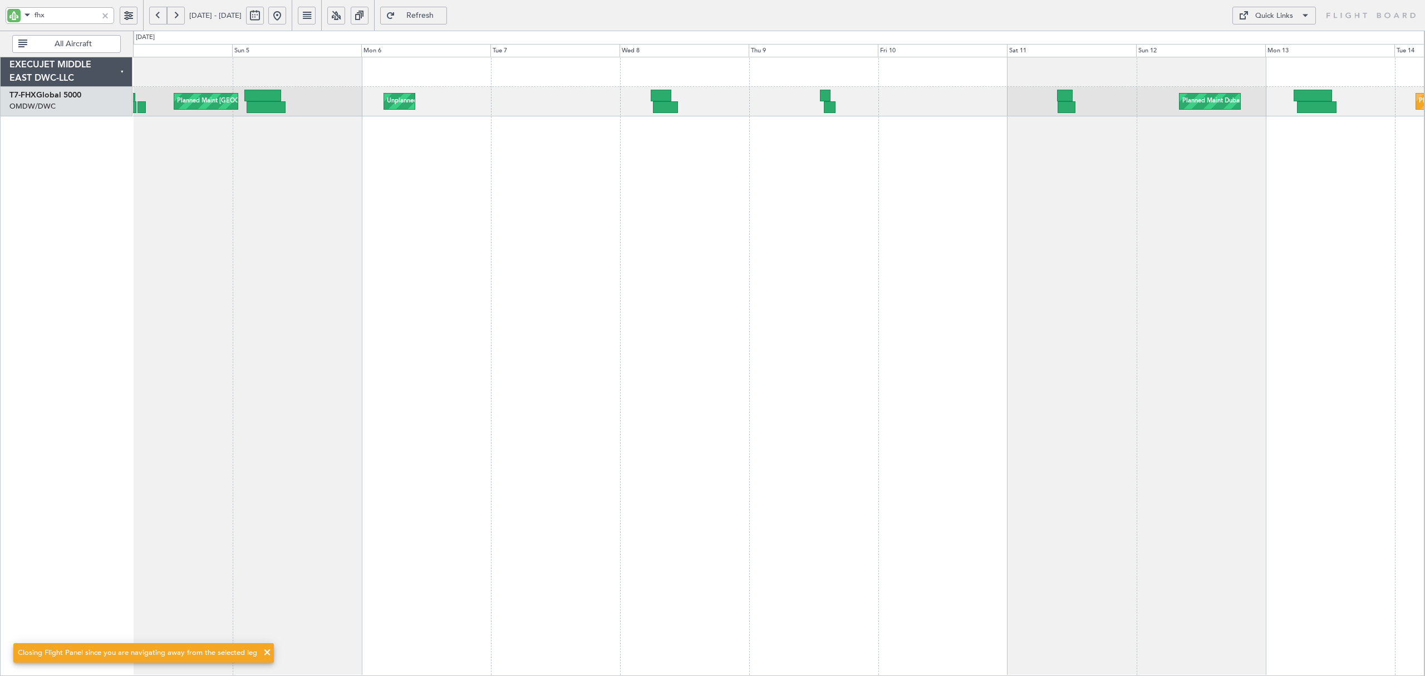
click at [605, 174] on div "Planned Maint Singapore (Seletar) Unplanned Maint Dubai (Al Maktoum Intl) Plann…" at bounding box center [779, 366] width 1292 height 619
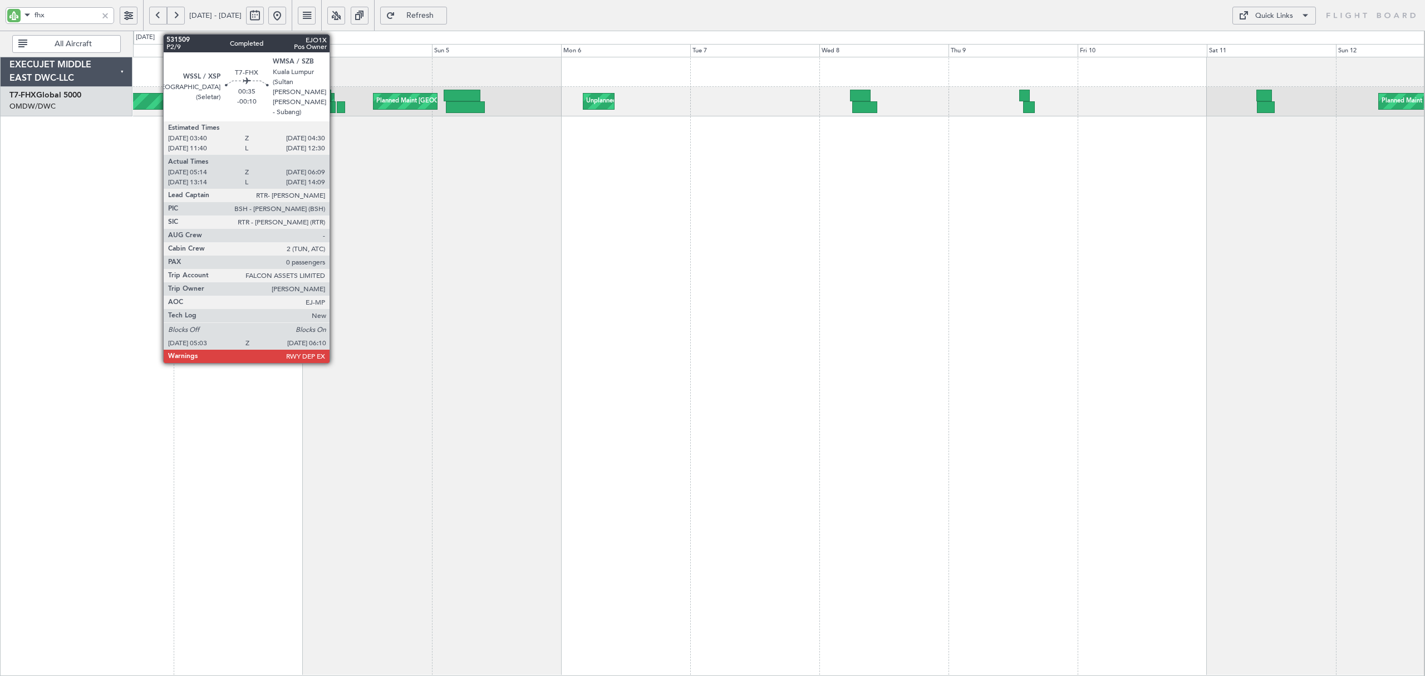
click at [335, 107] on div at bounding box center [332, 107] width 6 height 12
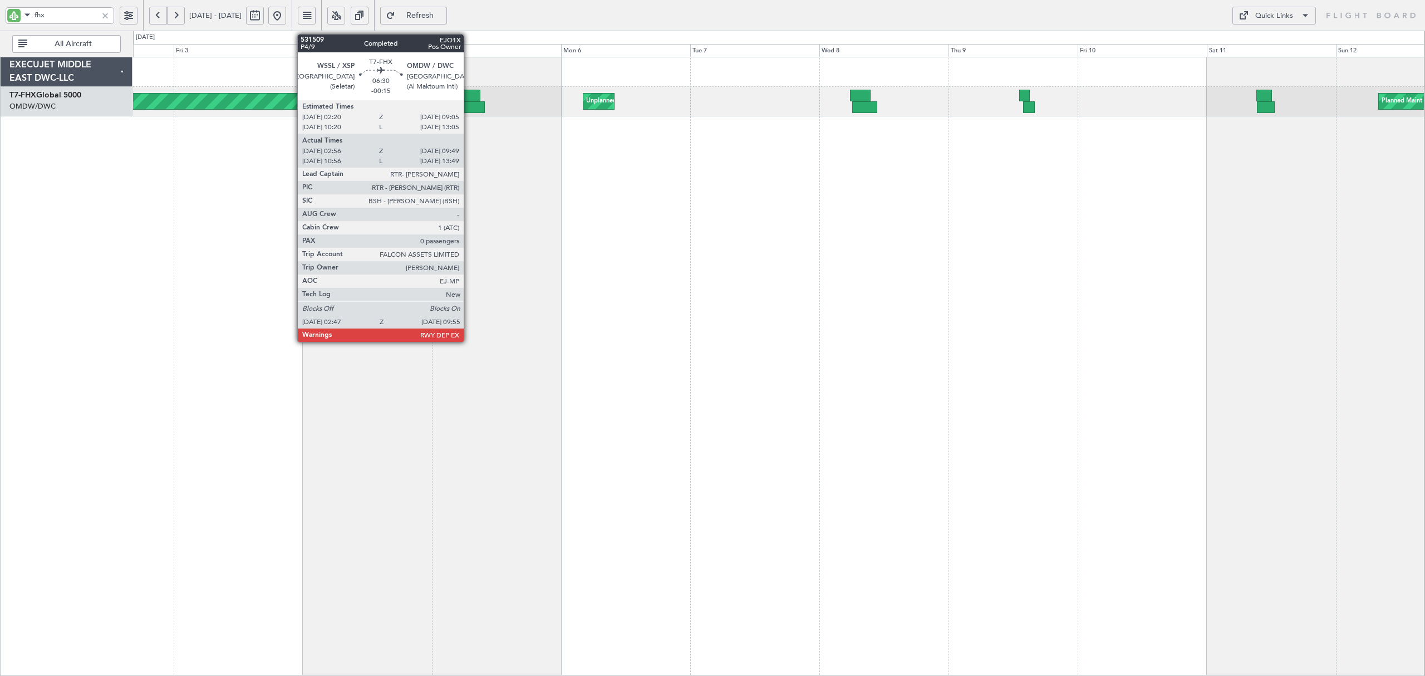
click at [469, 108] on div at bounding box center [465, 107] width 38 height 12
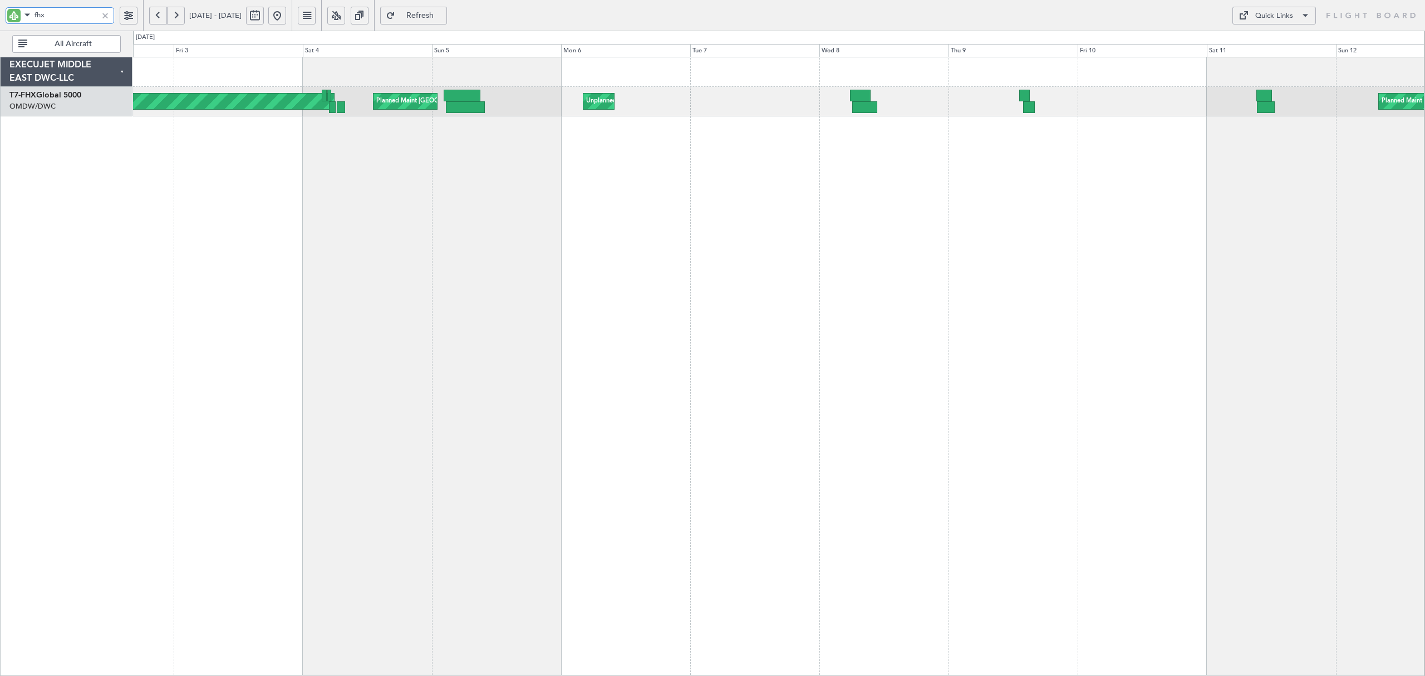
drag, startPoint x: -17, startPoint y: 18, endPoint x: -37, endPoint y: 19, distance: 20.6
click at [0, 19] on html "fhx 02 Oct 2025 - 12 Oct 2025 Refresh Quick Links All Aircraft Planned Maint Si…" at bounding box center [712, 338] width 1425 height 676
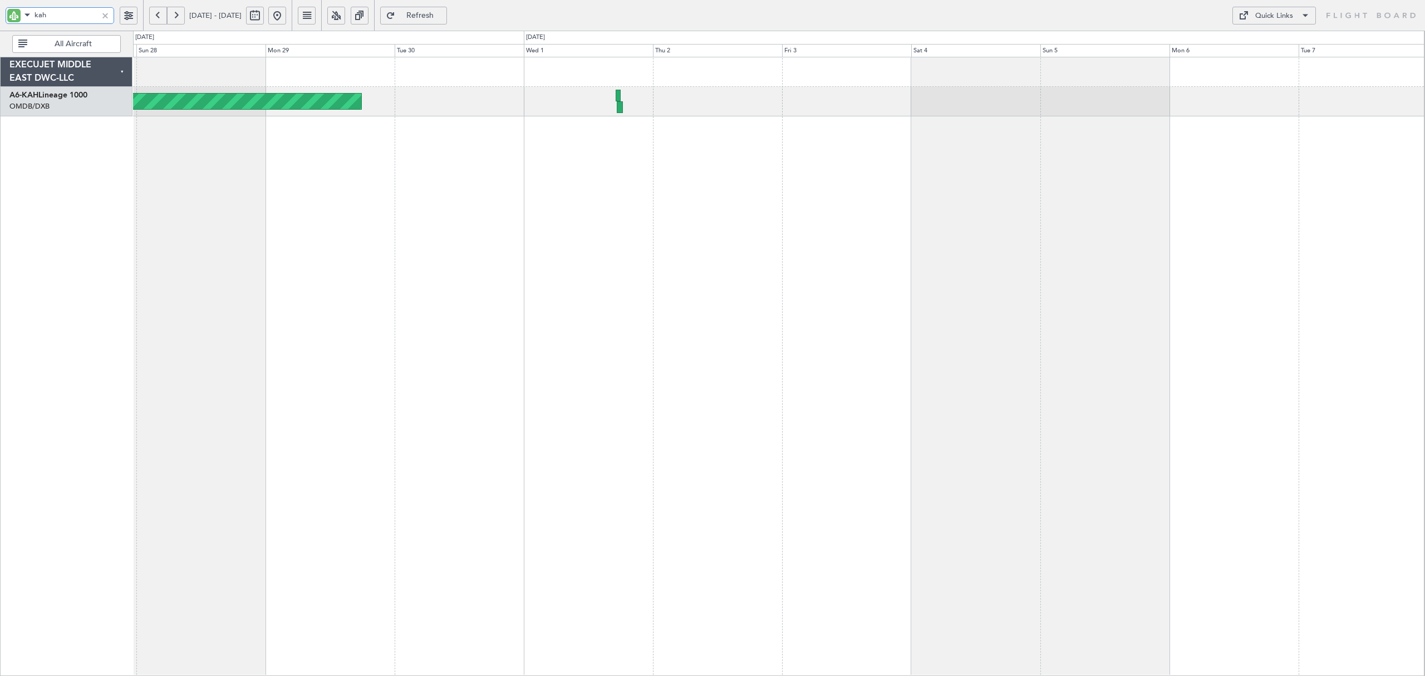
click at [807, 116] on div "Planned Maint Abu Dhabi (Al Bateen Executive)" at bounding box center [778, 86] width 1291 height 59
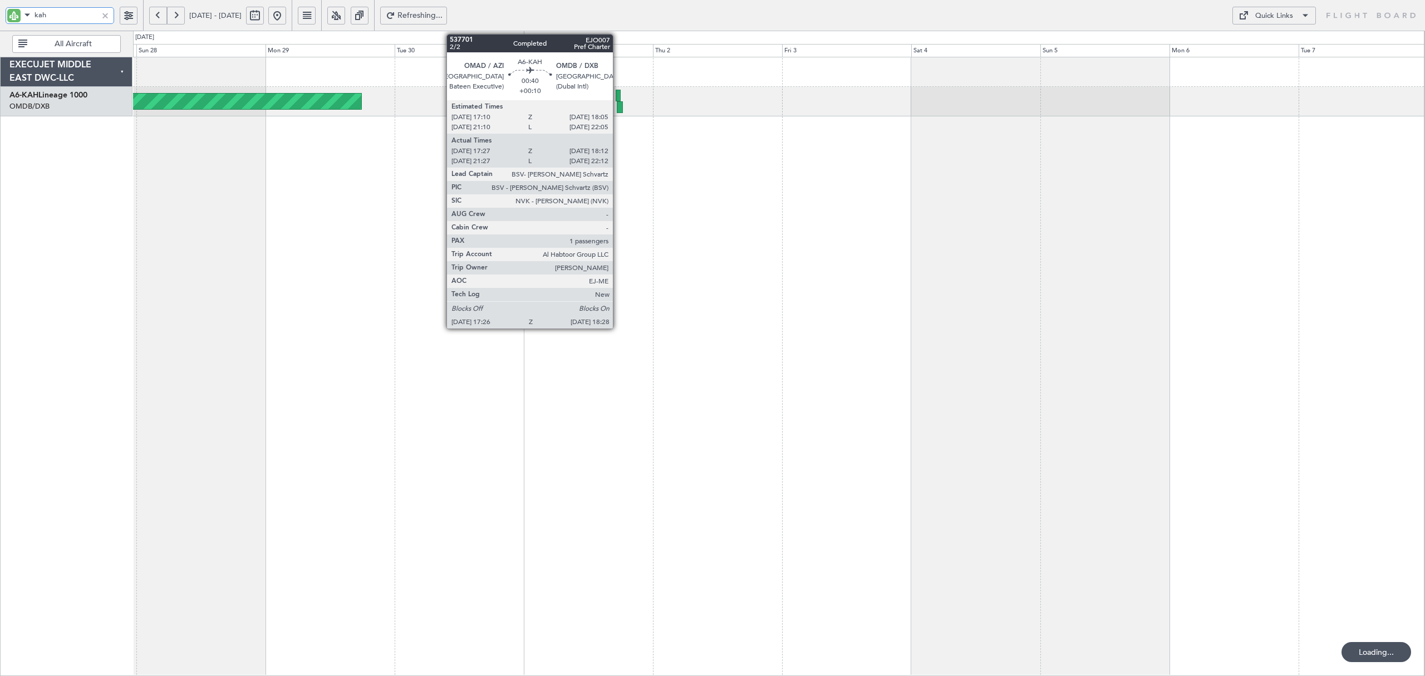
click at [618, 101] on div at bounding box center [620, 107] width 6 height 12
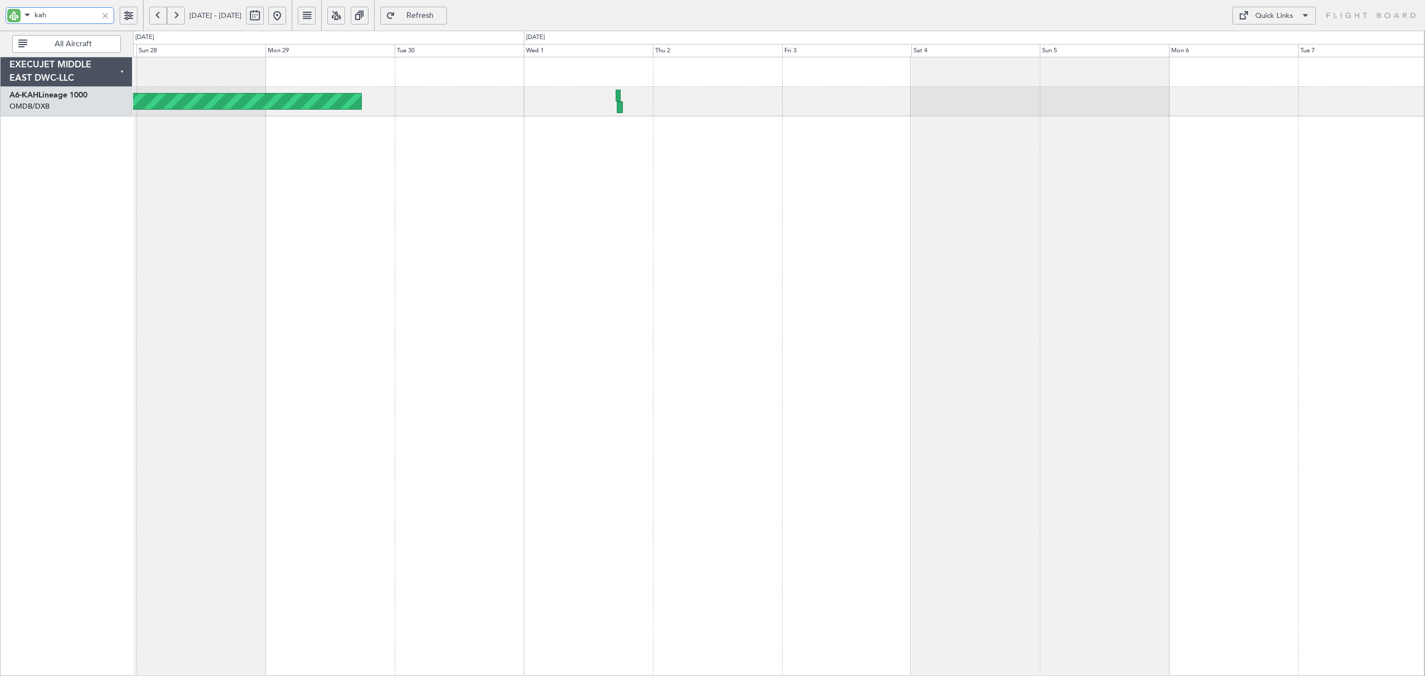
drag, startPoint x: 59, startPoint y: 12, endPoint x: -22, endPoint y: 21, distance: 81.8
click at [0, 21] on html "kah 27 Sep 2025 - 07 Oct 2025 Refresh Quick Links All Aircraft Planned Maint Ab…" at bounding box center [712, 338] width 1425 height 676
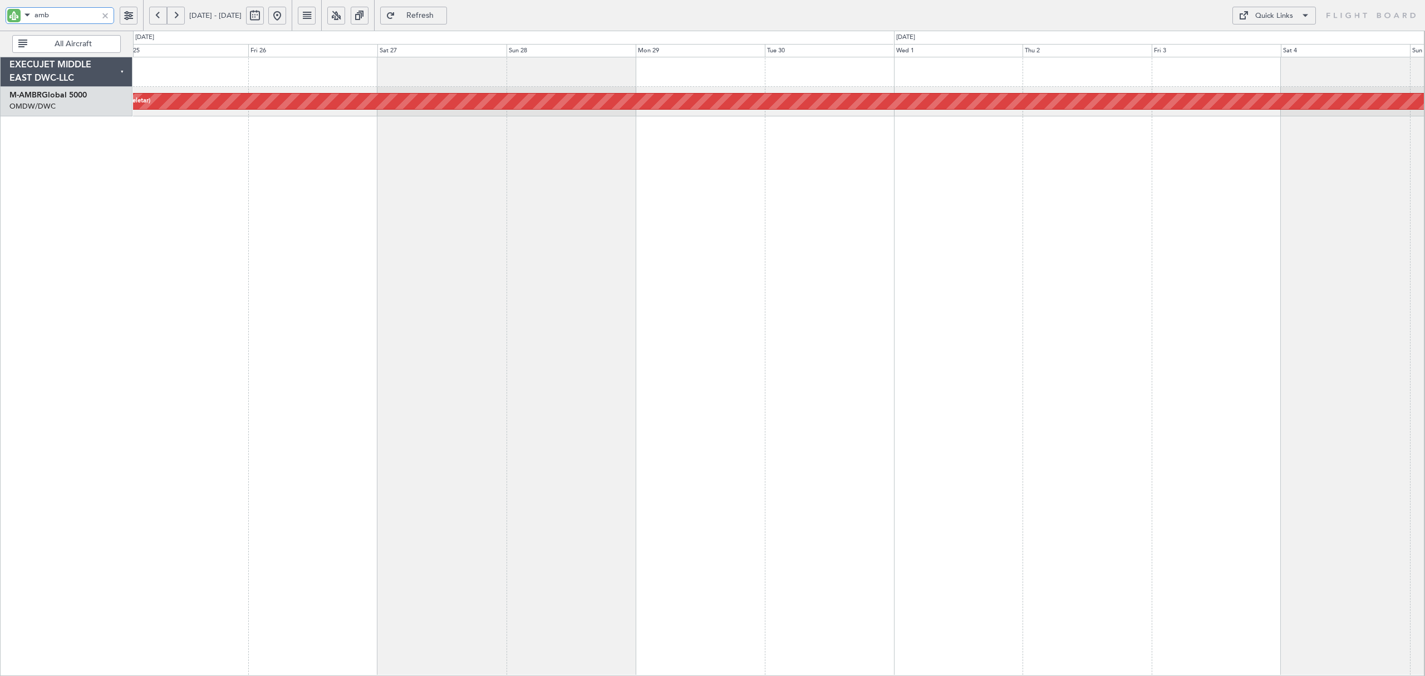
click at [764, 171] on div "Planned Maint [GEOGRAPHIC_DATA] (Seletar)" at bounding box center [779, 366] width 1292 height 619
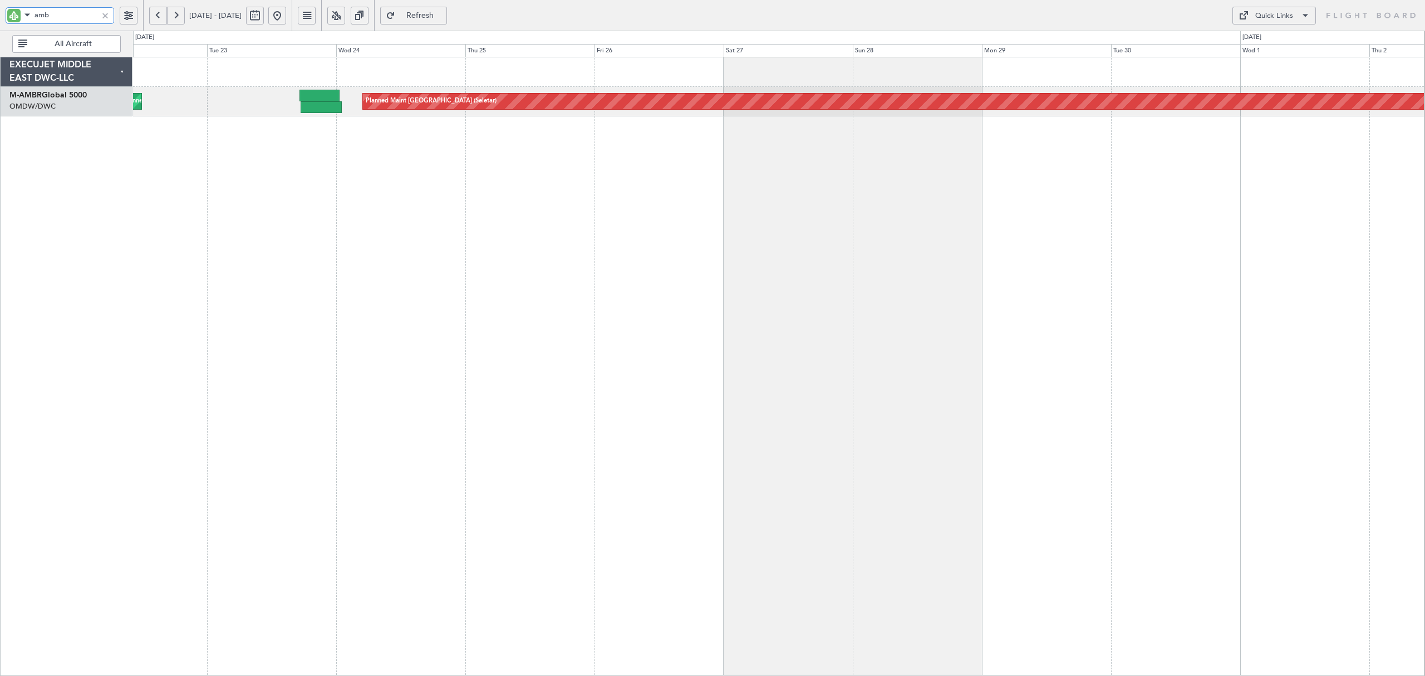
click at [517, 159] on div "Planned Maint Singapore (Seletar) Planned Maint Dubai (Al Maktoum Intl)" at bounding box center [779, 366] width 1292 height 619
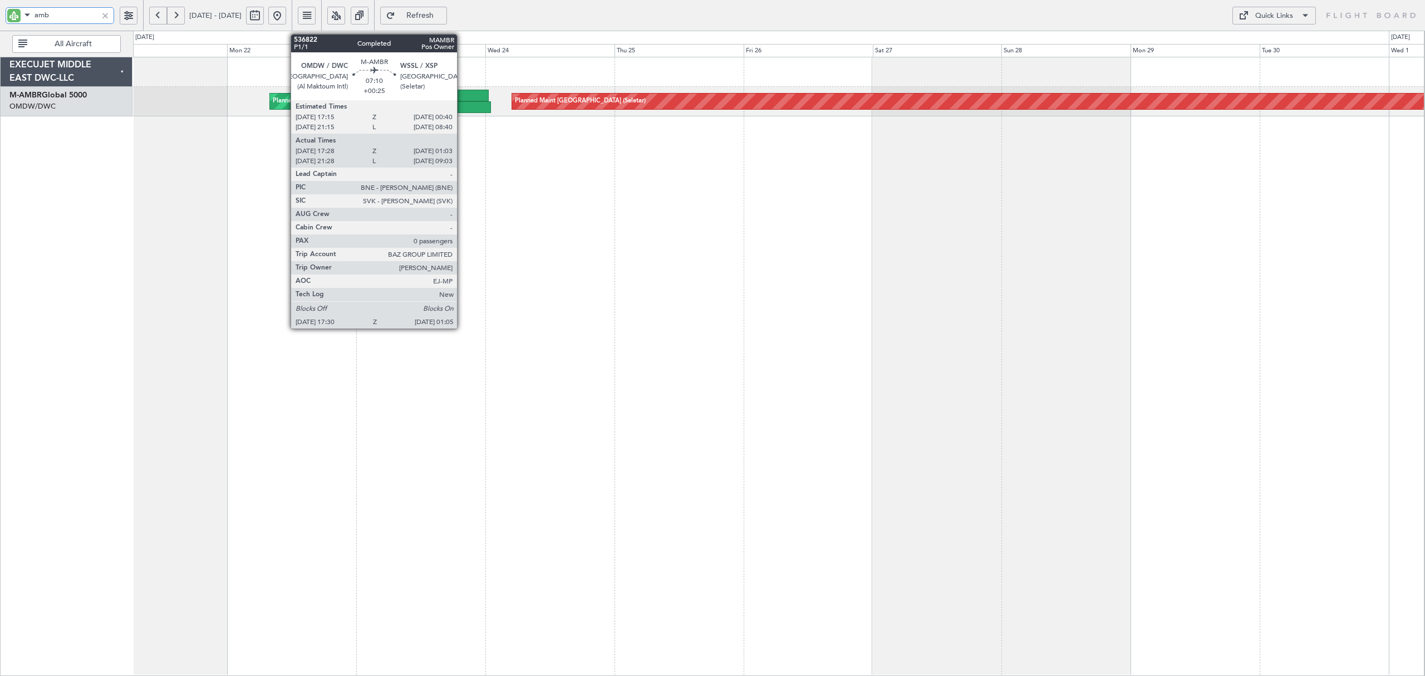
click at [466, 105] on div at bounding box center [470, 107] width 41 height 12
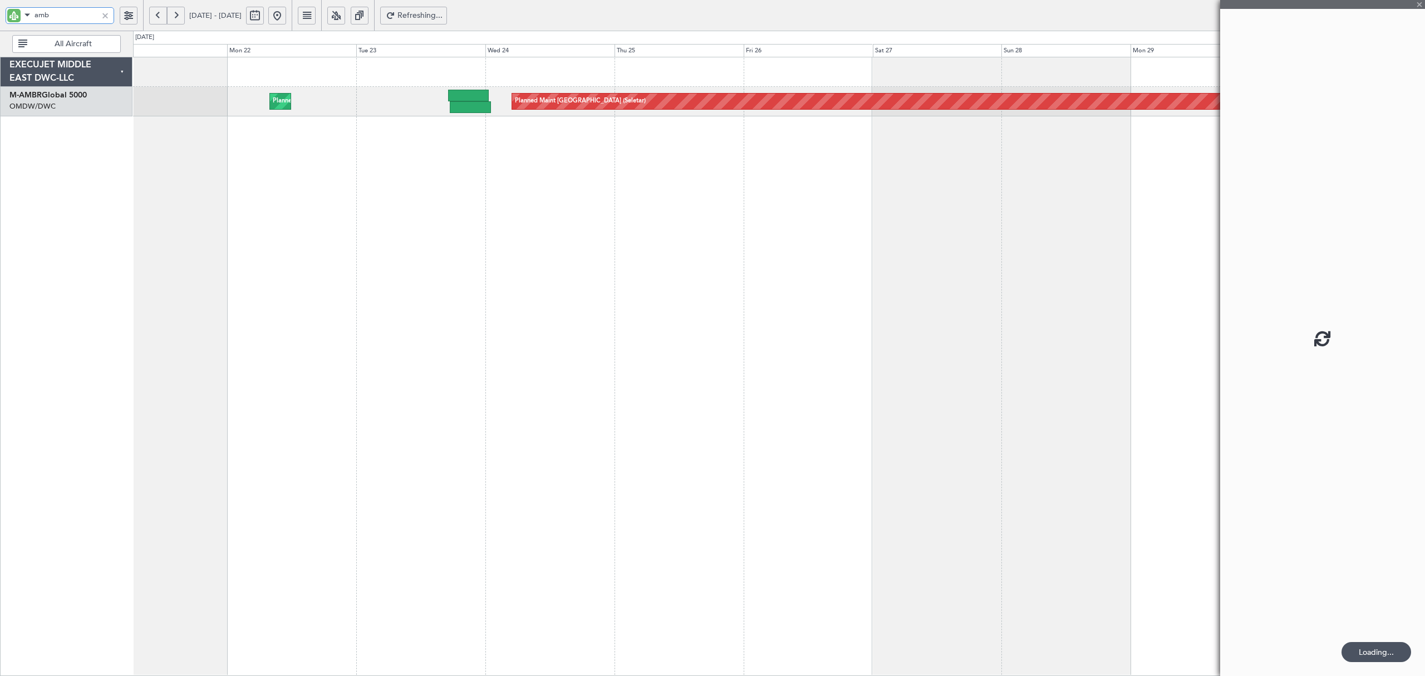
click at [466, 105] on div at bounding box center [470, 107] width 41 height 12
type input "amb"
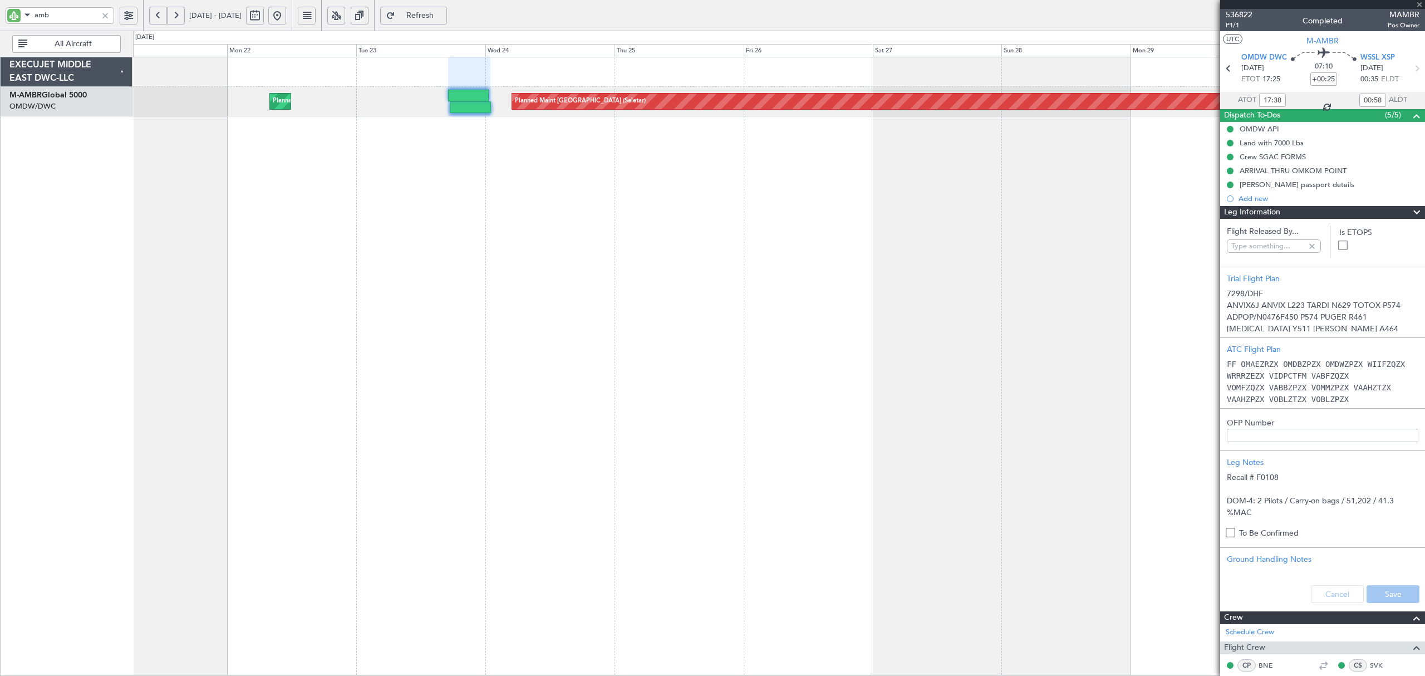
type input "Dherander Fithani (DHF)"
type input "7298"
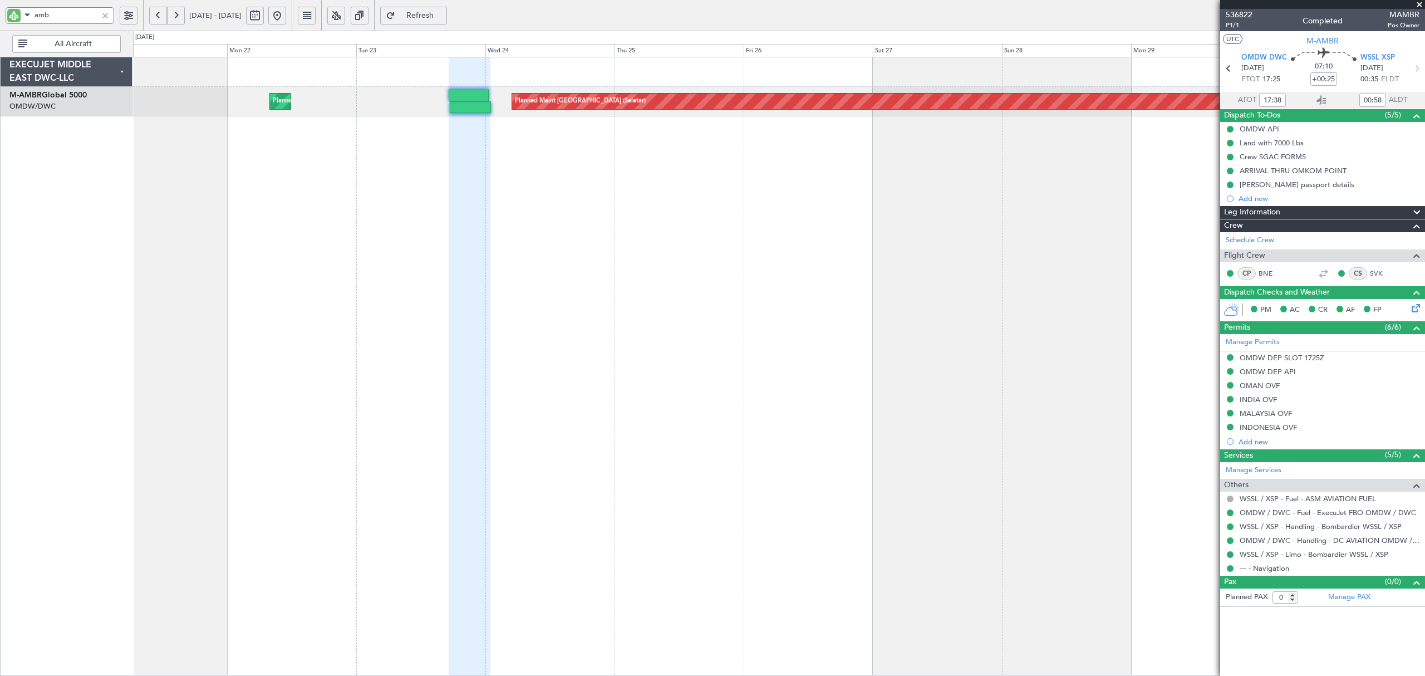
drag, startPoint x: 50, startPoint y: 18, endPoint x: -3, endPoint y: 21, distance: 53.5
click at [0, 21] on html "amb 21 Sep 2025 - 01 Oct 2025 Refresh Quick Links All Aircraft Planned Maint Si…" at bounding box center [712, 338] width 1425 height 676
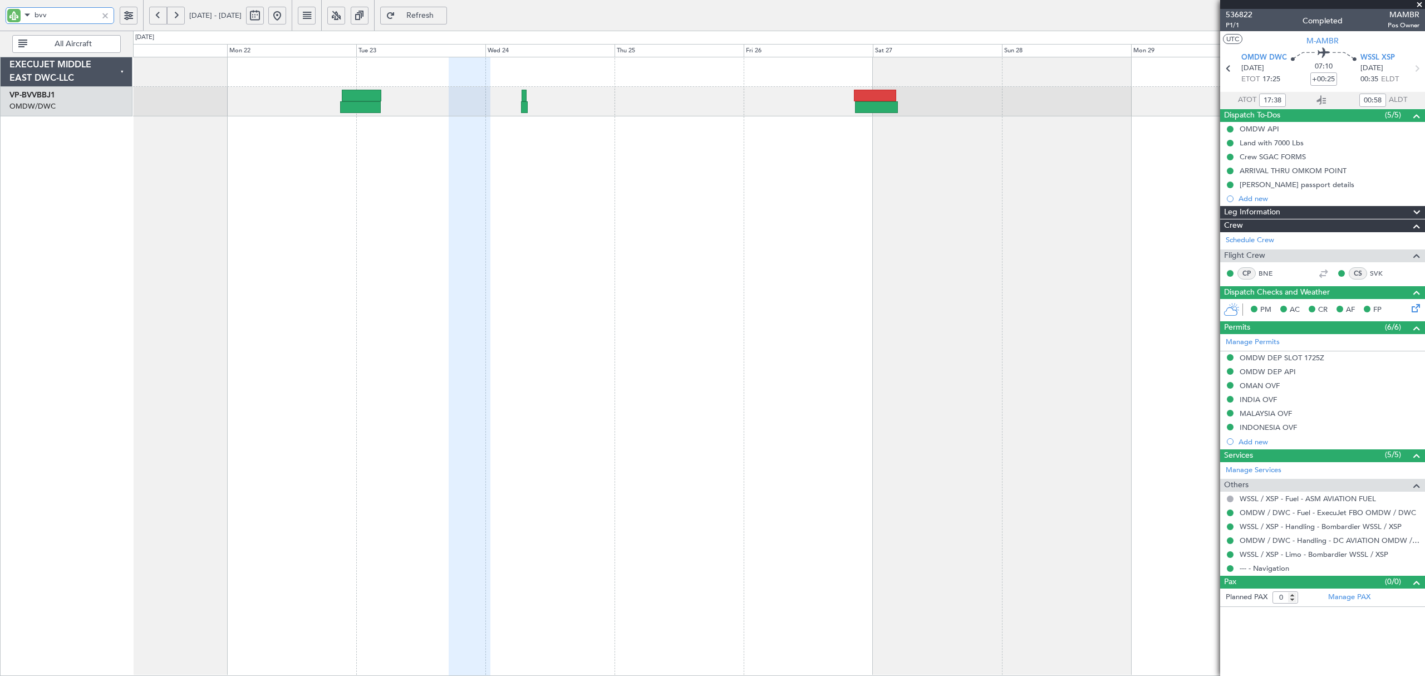
type input "bvv"
click at [156, 14] on button at bounding box center [158, 16] width 18 height 18
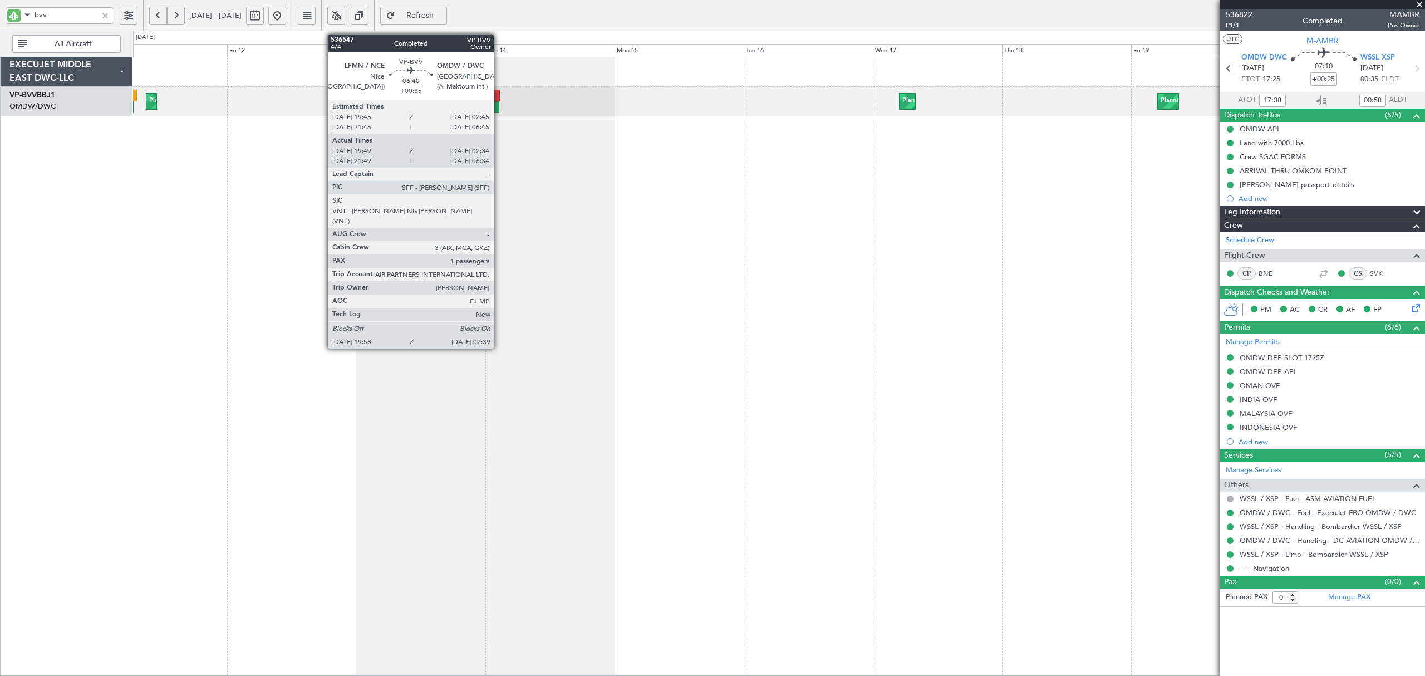
click at [499, 99] on div at bounding box center [481, 96] width 38 height 12
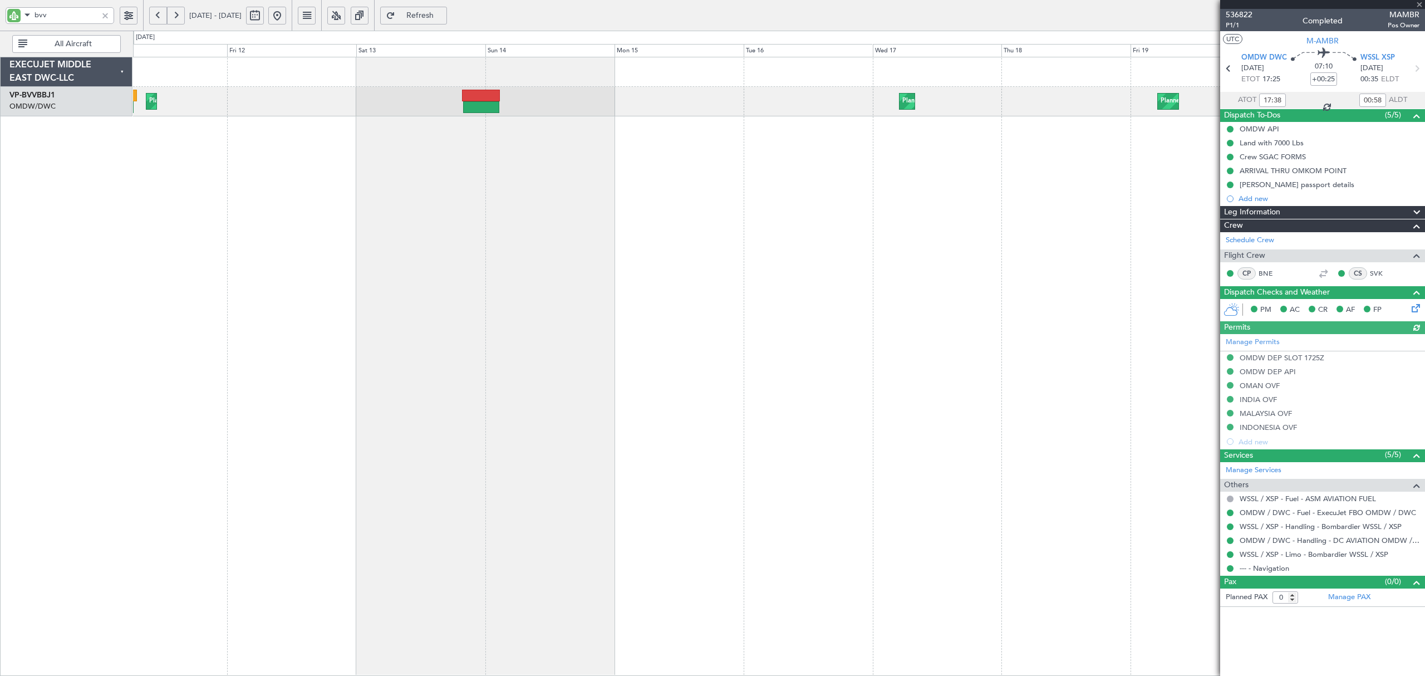
type input "Dherander Fithani (DHF)"
type input "7298"
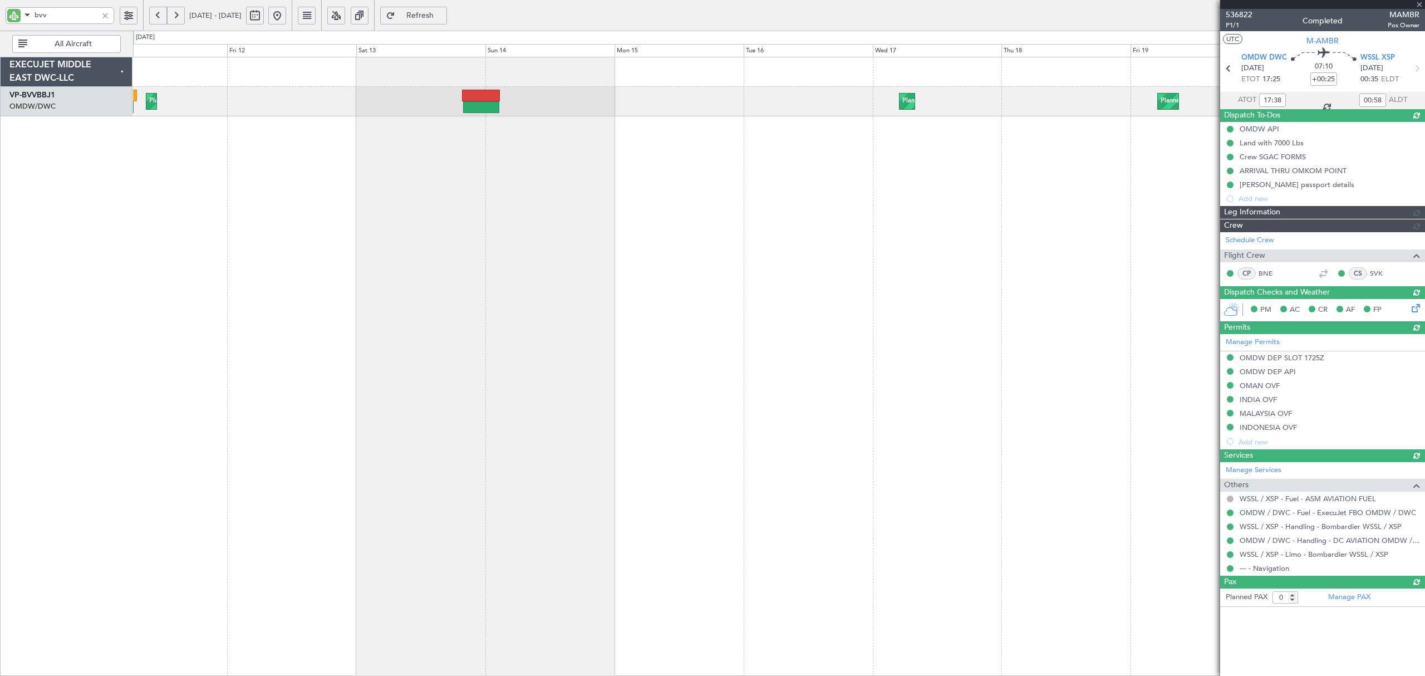
type input "Dherander Fithani (DHF)"
type input "7298"
type input "Dherander Fithani (DHF)"
type input "7298"
type input "Dherander Fithani (DHF)"
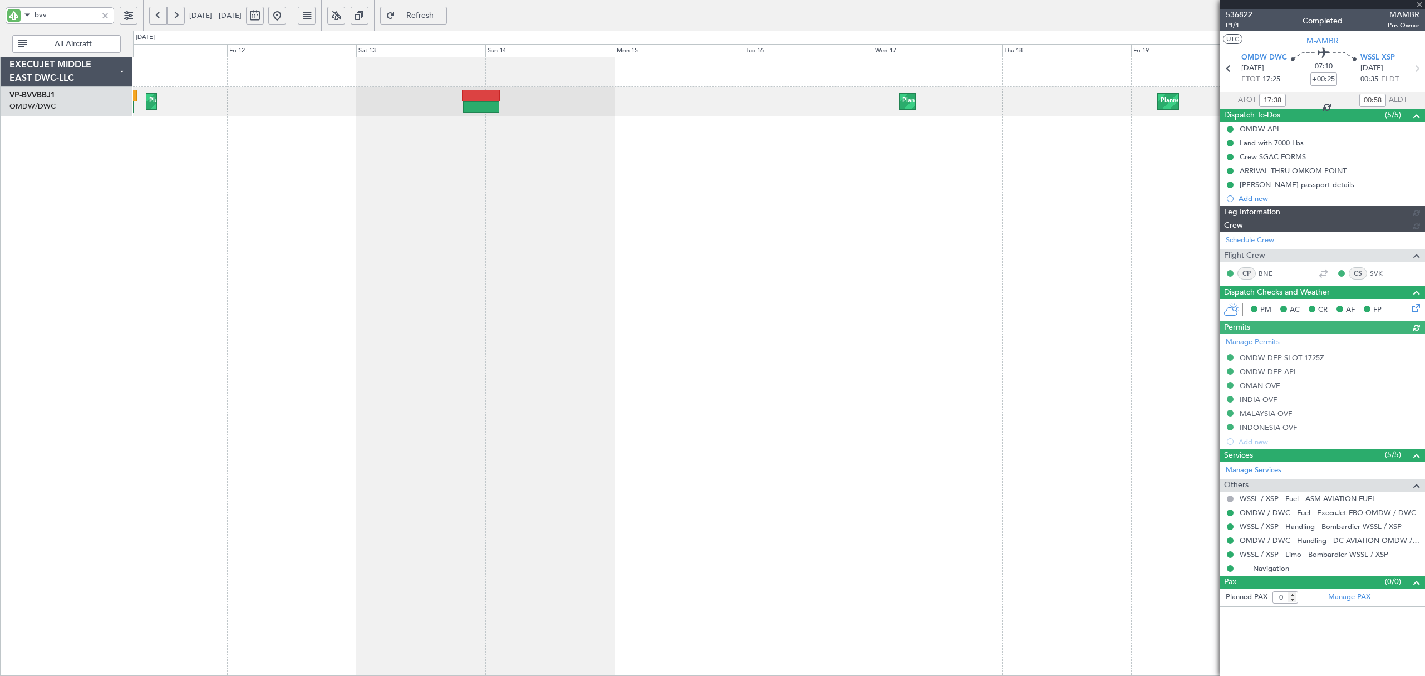
type input "7298"
type input "Dherander Fithani (DHF)"
type input "7298"
click at [101, 9] on div at bounding box center [105, 15] width 12 height 12
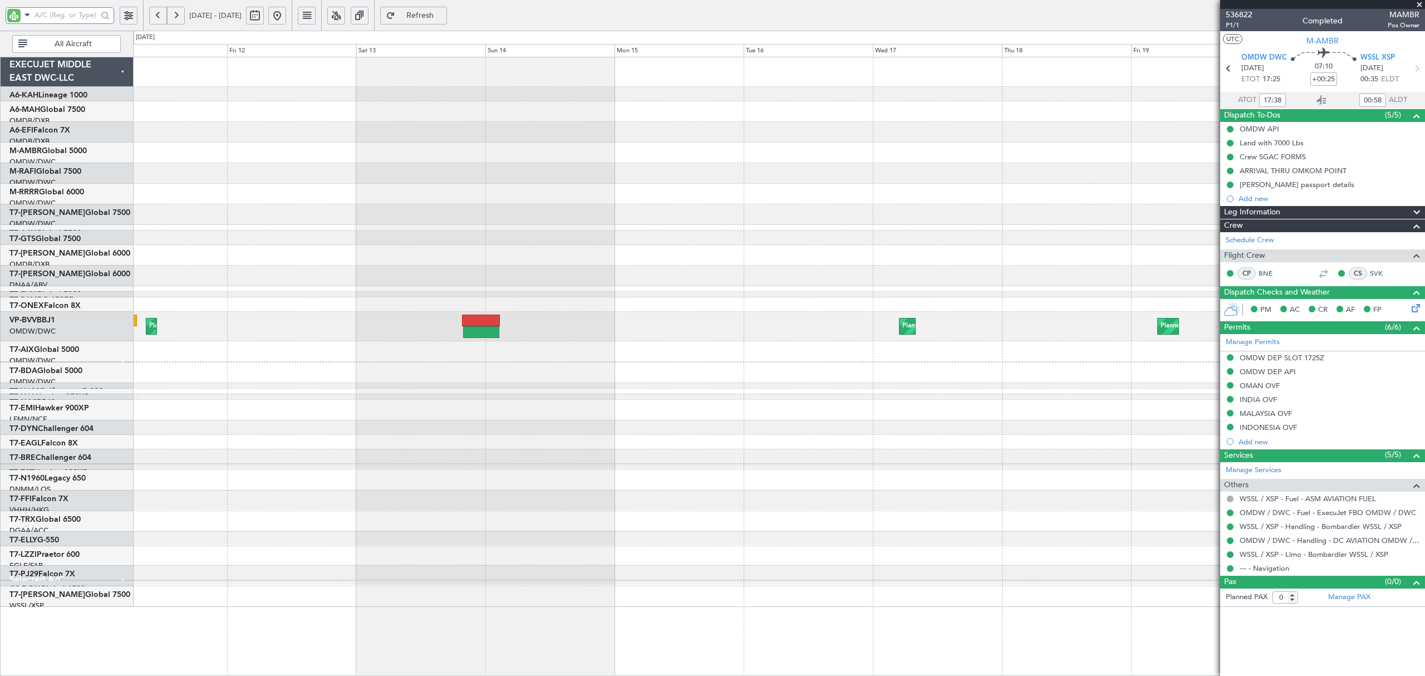
scroll to position [1, 0]
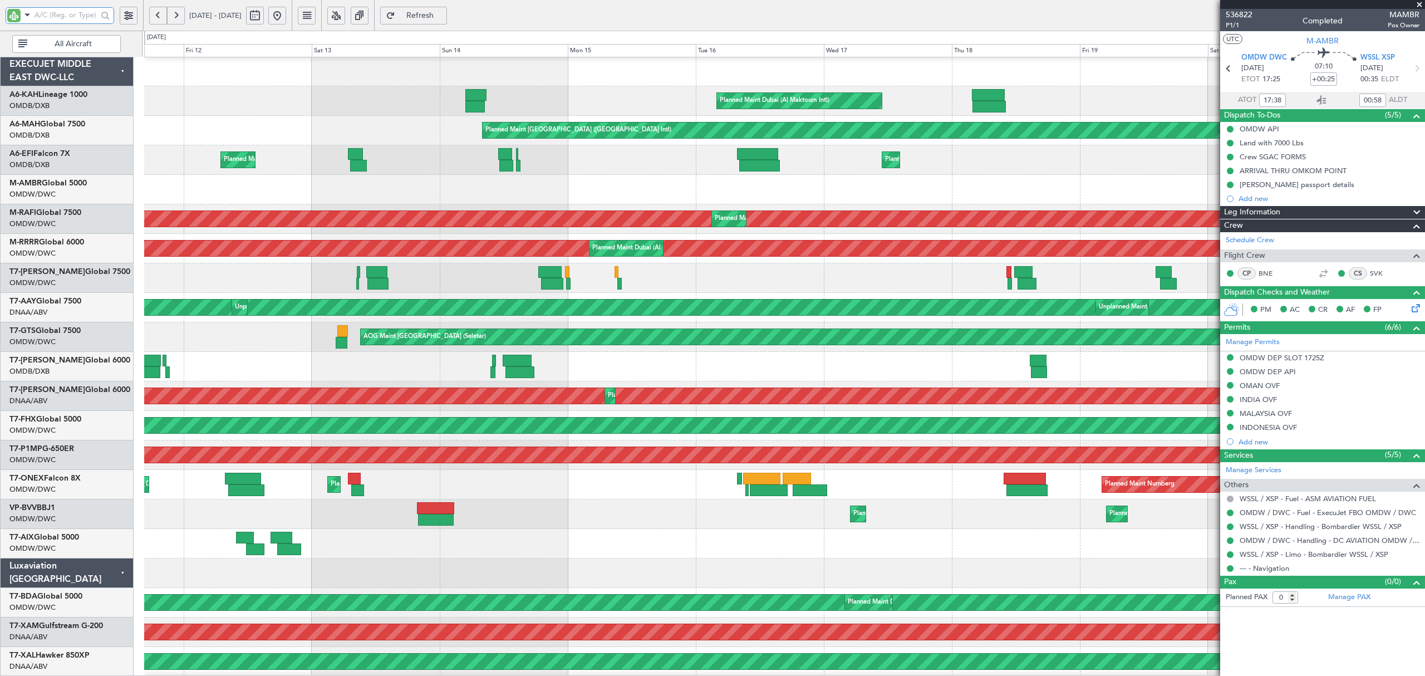
click at [559, 557] on div "Planned Maint Dubai (Al Maktoum Intl) Planned Maint Dubai (Dubai Intl) Planned …" at bounding box center [784, 603] width 1280 height 1092
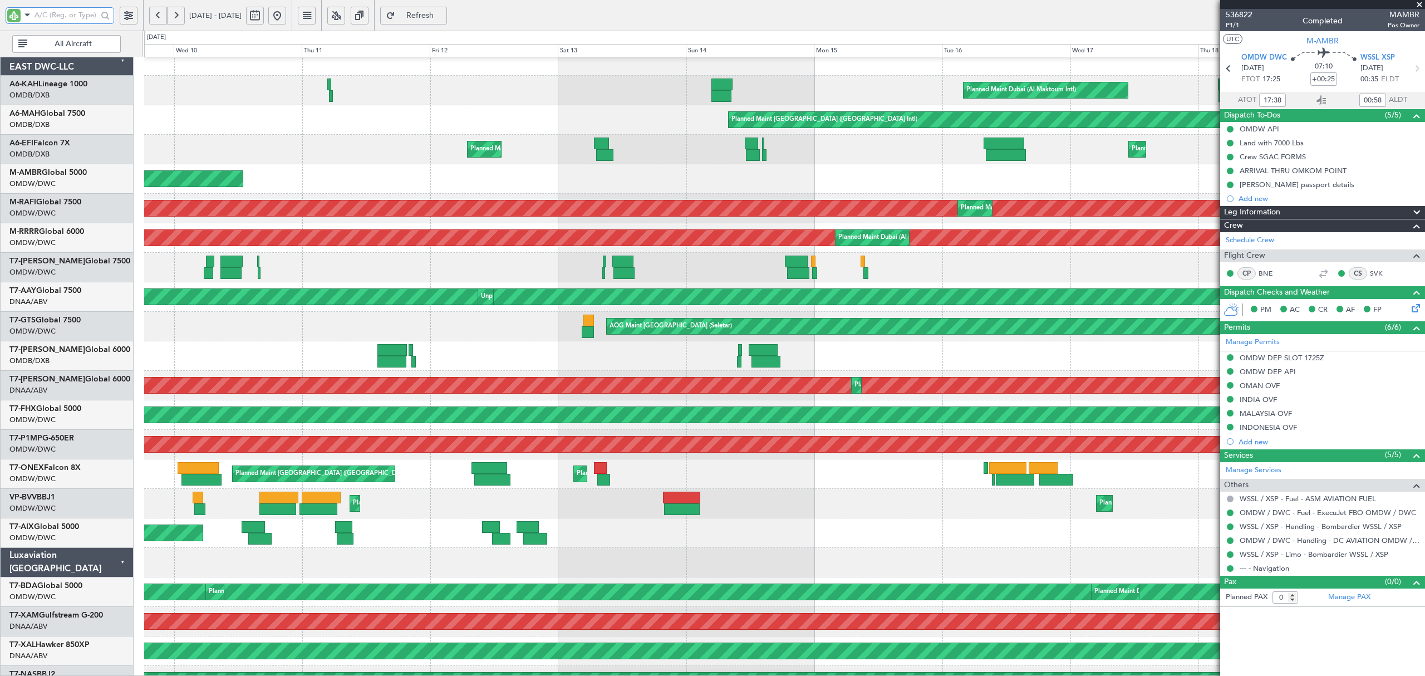
scroll to position [12, 0]
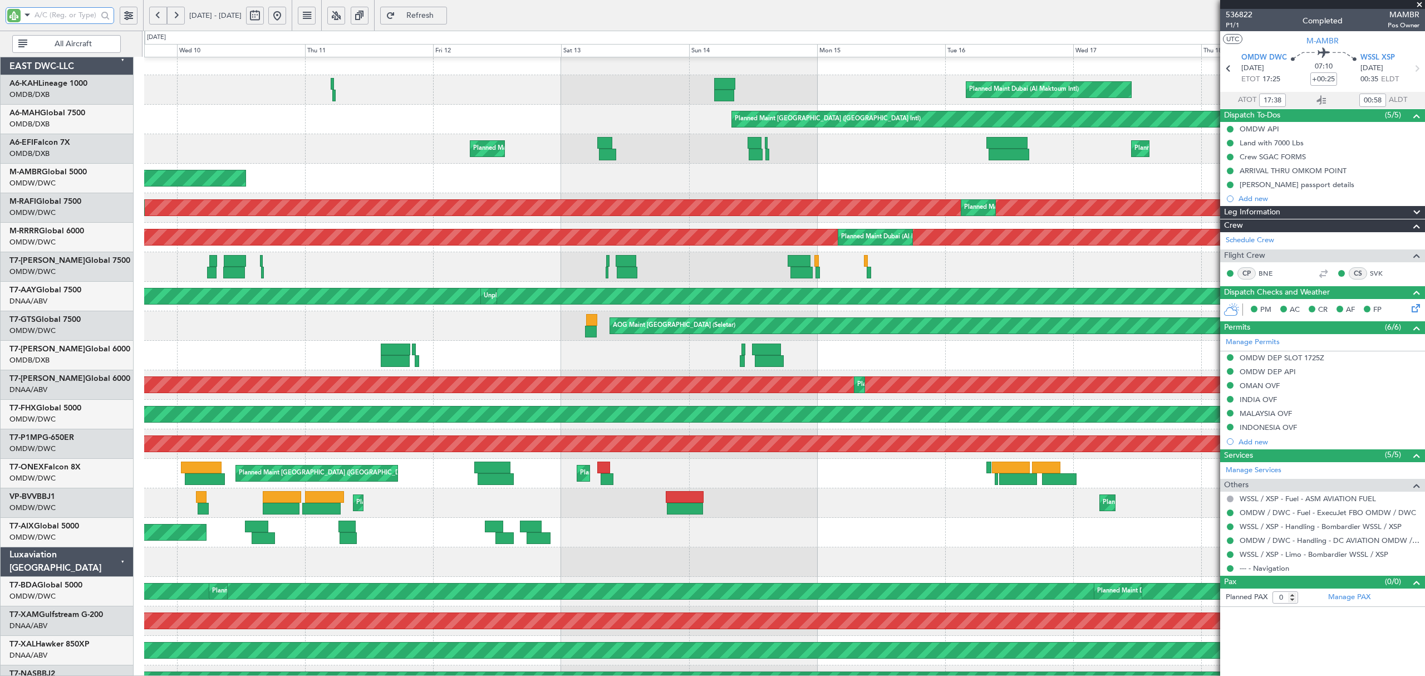
click at [495, 272] on div "Planned Maint Dubai (Al Maktoum Intl)" at bounding box center [784, 267] width 1280 height 30
type input "Dherander Fithani (DHF)"
type input "7298"
click at [52, 12] on input "text" at bounding box center [66, 15] width 63 height 17
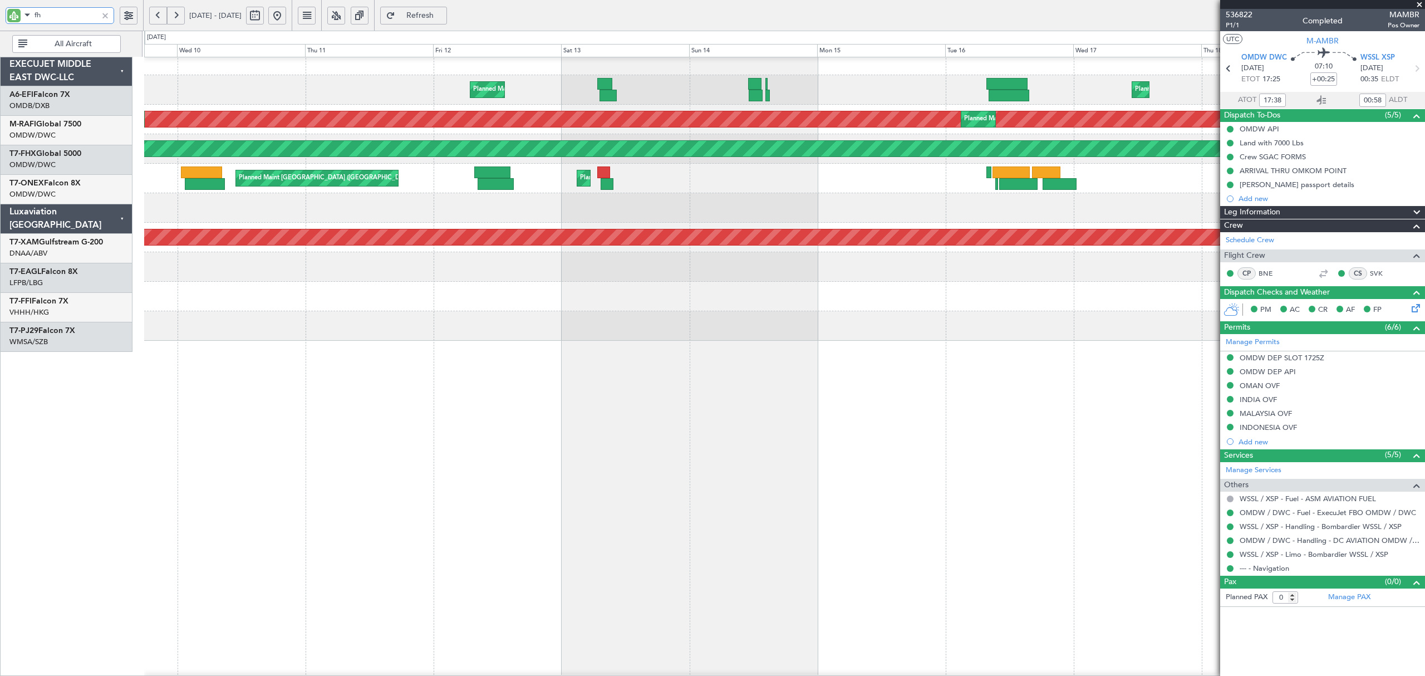
scroll to position [0, 0]
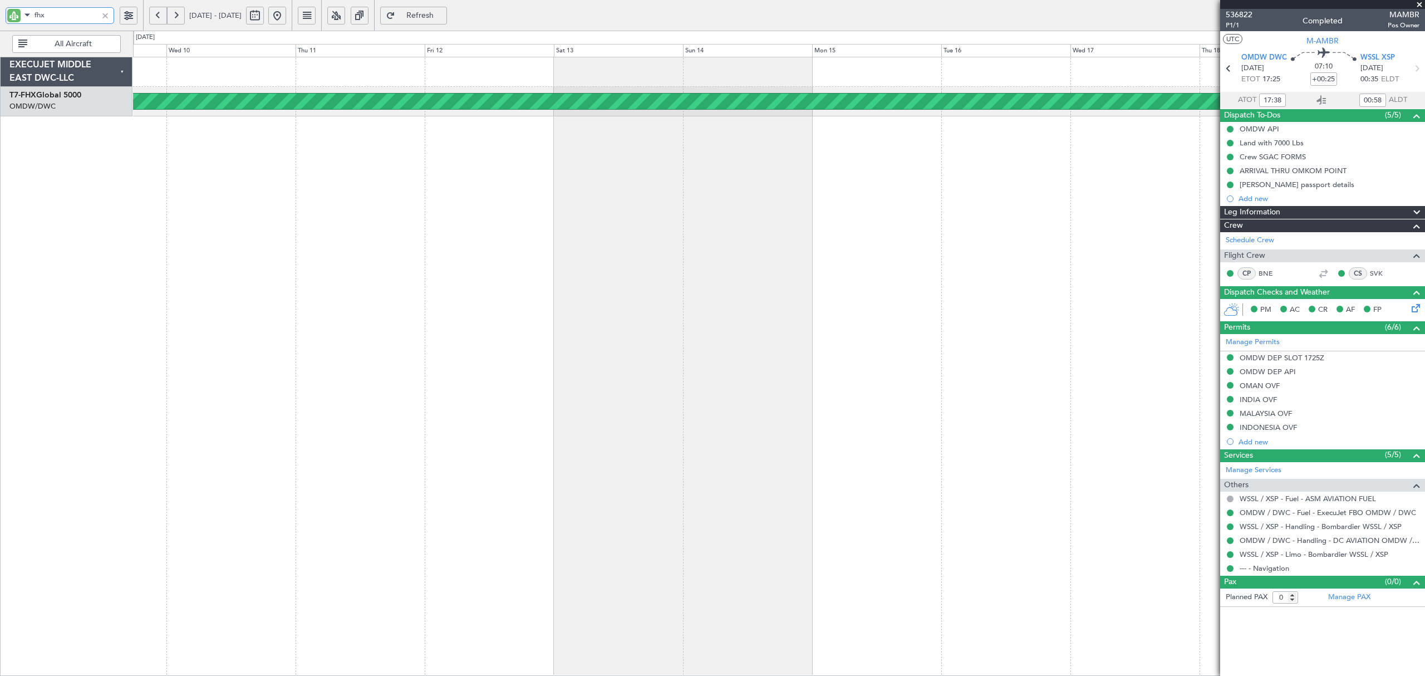
type input "fhx"
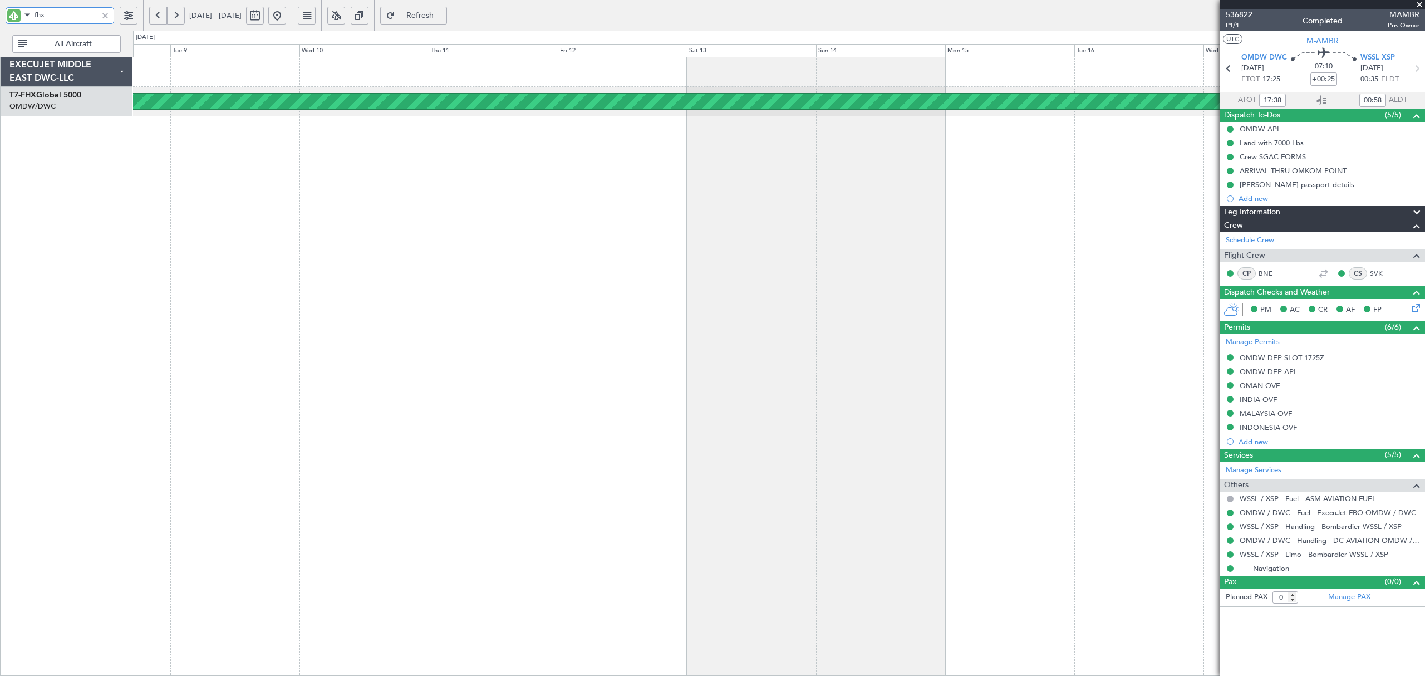
click at [372, 213] on div "Planned Maint Singapore (Changi)" at bounding box center [779, 366] width 1292 height 619
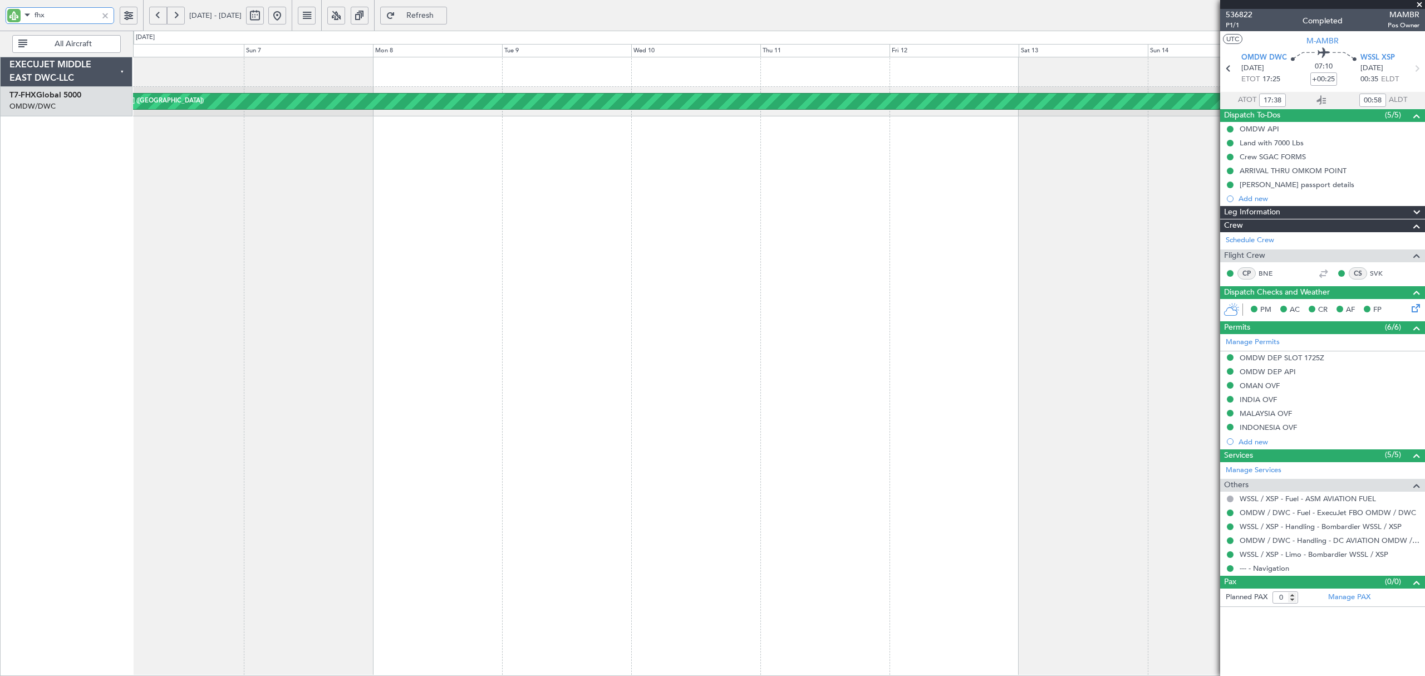
click at [873, 90] on div "Planned Maint Singapore (Changi)" at bounding box center [778, 86] width 1291 height 59
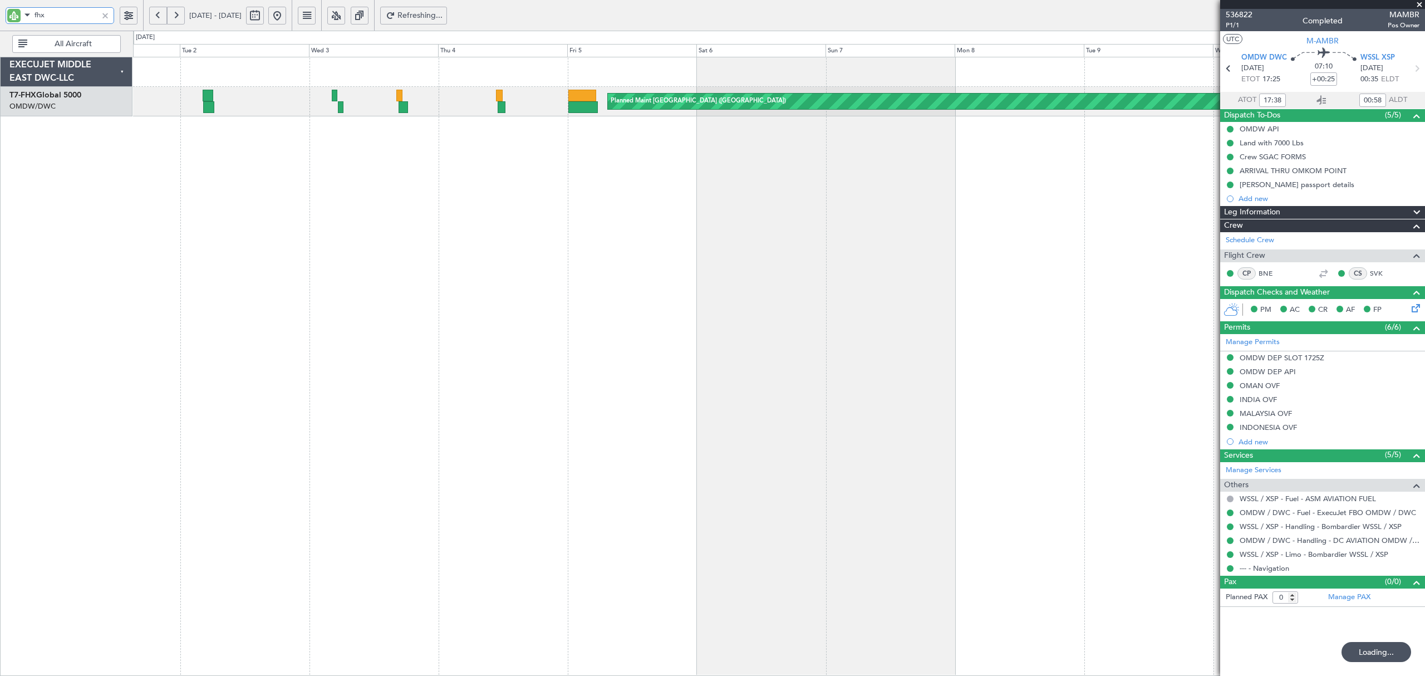
click at [531, 143] on div "Planned Maint Singapore (Changi)" at bounding box center [779, 366] width 1292 height 619
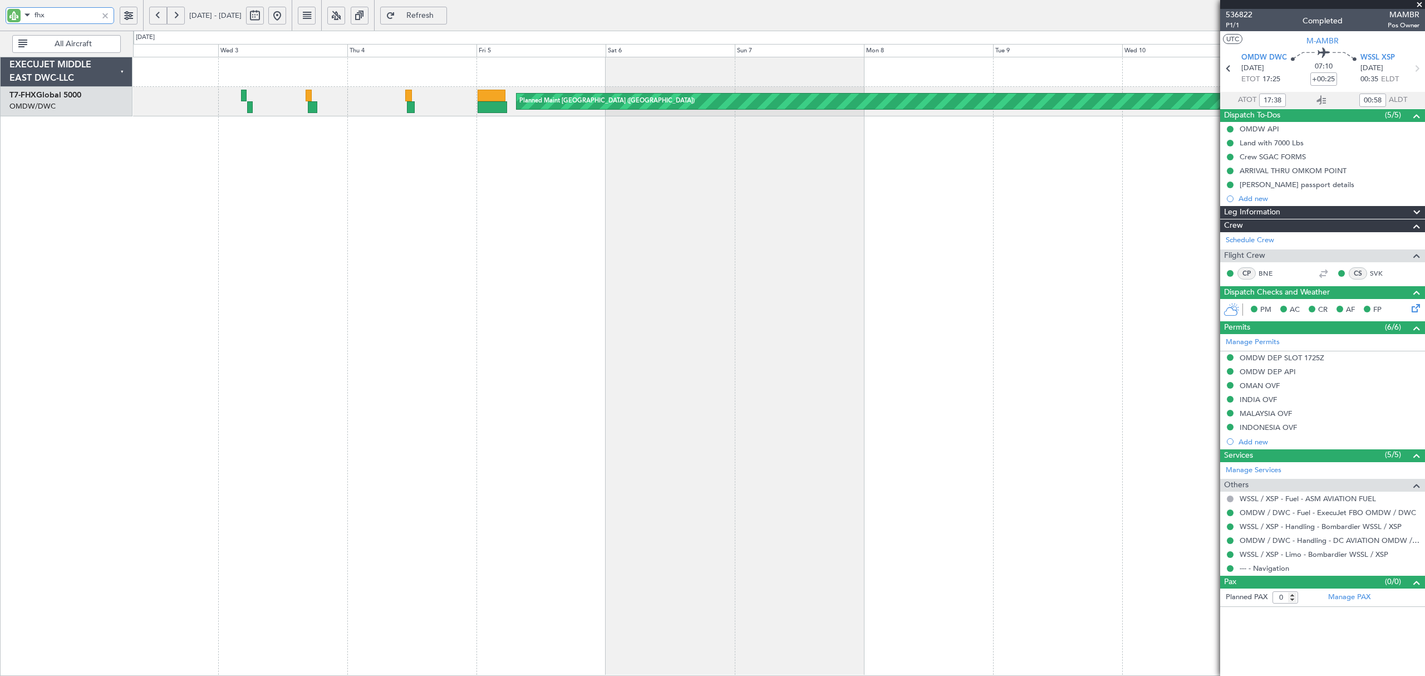
click at [330, 197] on div "Planned Maint Singapore (Changi)" at bounding box center [779, 366] width 1292 height 619
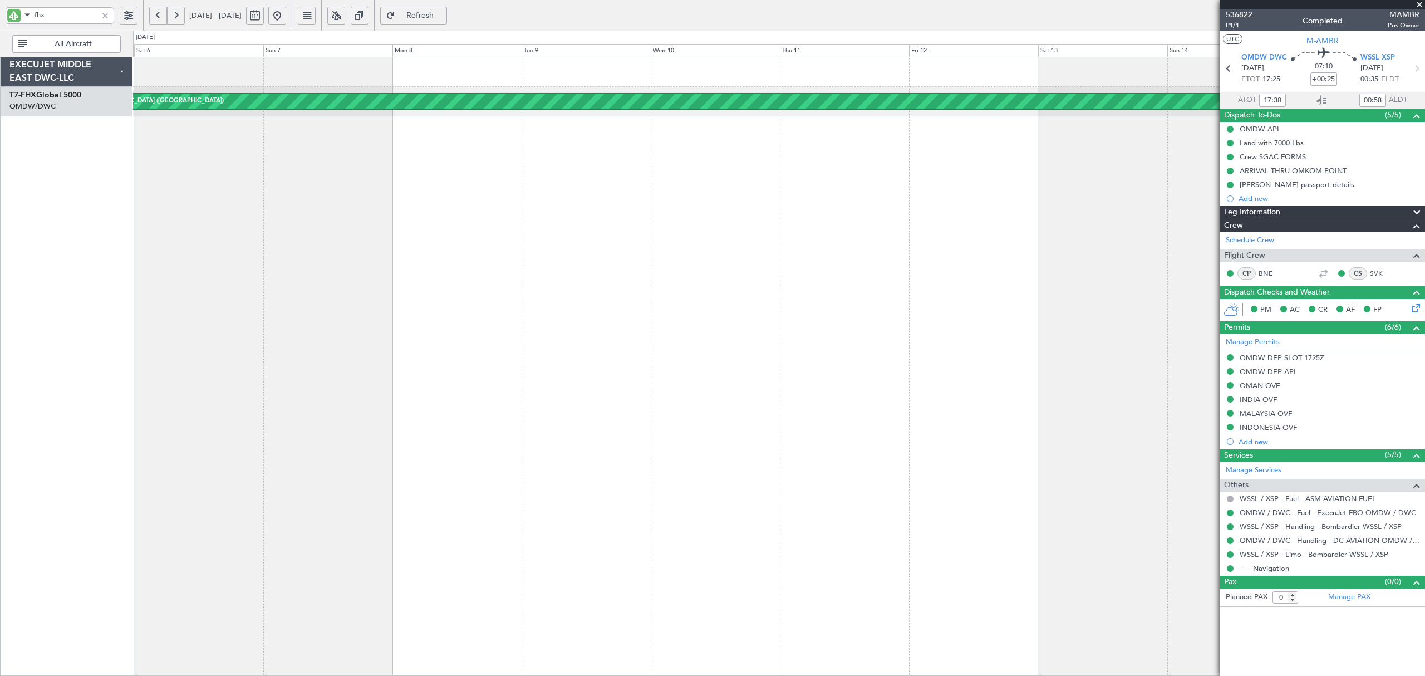
click at [183, 20] on button at bounding box center [176, 16] width 18 height 18
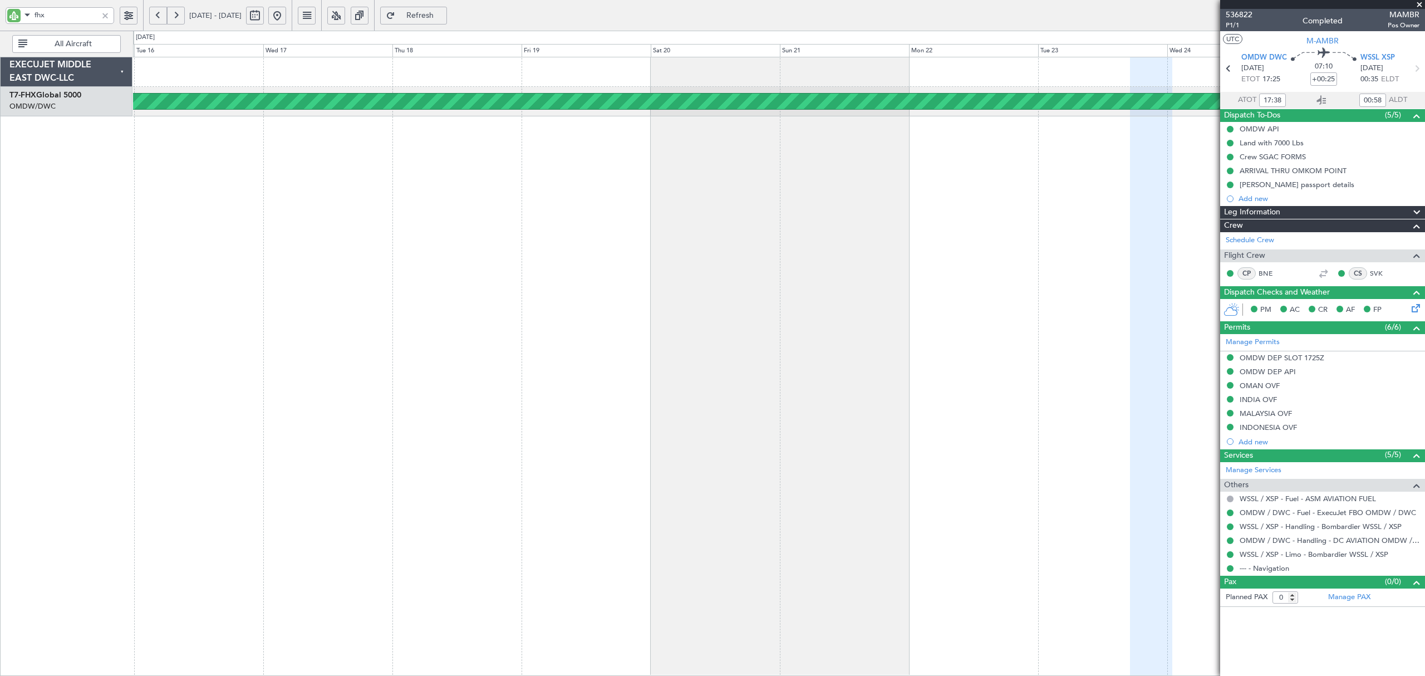
click at [183, 20] on button at bounding box center [176, 16] width 18 height 18
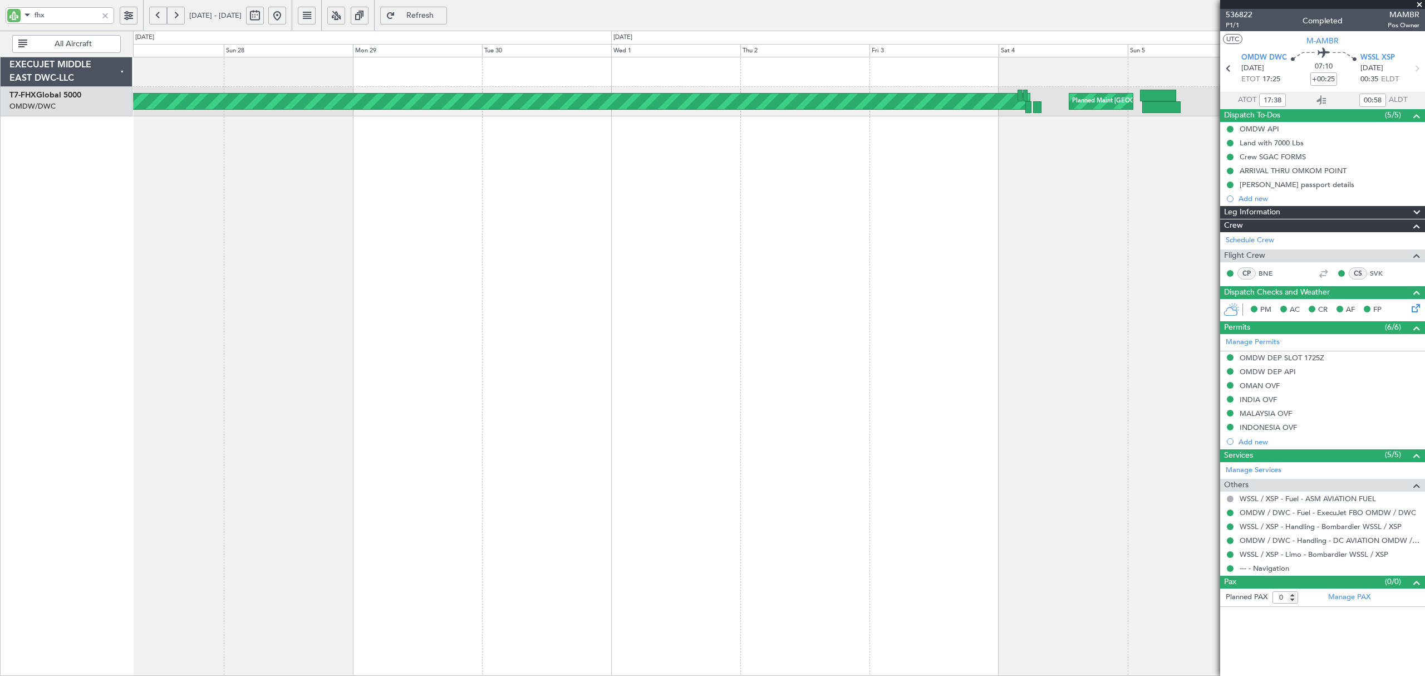
click at [616, 188] on div "Planned Maint Singapore (Changi) Planned Maint Singapore (Seletar) Unplanned Ma…" at bounding box center [779, 366] width 1292 height 619
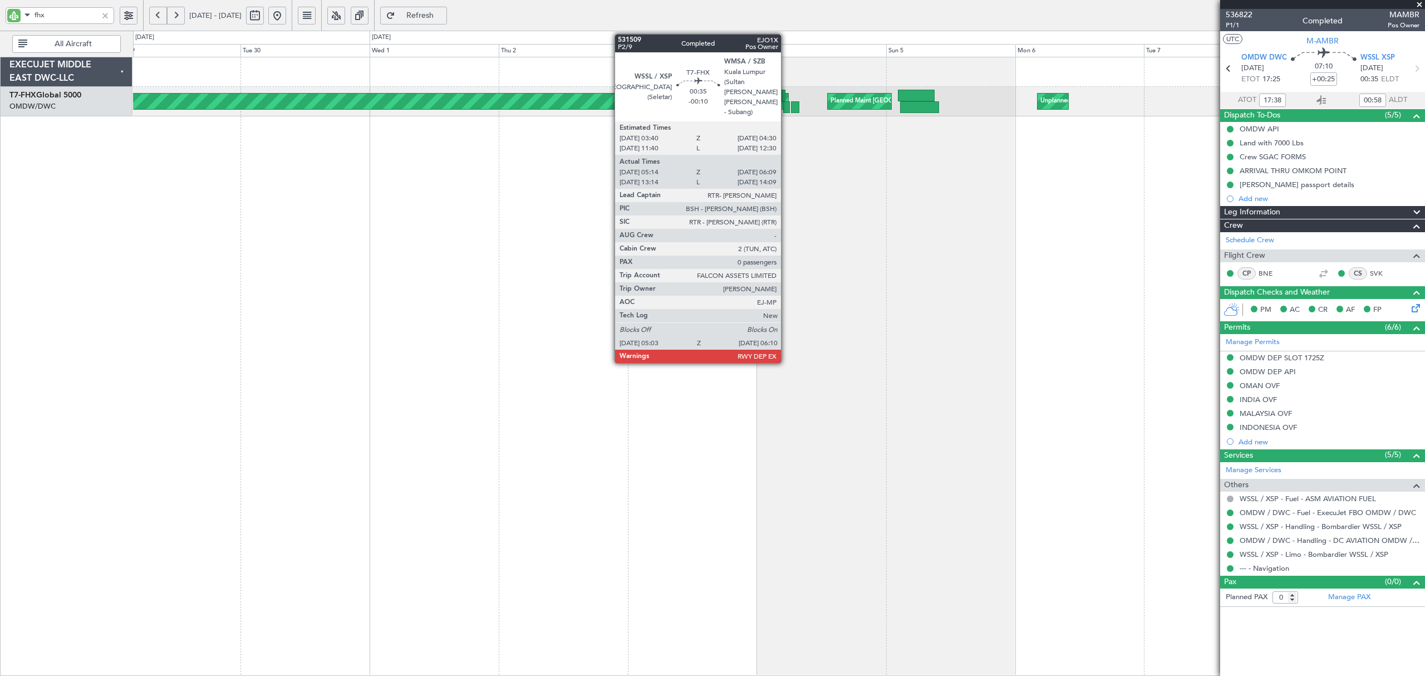
click at [786, 108] on div at bounding box center [786, 107] width 6 height 12
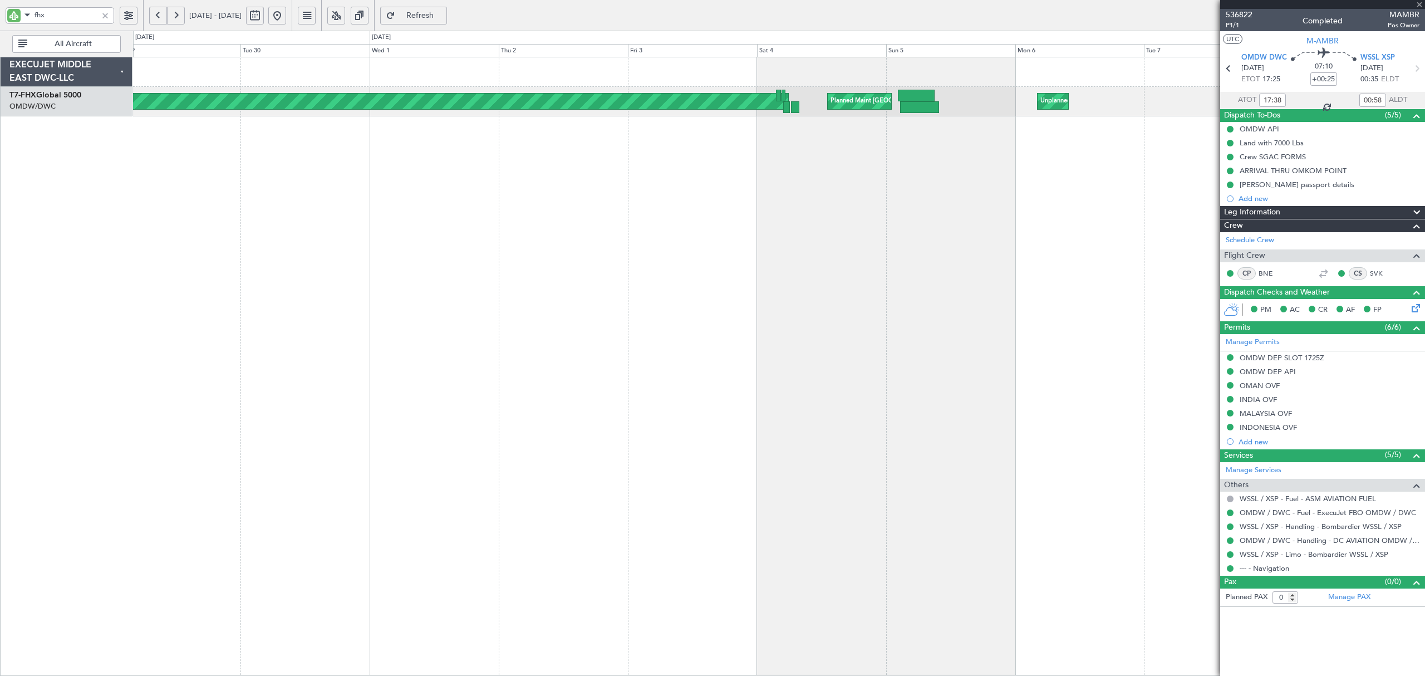
click at [786, 108] on div at bounding box center [786, 107] width 6 height 12
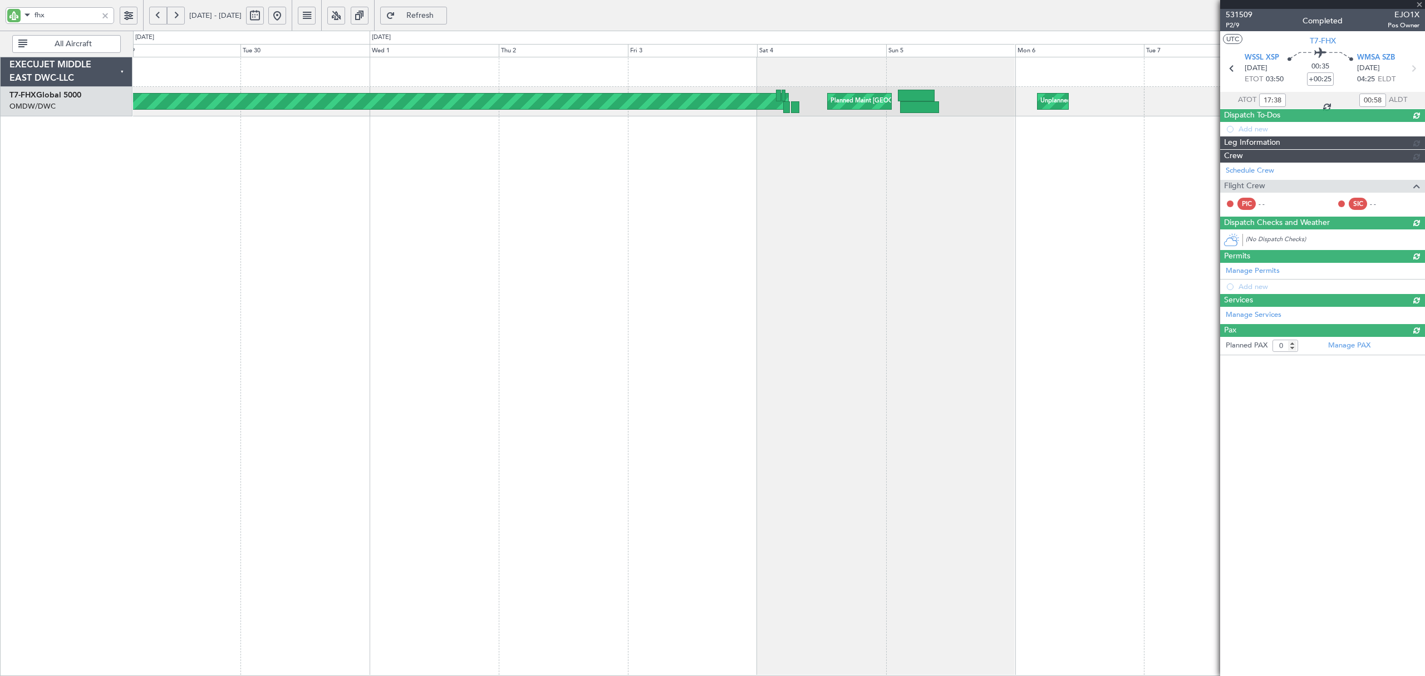
type input "-00:10"
type input "05:24"
type input "06:04"
type input "Rohit Roy (ROY)"
type input "7423"
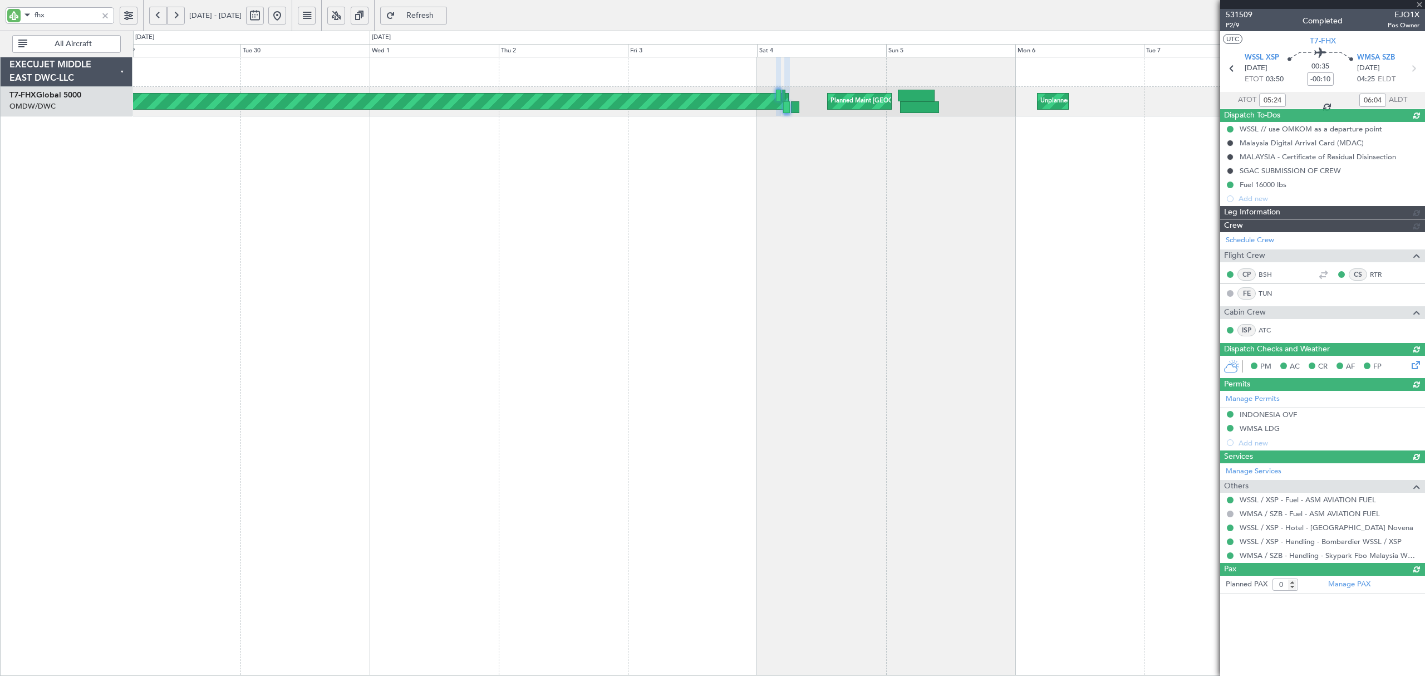
type input "Rohit Roy (ROY)"
type input "7423"
type input "Rohit Roy (ROY)"
type input "7423"
type input "Rohit Roy (ROY)"
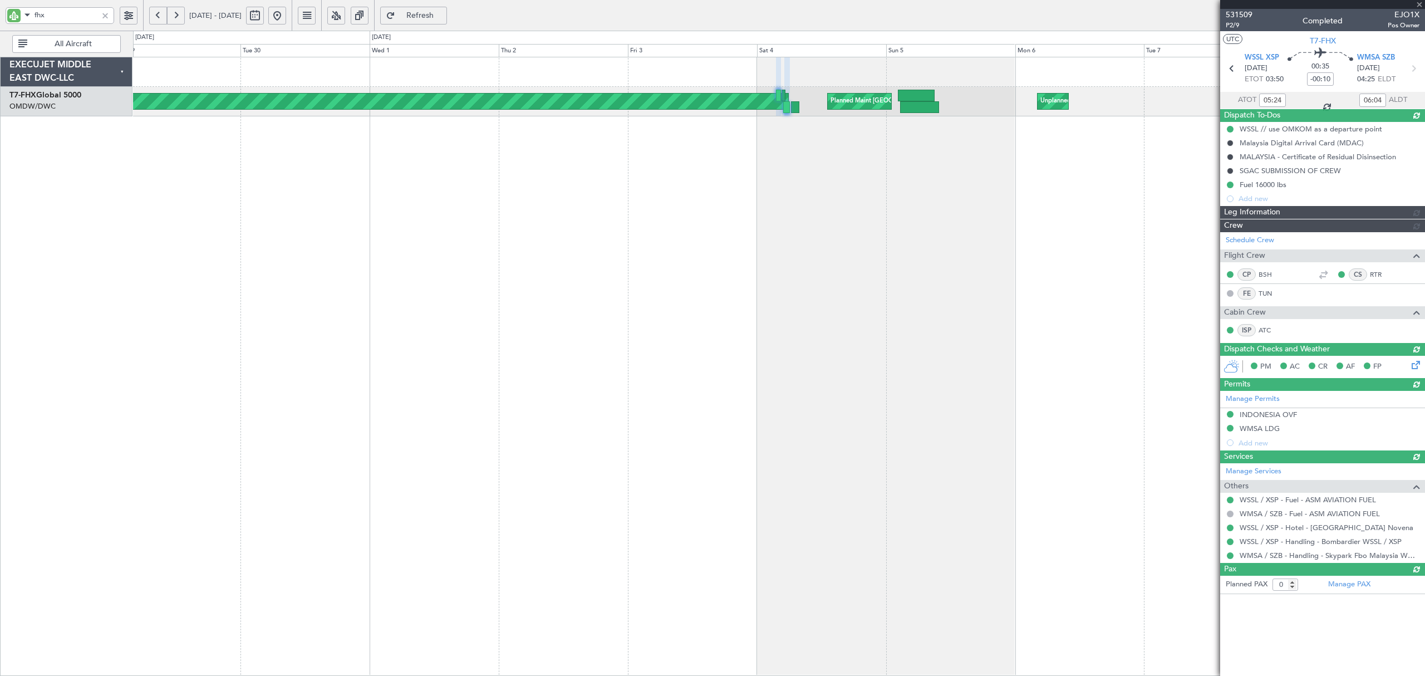
type input "7423"
type input "Rohit Roy (ROY)"
type input "7423"
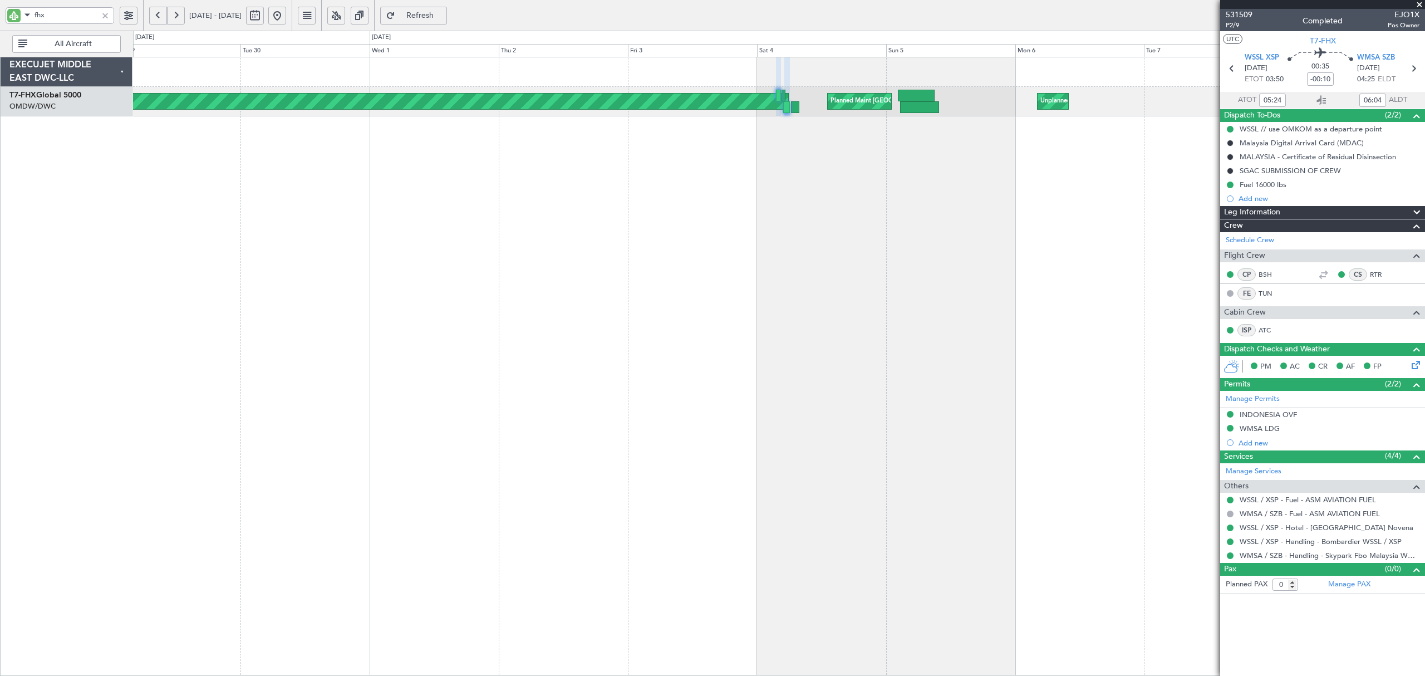
type input "Rohit Roy (ROY)"
type input "7423"
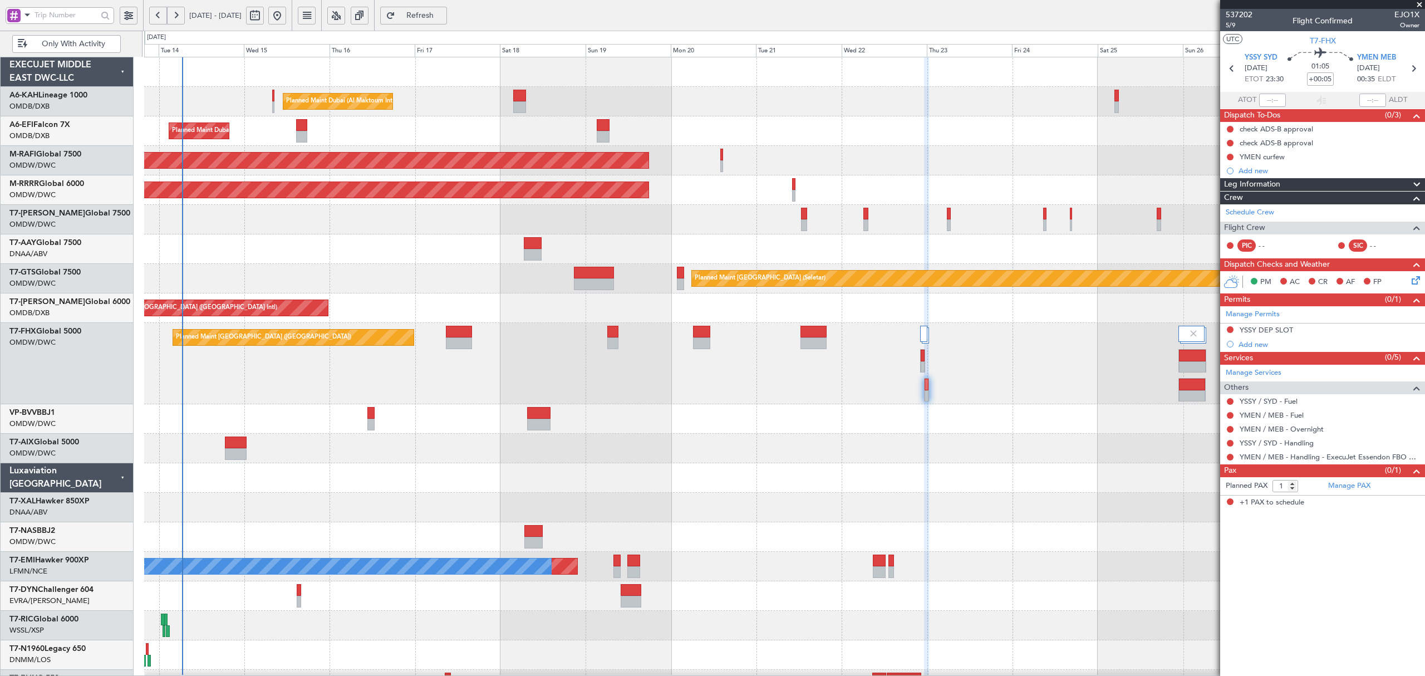
click at [431, 482] on div at bounding box center [784, 478] width 1280 height 30
